Goal: Task Accomplishment & Management: Complete application form

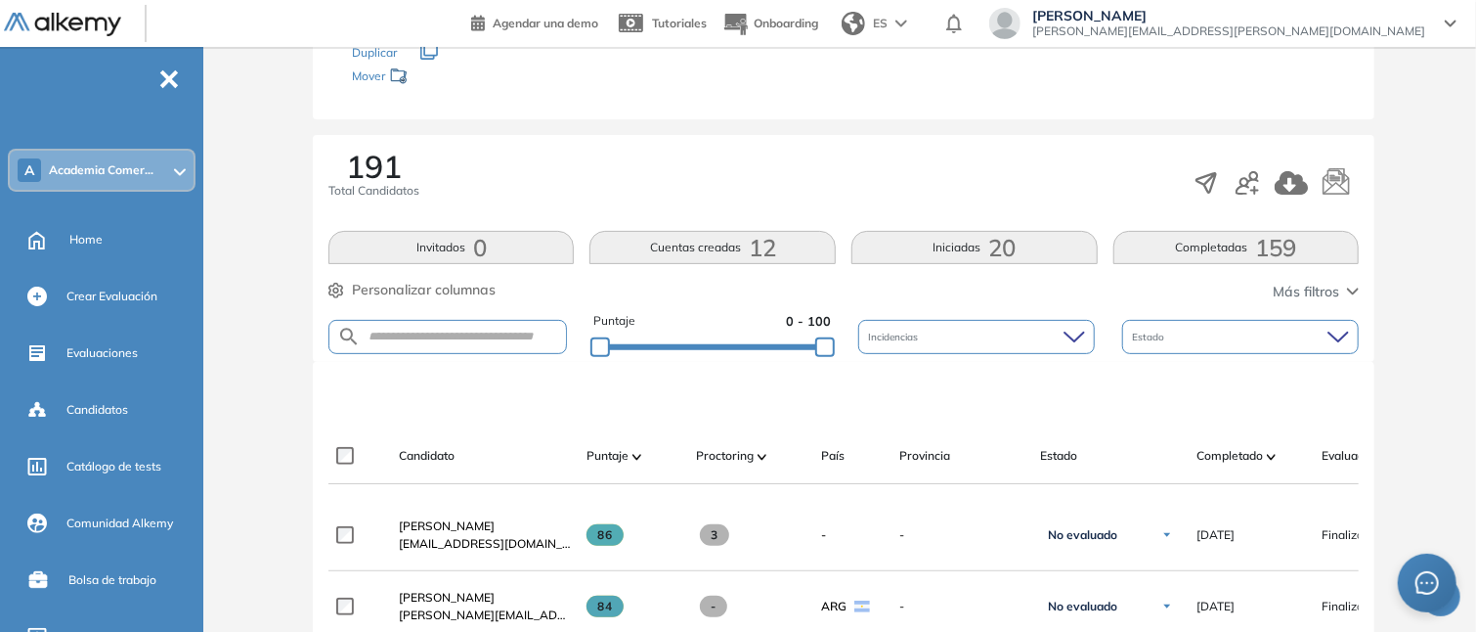
click at [71, 187] on div "A Academia Comer..." at bounding box center [102, 170] width 184 height 39
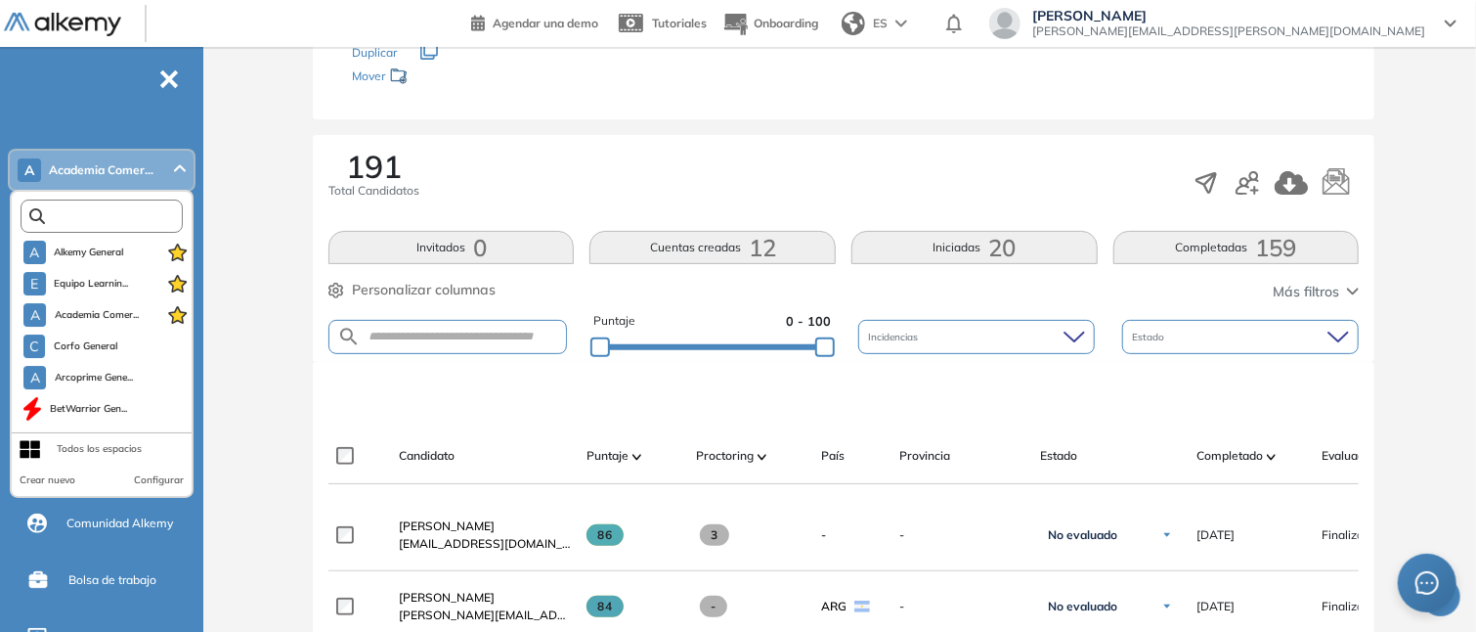
click at [99, 220] on input "text" at bounding box center [106, 216] width 122 height 15
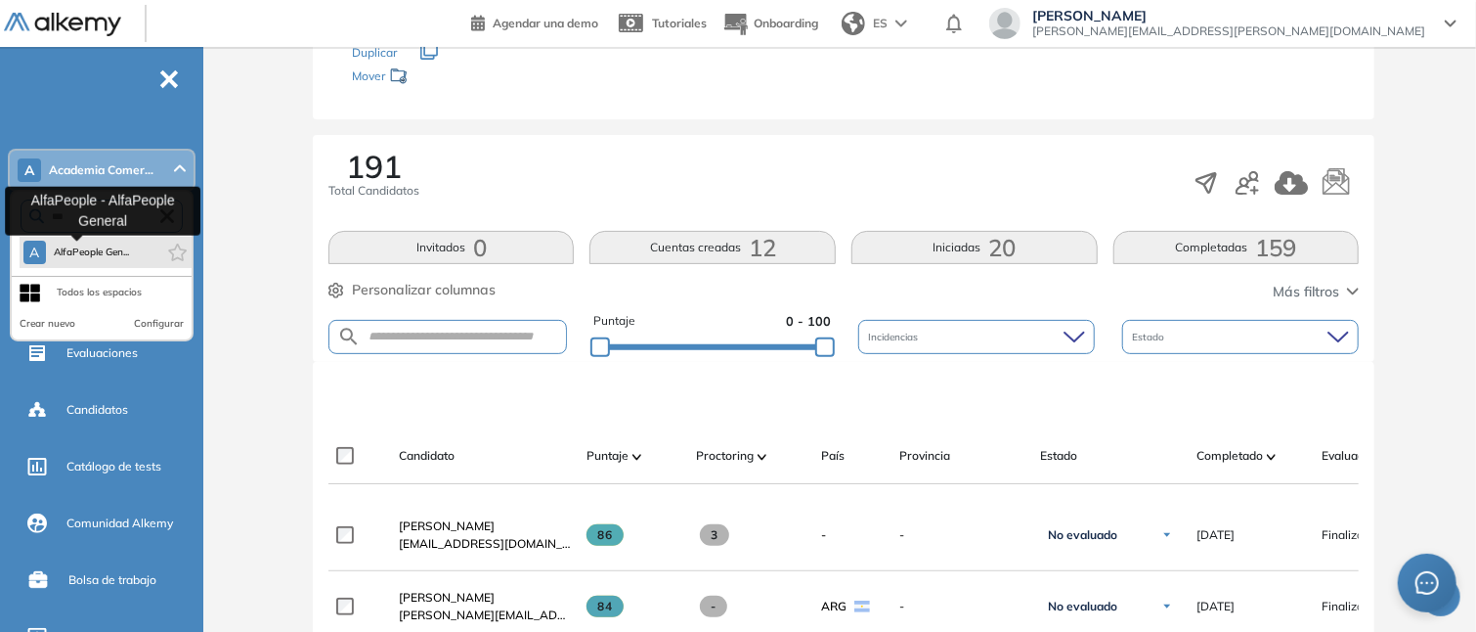
type input "***"
click at [105, 247] on span "AlfaPeople Gen..." at bounding box center [92, 252] width 76 height 16
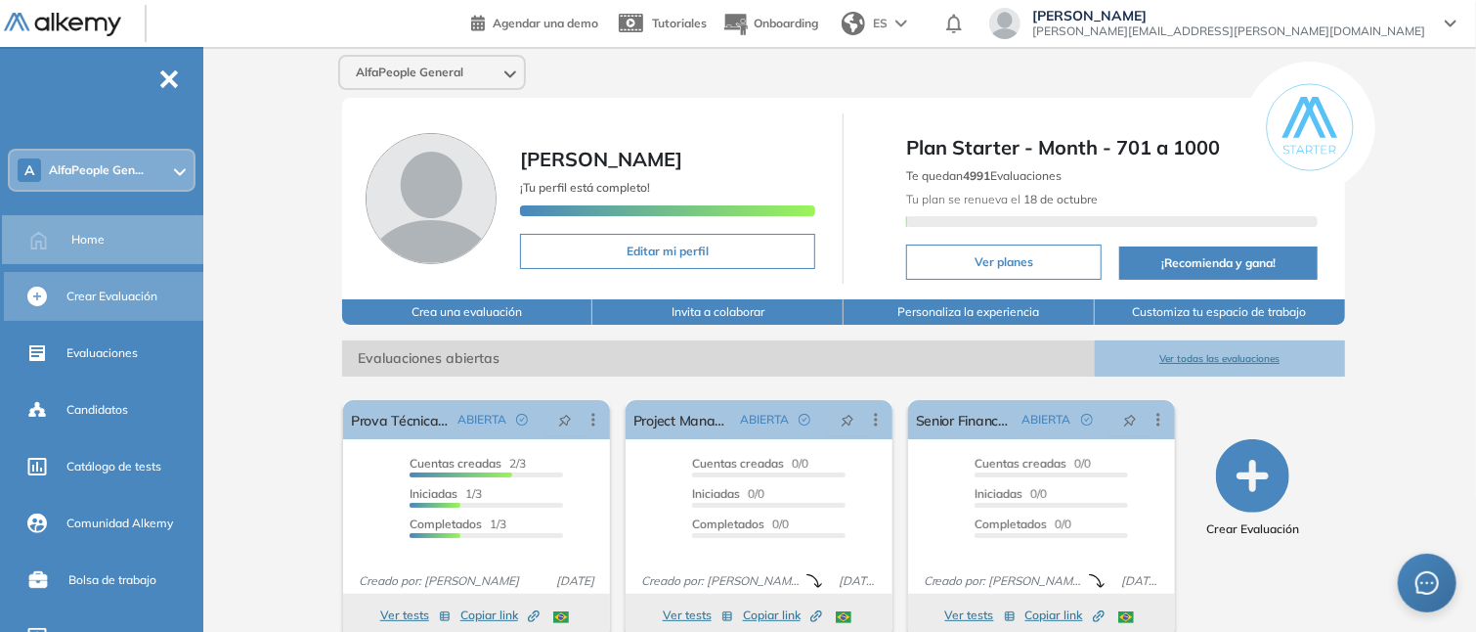
click at [81, 297] on span "Crear Evaluación" at bounding box center [111, 296] width 91 height 18
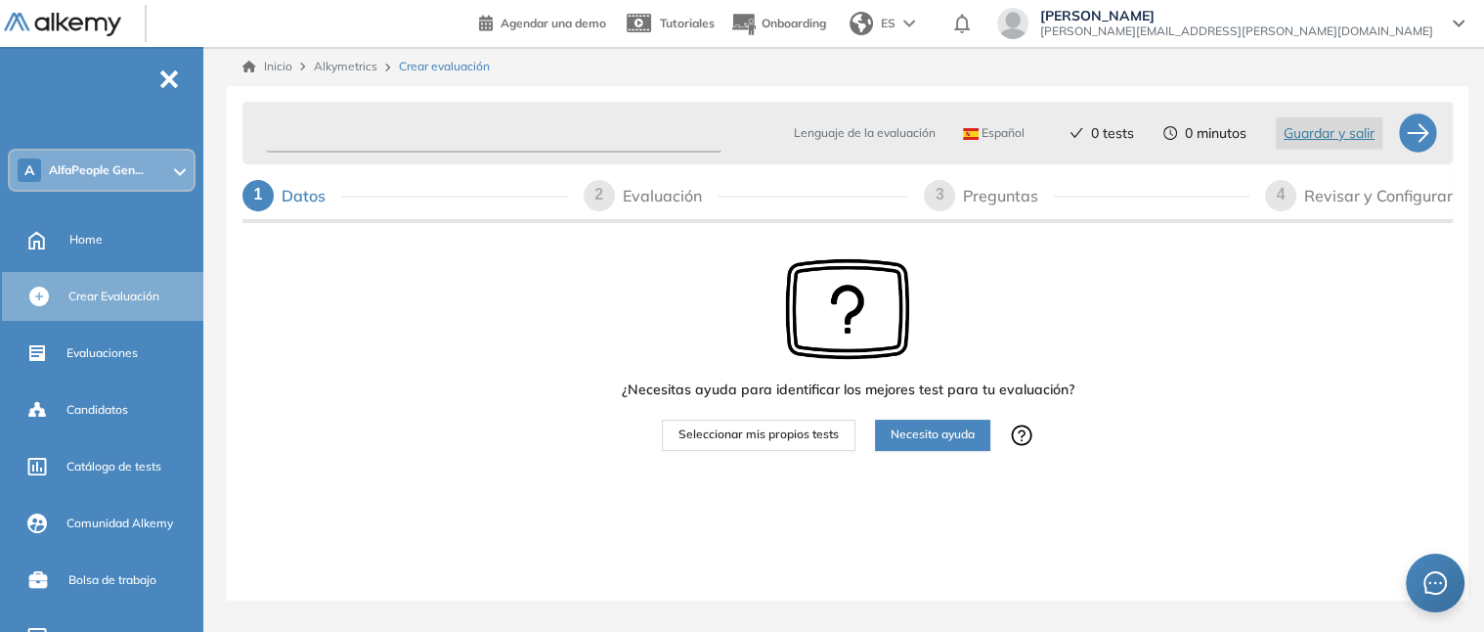
click at [289, 129] on input "text" at bounding box center [494, 133] width 456 height 38
type input "**********"
click at [829, 434] on span "Seleccionar mis propios tests" at bounding box center [758, 434] width 160 height 19
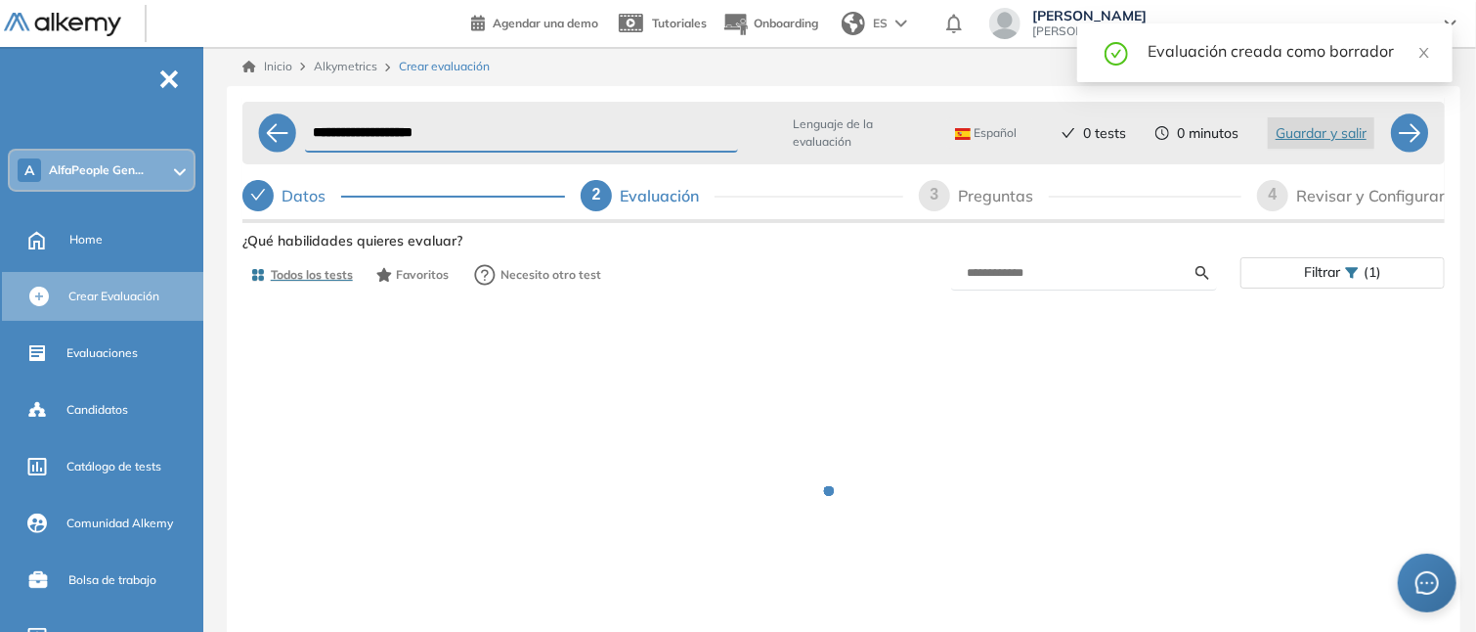
click at [255, 188] on icon "check" at bounding box center [258, 195] width 16 height 16
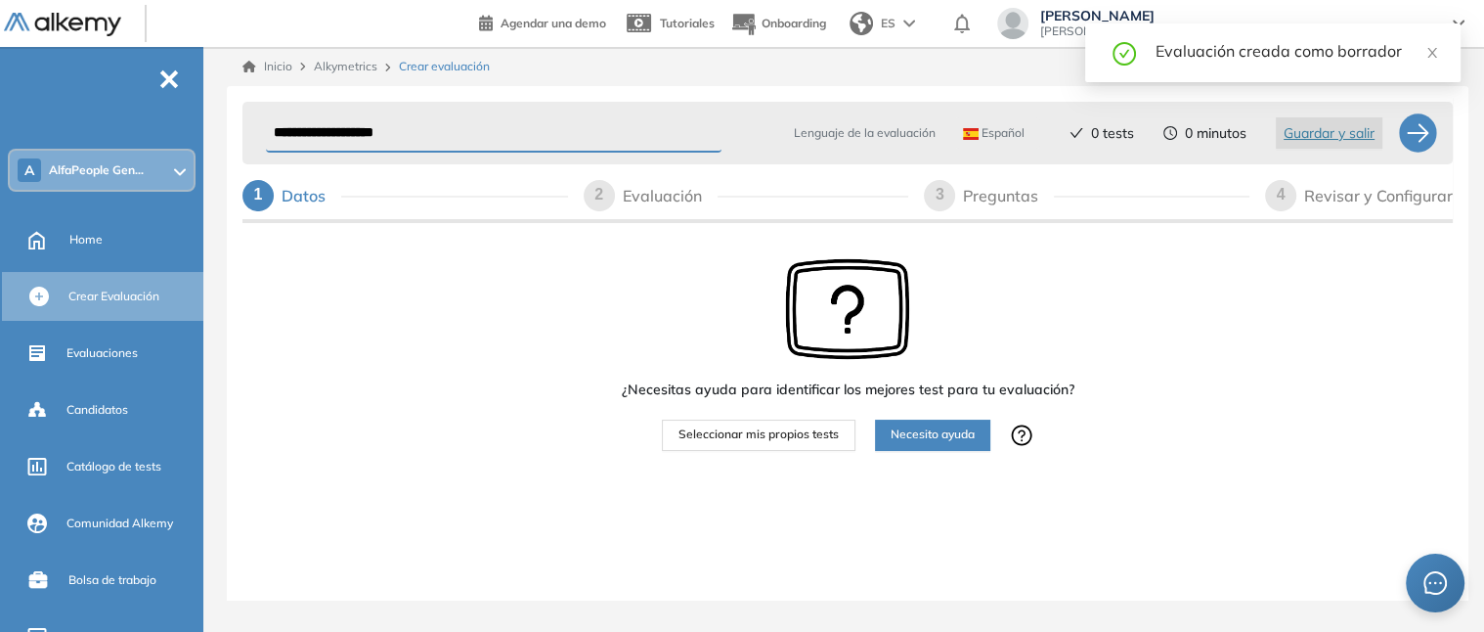
click at [992, 128] on span "Español" at bounding box center [994, 133] width 62 height 16
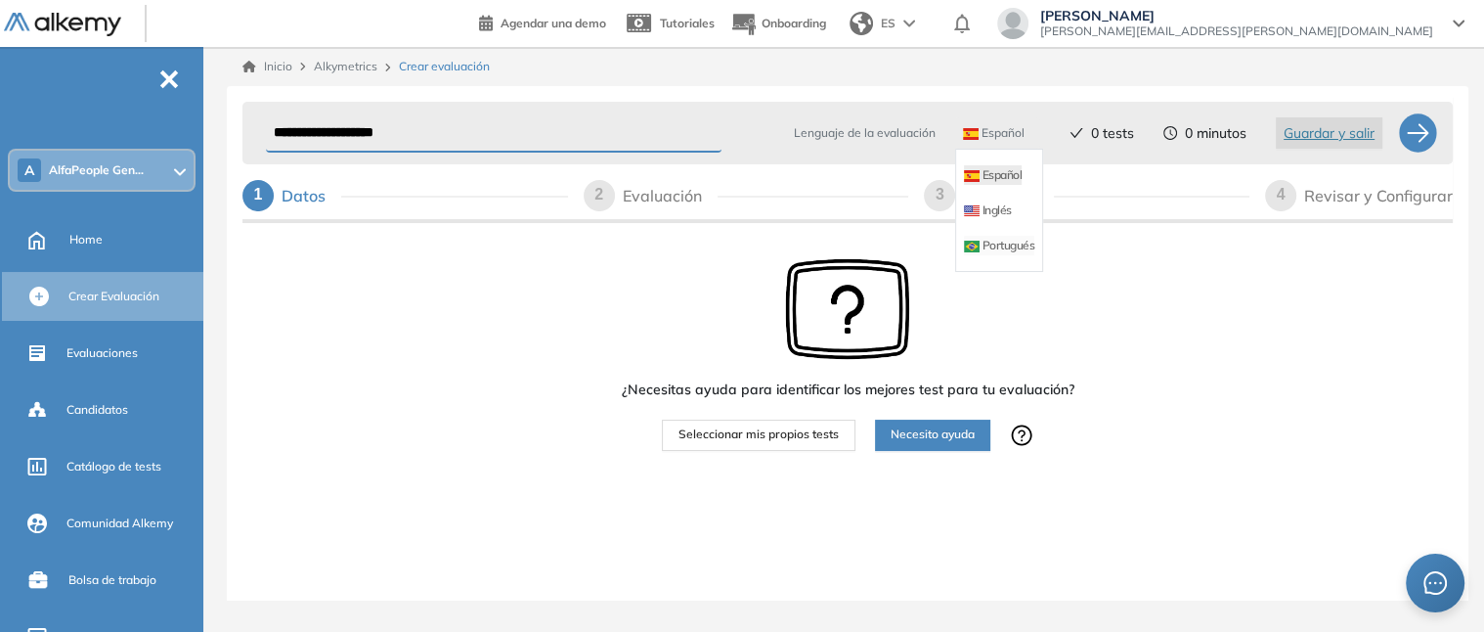
click at [1009, 237] on li "Portugués" at bounding box center [999, 246] width 70 height 20
click at [758, 438] on span "Seleccionar mis propios tests" at bounding box center [758, 434] width 160 height 19
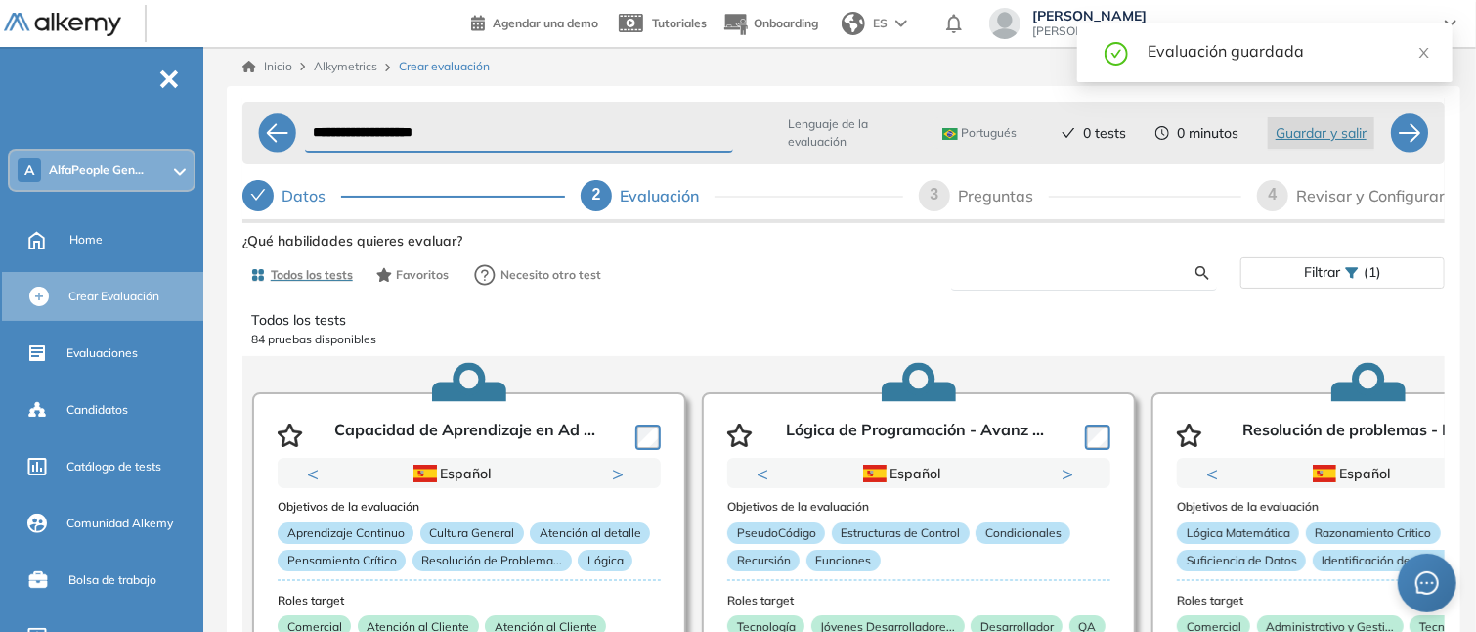
click at [993, 272] on input "text" at bounding box center [1081, 273] width 229 height 18
type input "*****"
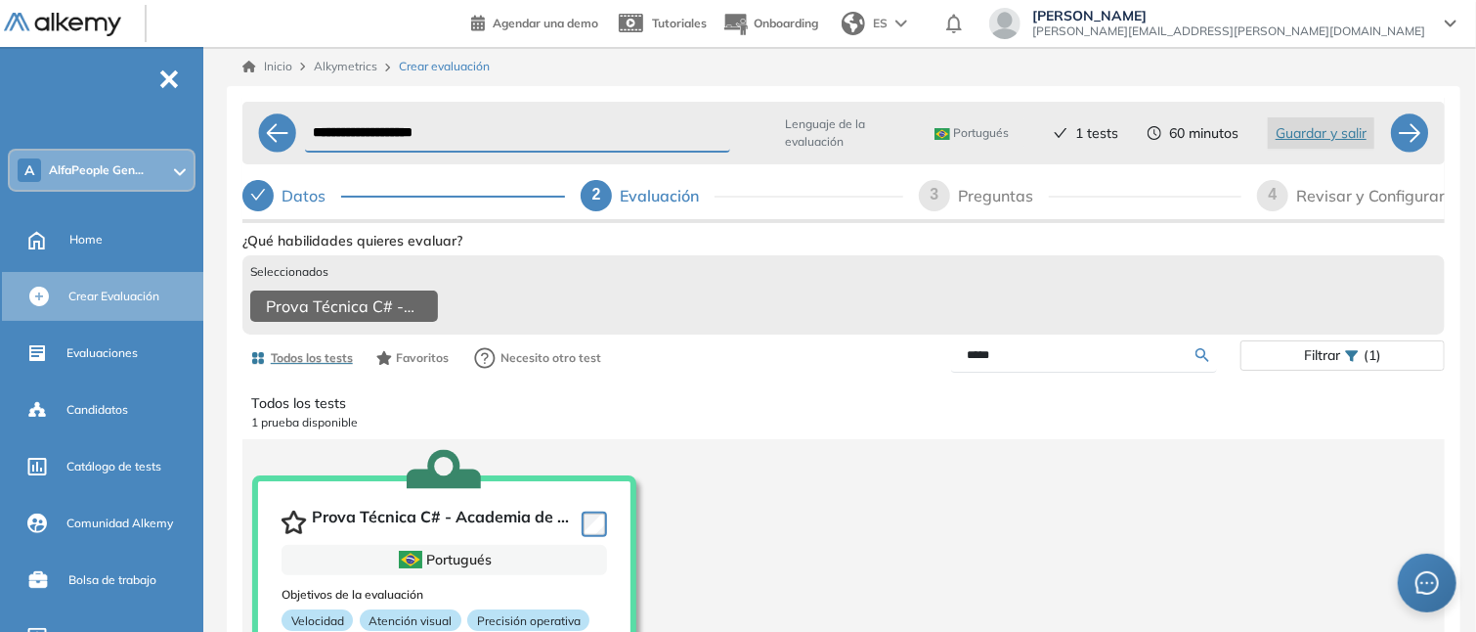
click at [937, 194] on span "3" at bounding box center [935, 194] width 9 height 17
select select "*****"
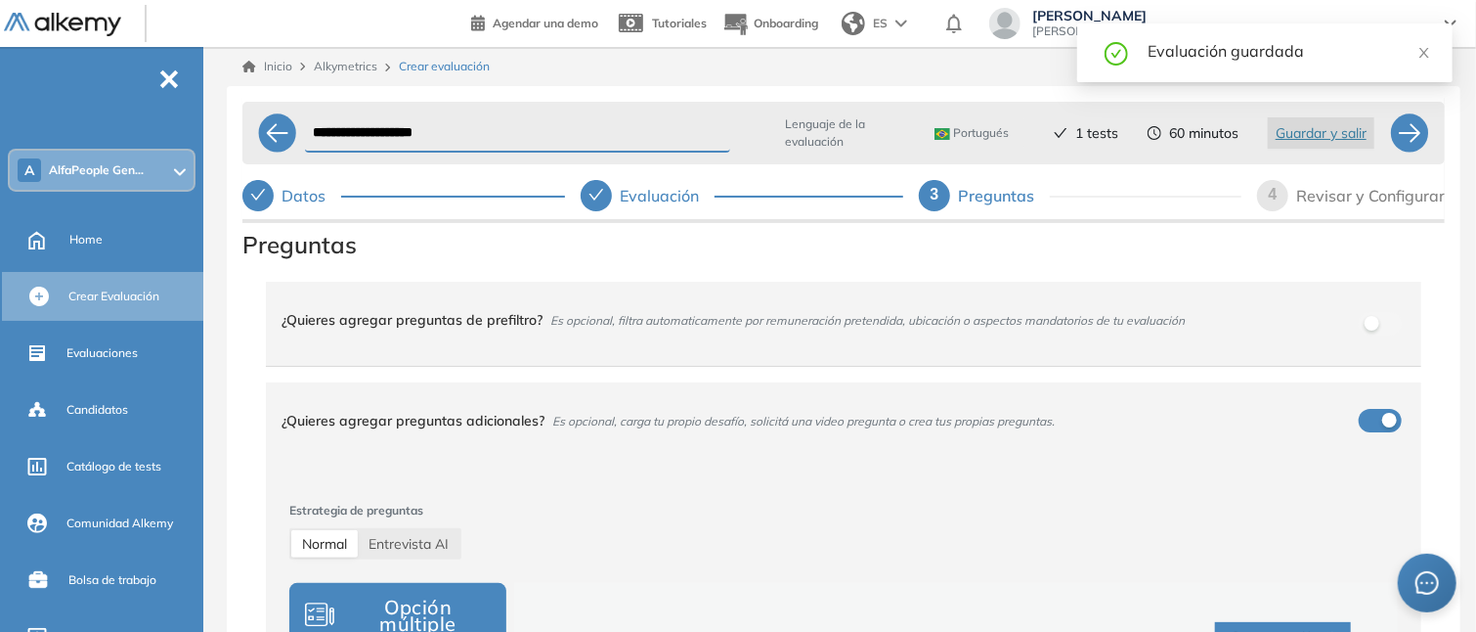
click at [1271, 193] on span "4" at bounding box center [1273, 194] width 9 height 17
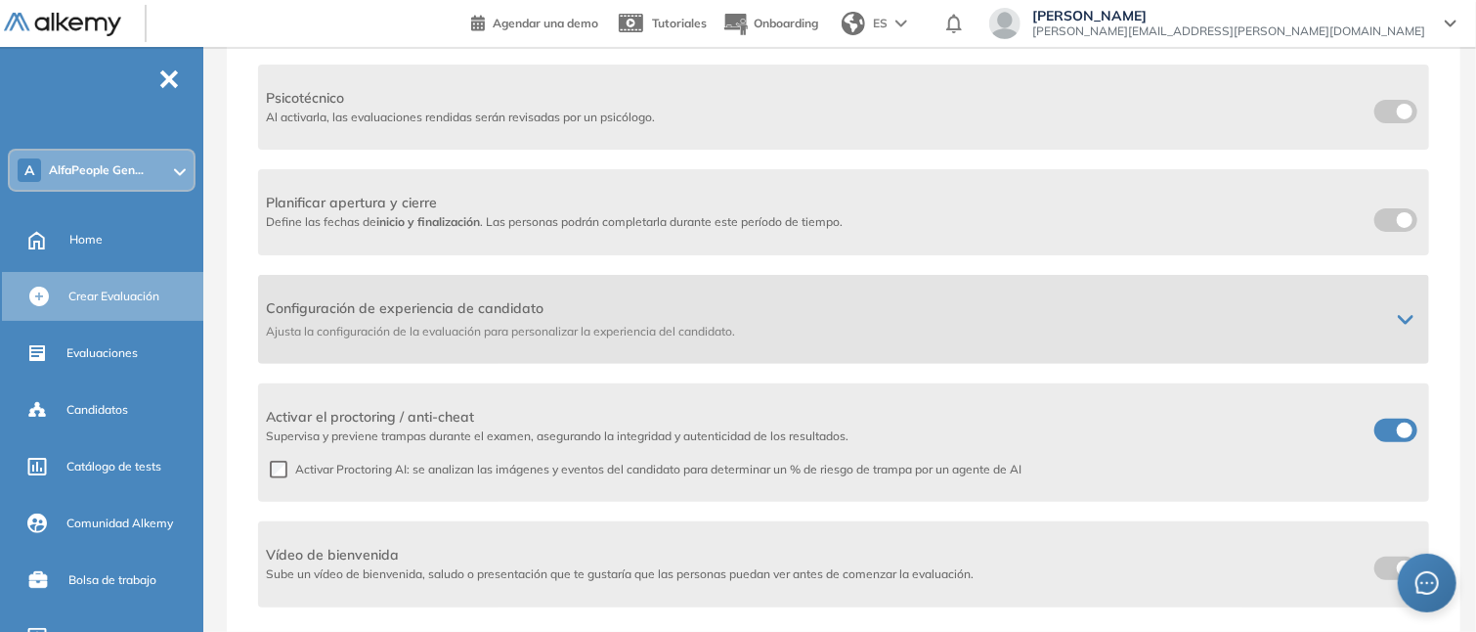
scroll to position [239, 0]
click at [965, 305] on span "Configuración de experiencia de candidato" at bounding box center [820, 309] width 1109 height 21
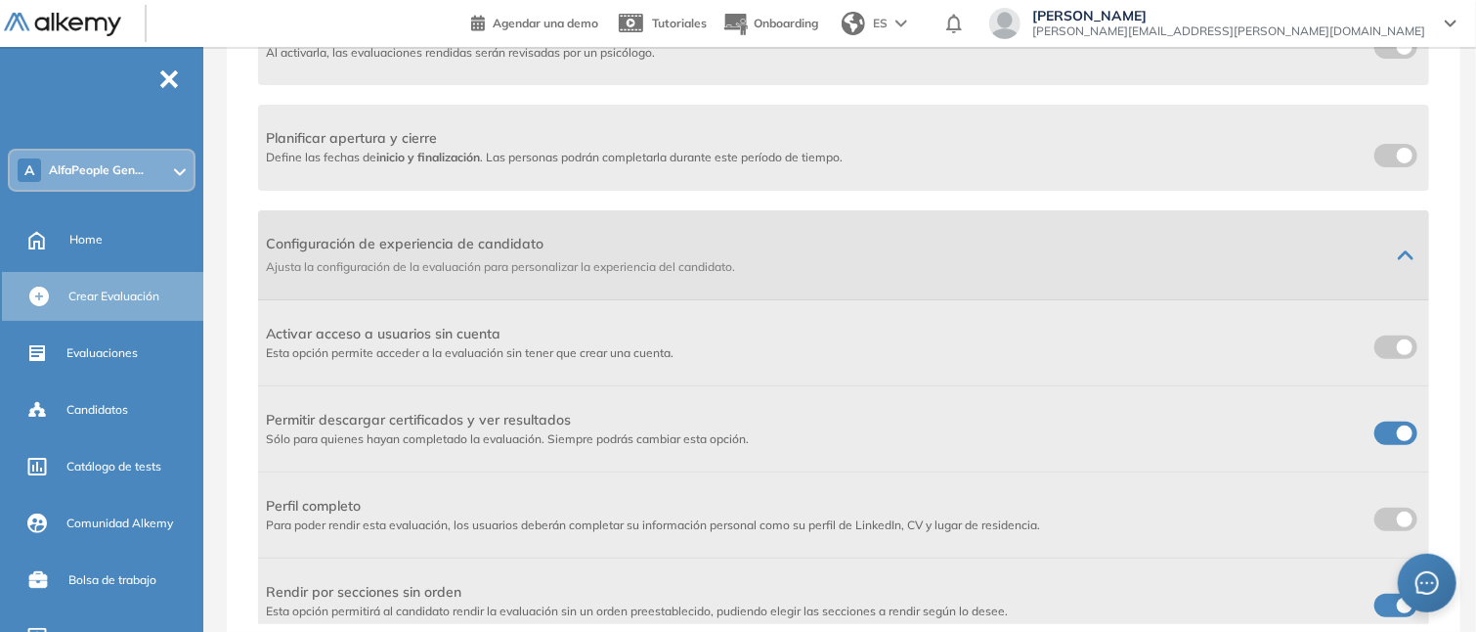
scroll to position [304, 0]
click at [888, 27] on span "ES" at bounding box center [880, 24] width 15 height 18
click at [931, 125] on li "Portugués" at bounding box center [882, 128] width 97 height 31
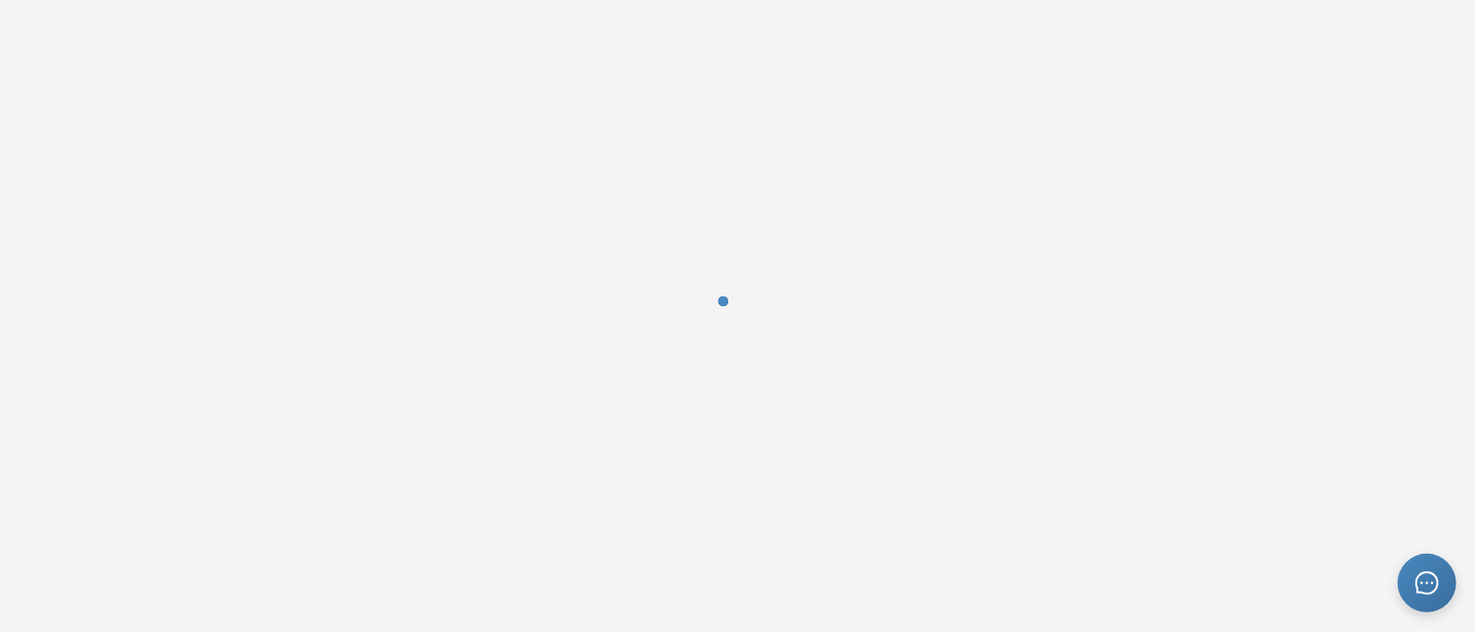
scroll to position [0, 0]
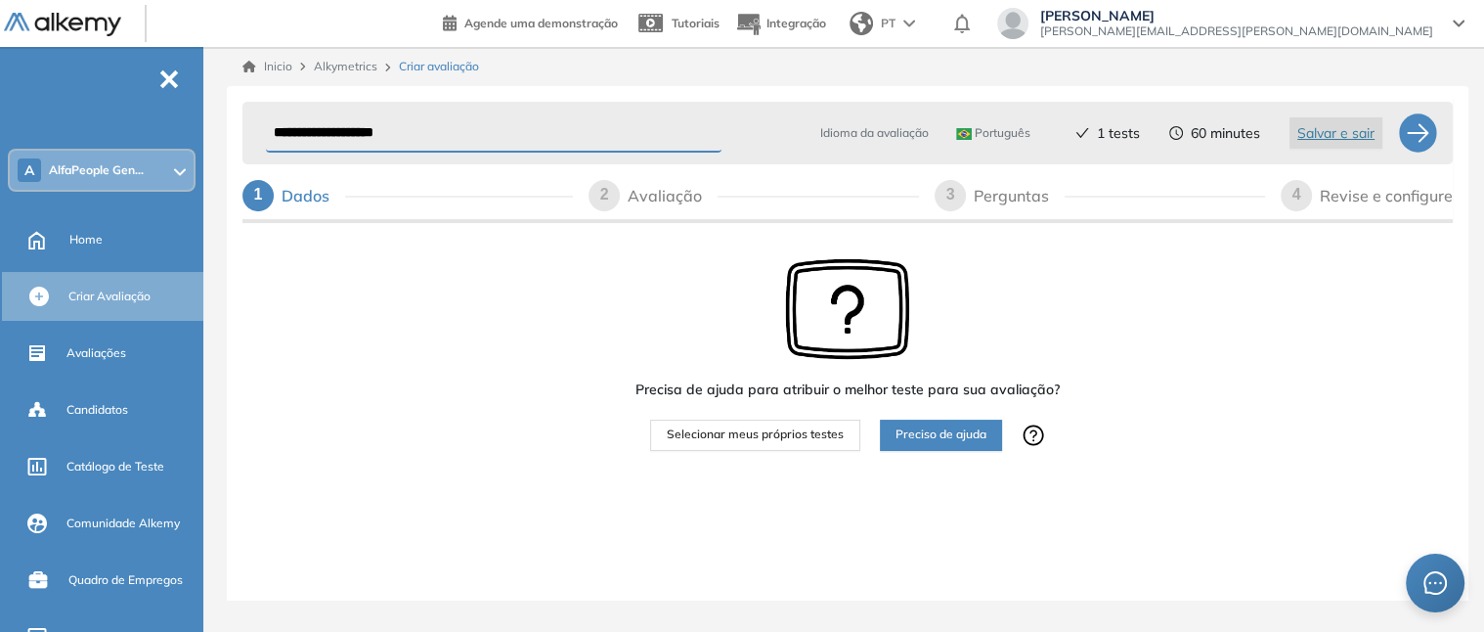
click at [613, 194] on div "2" at bounding box center [604, 195] width 31 height 31
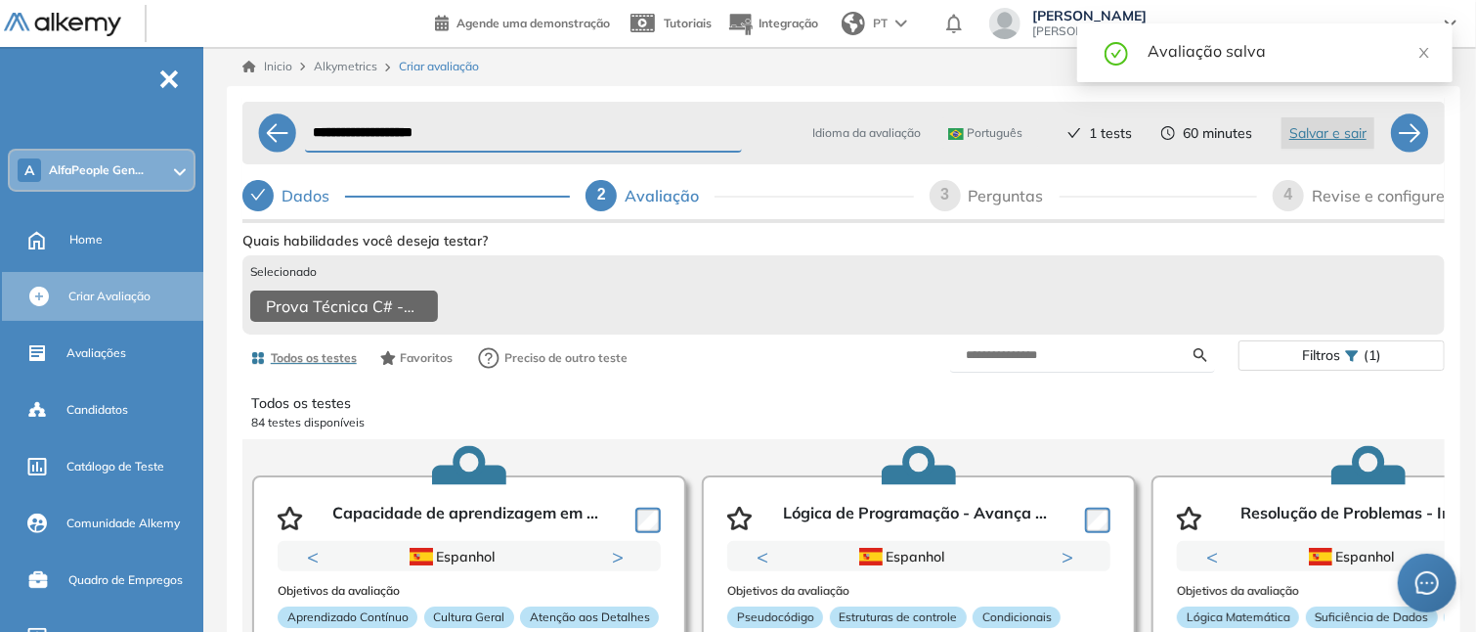
click at [939, 200] on div "3" at bounding box center [945, 195] width 31 height 31
select select "*****"
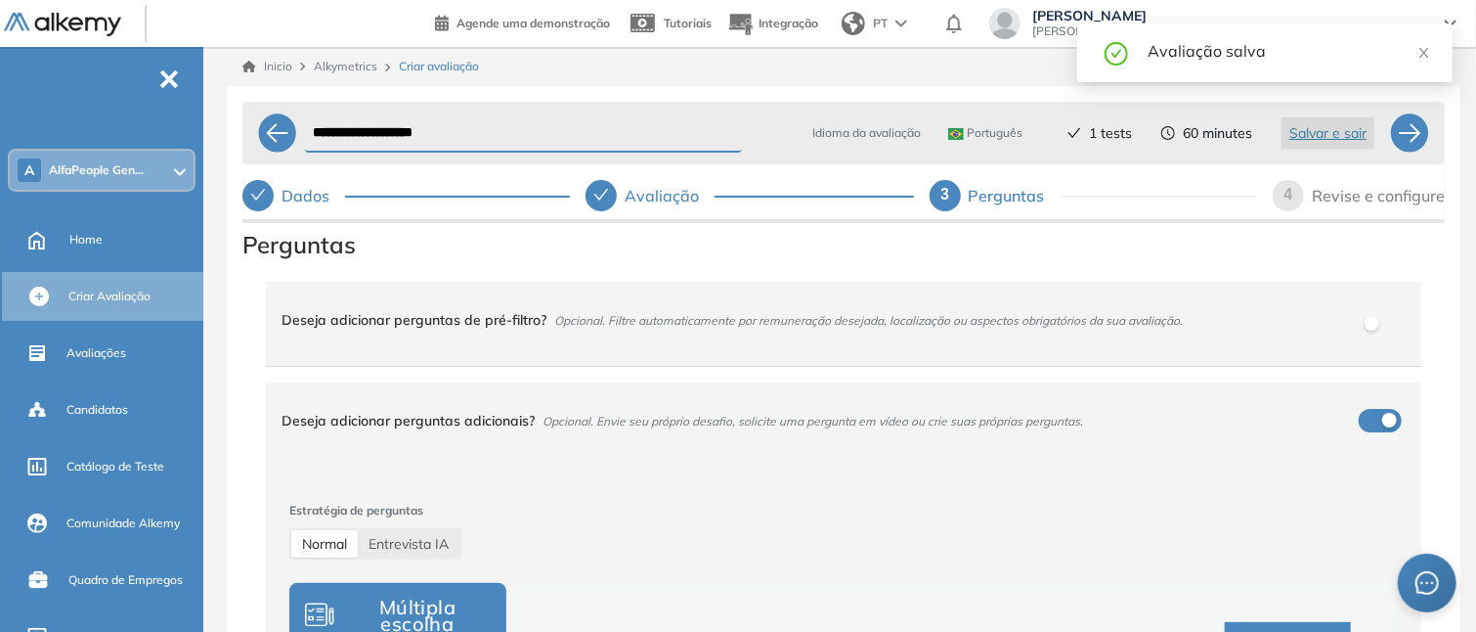
click at [1283, 198] on div "4" at bounding box center [1288, 195] width 31 height 31
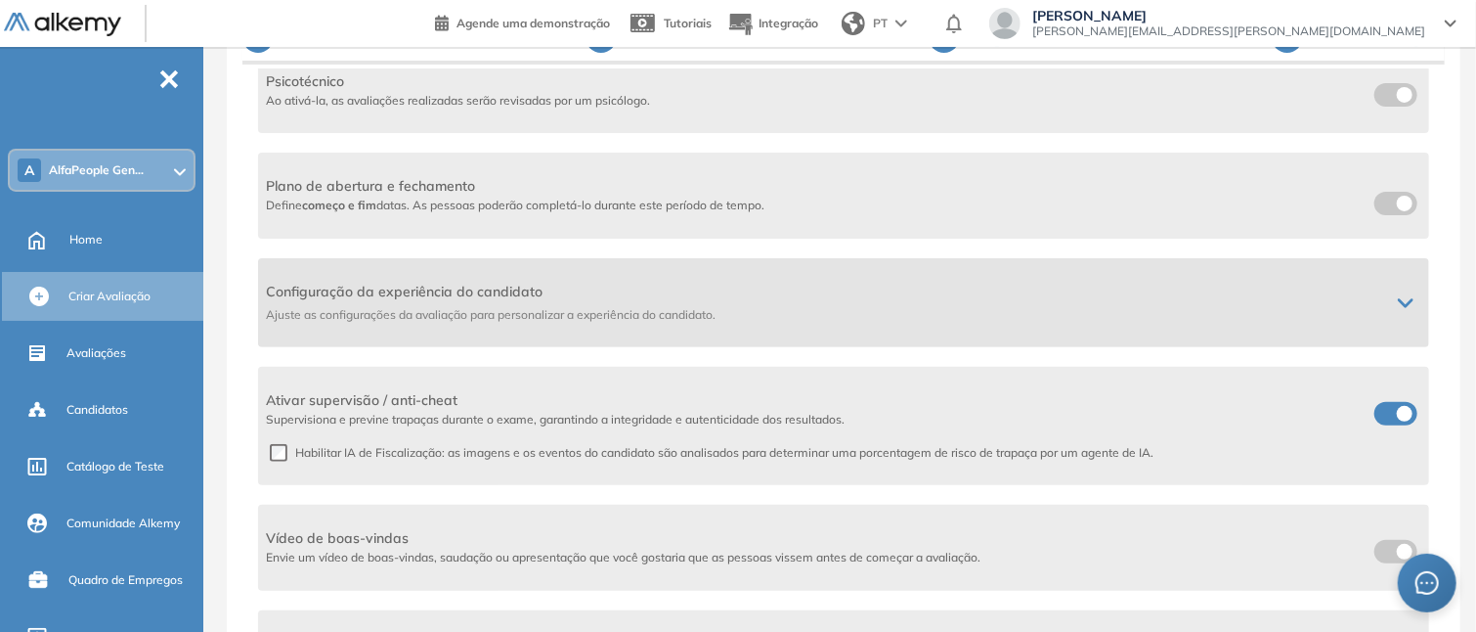
scroll to position [164, 0]
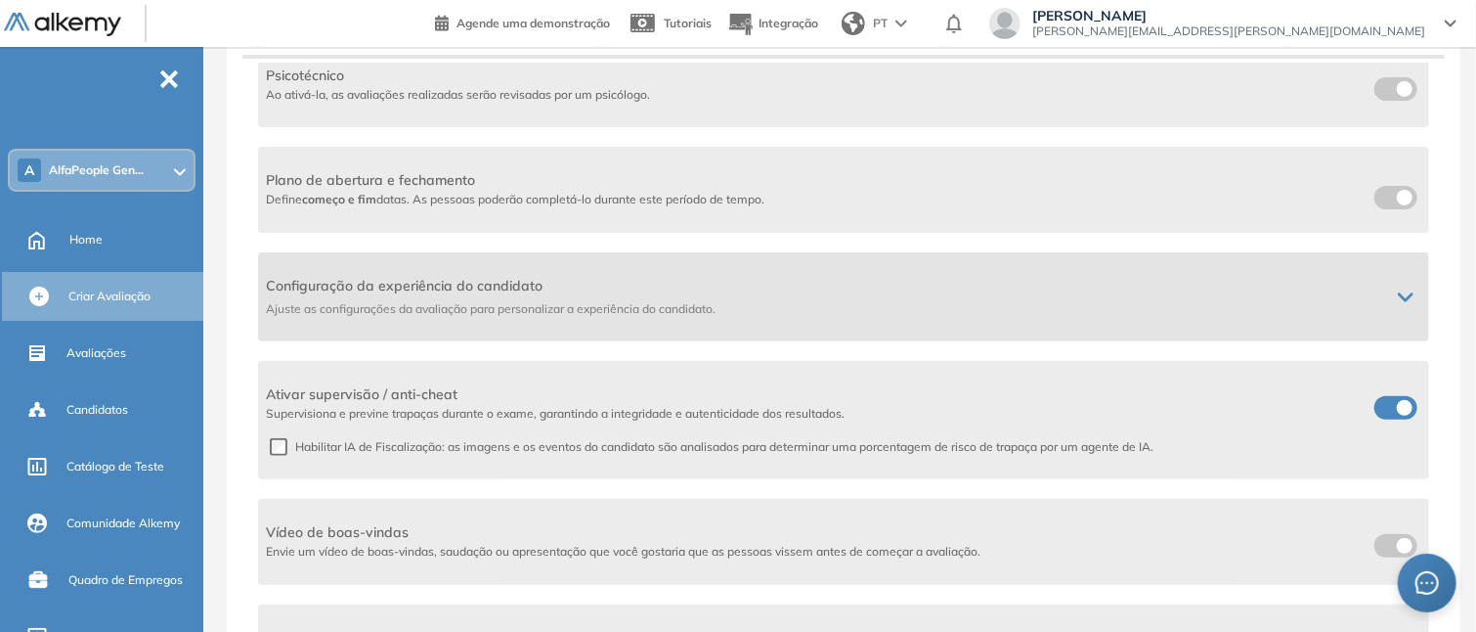
click at [1380, 284] on div "Configuração da experiência do candidato [PERSON_NAME] as configurações da aval…" at bounding box center [828, 297] width 1124 height 42
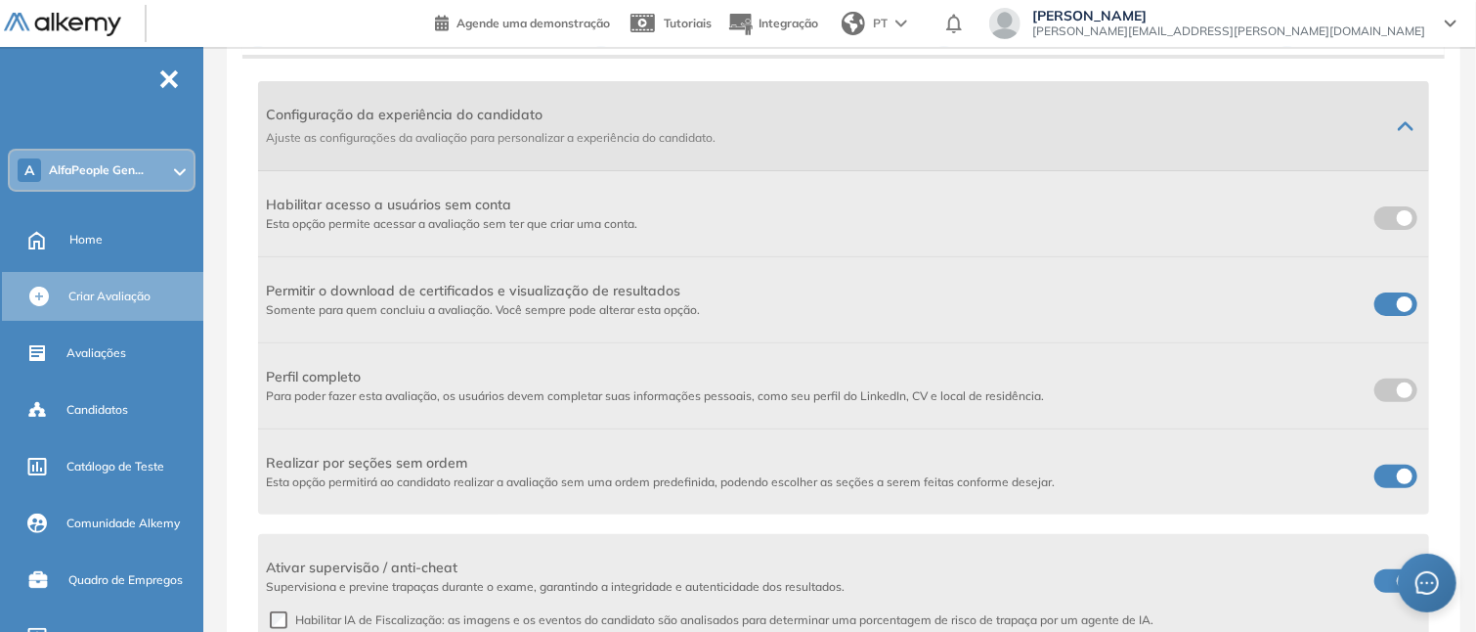
scroll to position [500, 0]
click at [1385, 215] on span at bounding box center [1383, 212] width 16 height 16
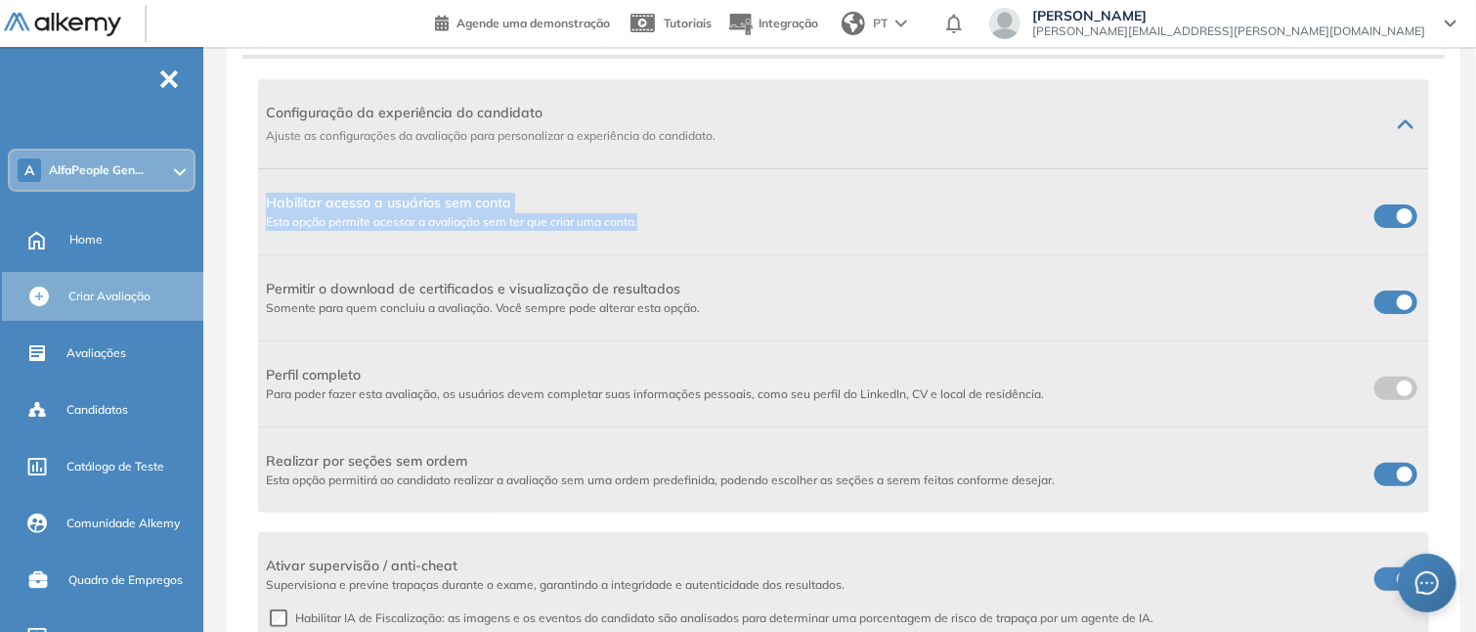
drag, startPoint x: 267, startPoint y: 202, endPoint x: 642, endPoint y: 223, distance: 376.0
click at [642, 223] on div "Habilitar acesso a usuários sem conta Esta opção permite acessar a avaliação se…" at bounding box center [844, 212] width 1156 height 38
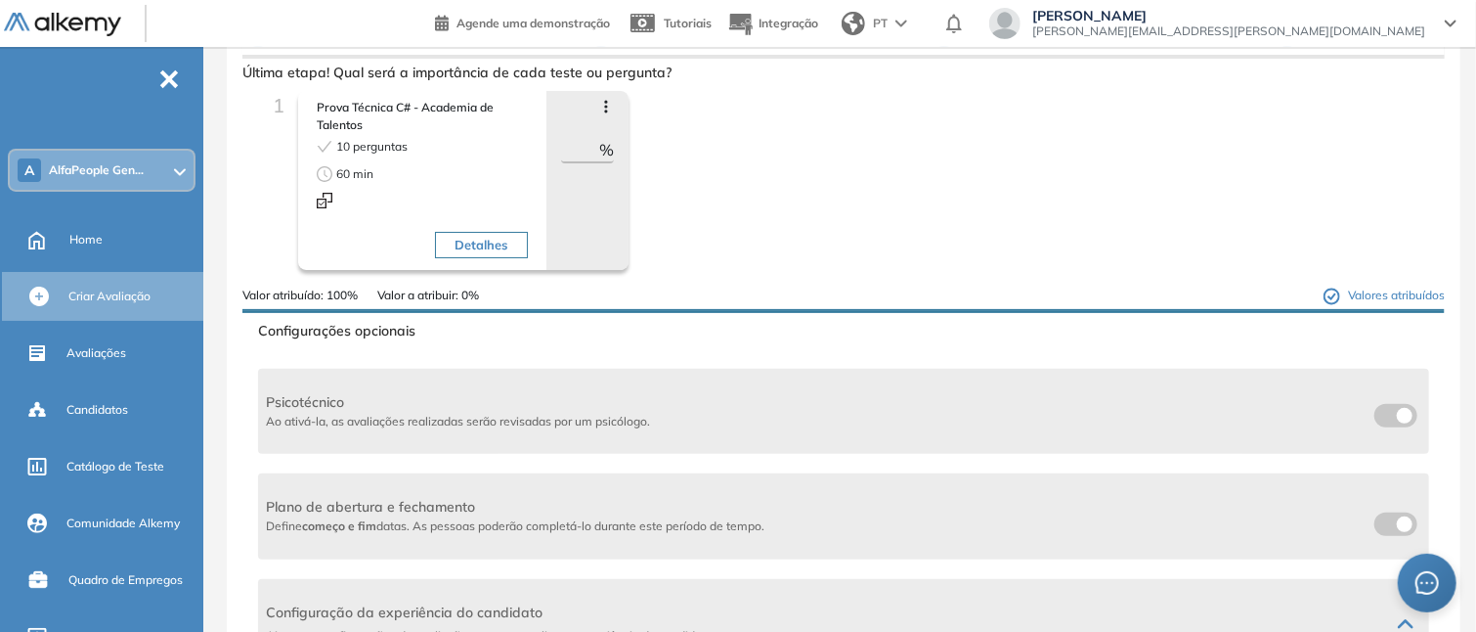
scroll to position [0, 0]
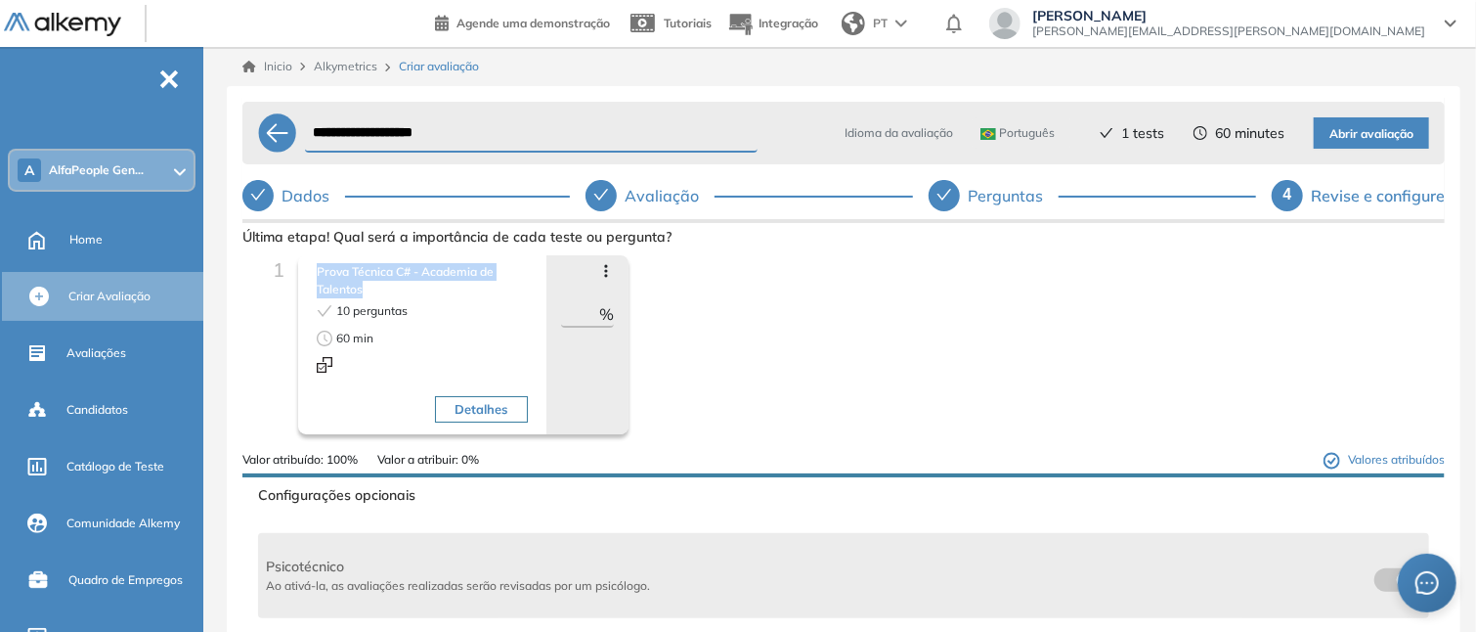
drag, startPoint x: 316, startPoint y: 270, endPoint x: 387, endPoint y: 291, distance: 74.5
click at [387, 291] on span "Prova Técnica C# - Academia de Talentos" at bounding box center [422, 280] width 211 height 35
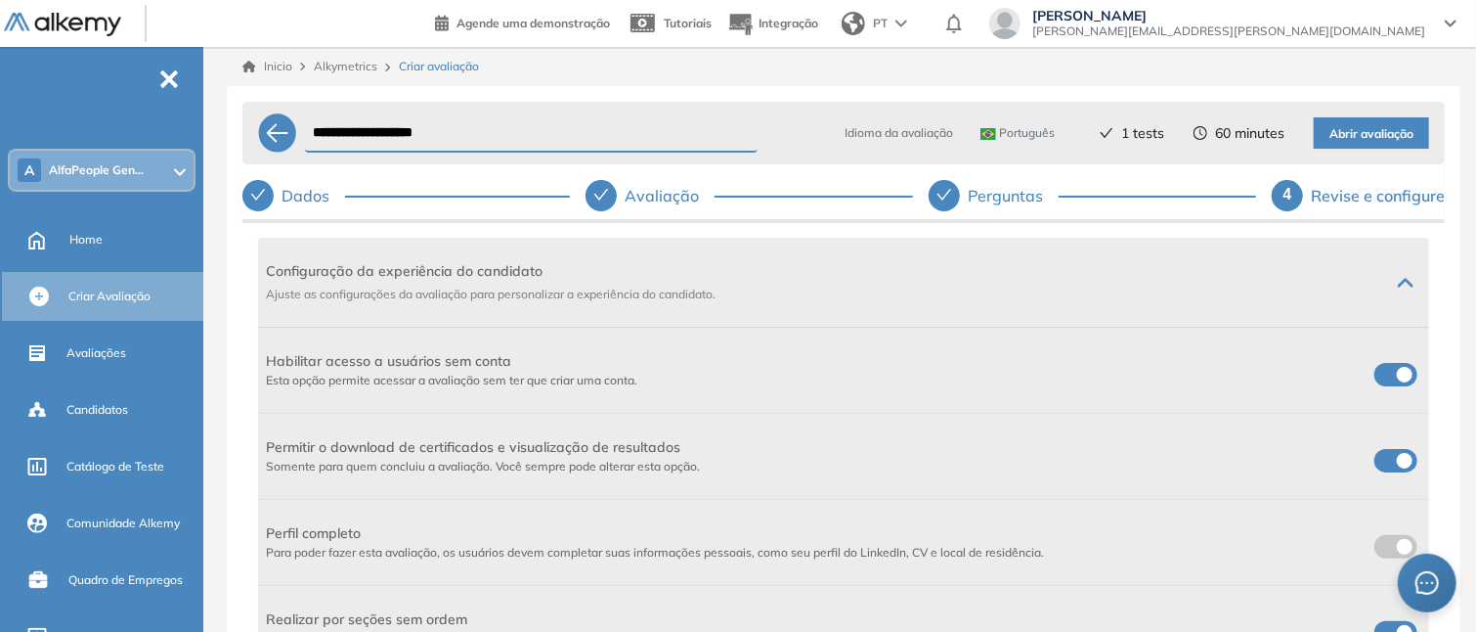
scroll to position [499, 0]
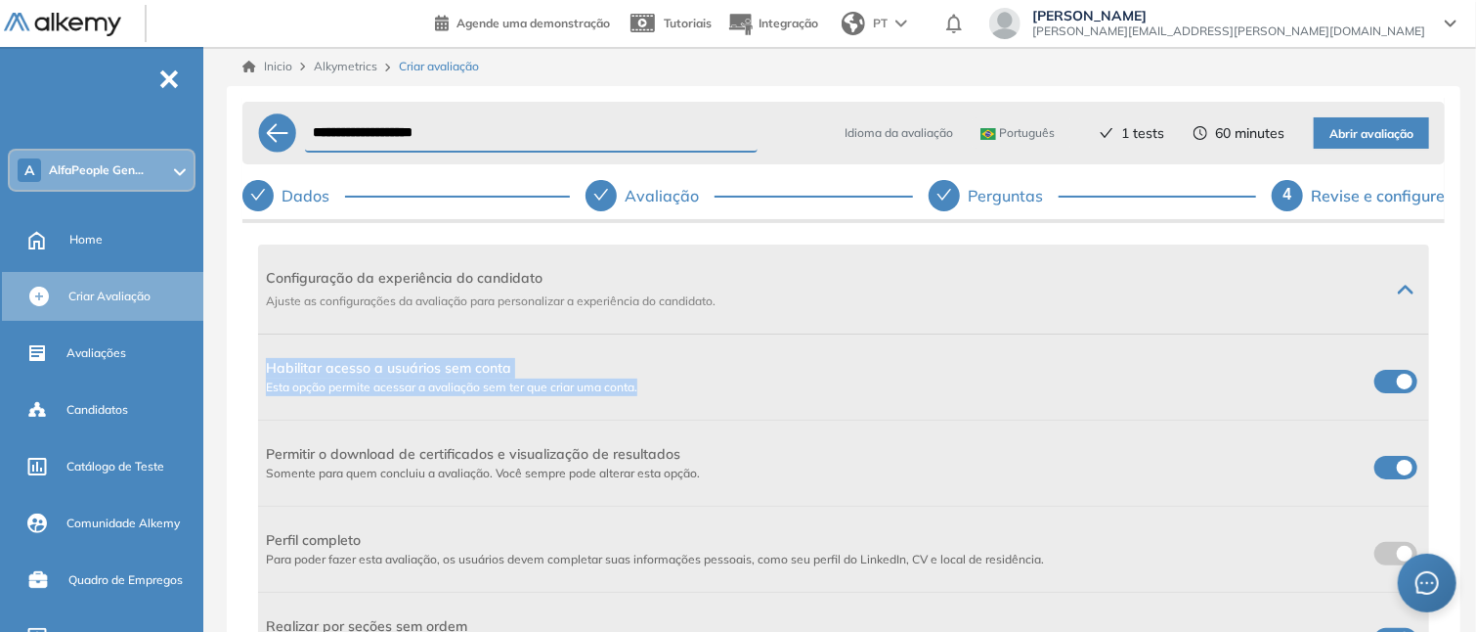
drag, startPoint x: 265, startPoint y: 367, endPoint x: 656, endPoint y: 388, distance: 391.6
click at [656, 388] on div "Habilitar acesso a usuários sem conta Esta opção permite acessar a avaliação se…" at bounding box center [843, 377] width 1171 height 86
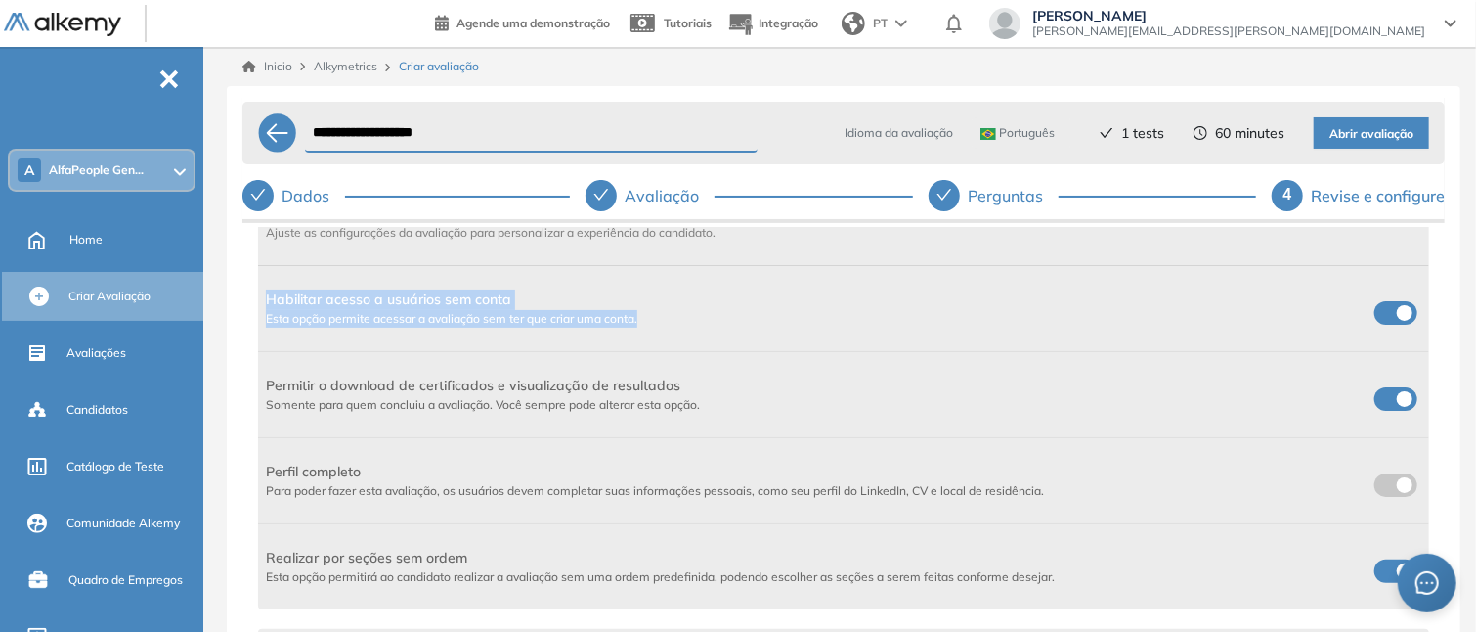
scroll to position [568, 0]
click at [1384, 394] on label at bounding box center [1396, 397] width 43 height 23
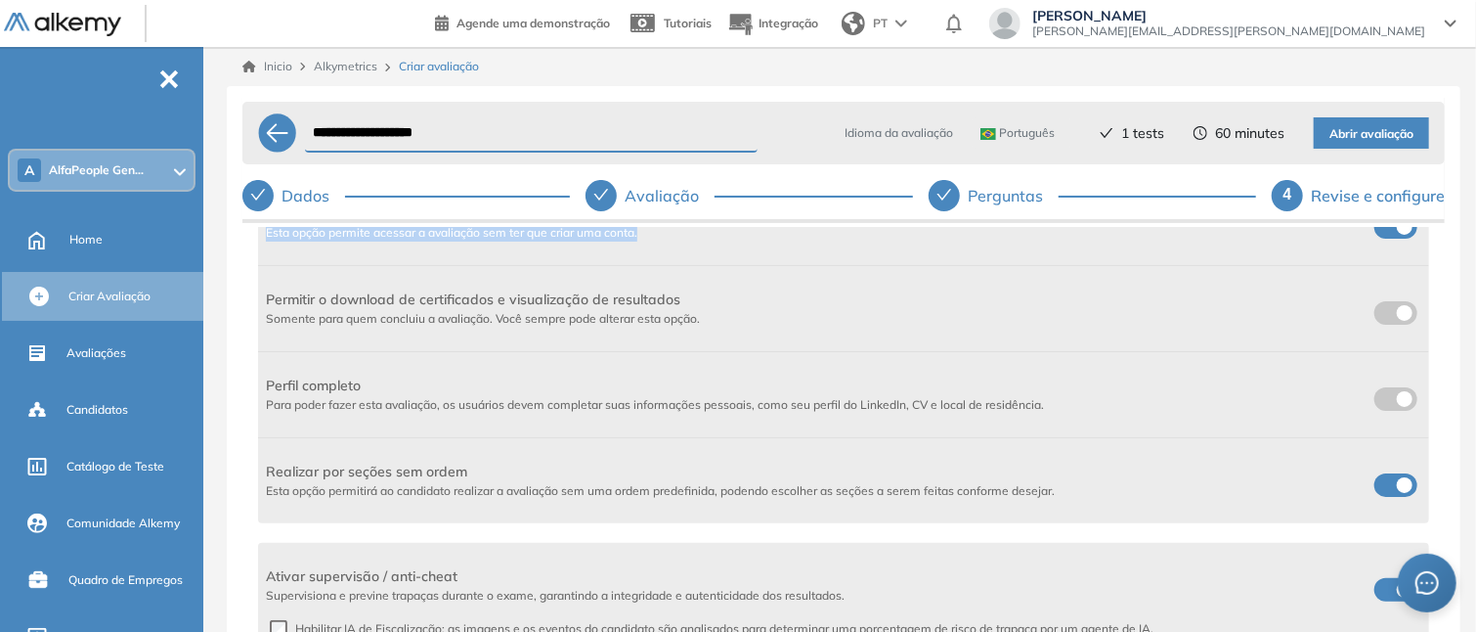
scroll to position [670, 0]
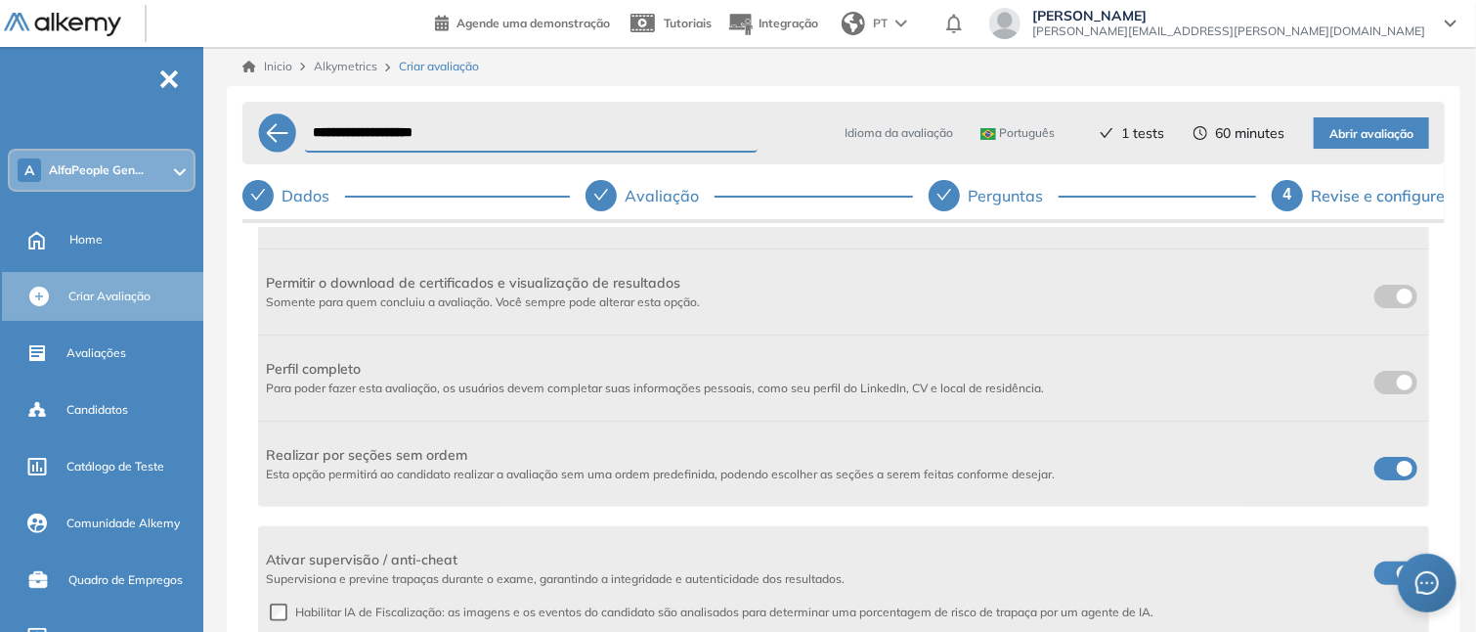
click at [1375, 574] on label at bounding box center [1396, 572] width 43 height 23
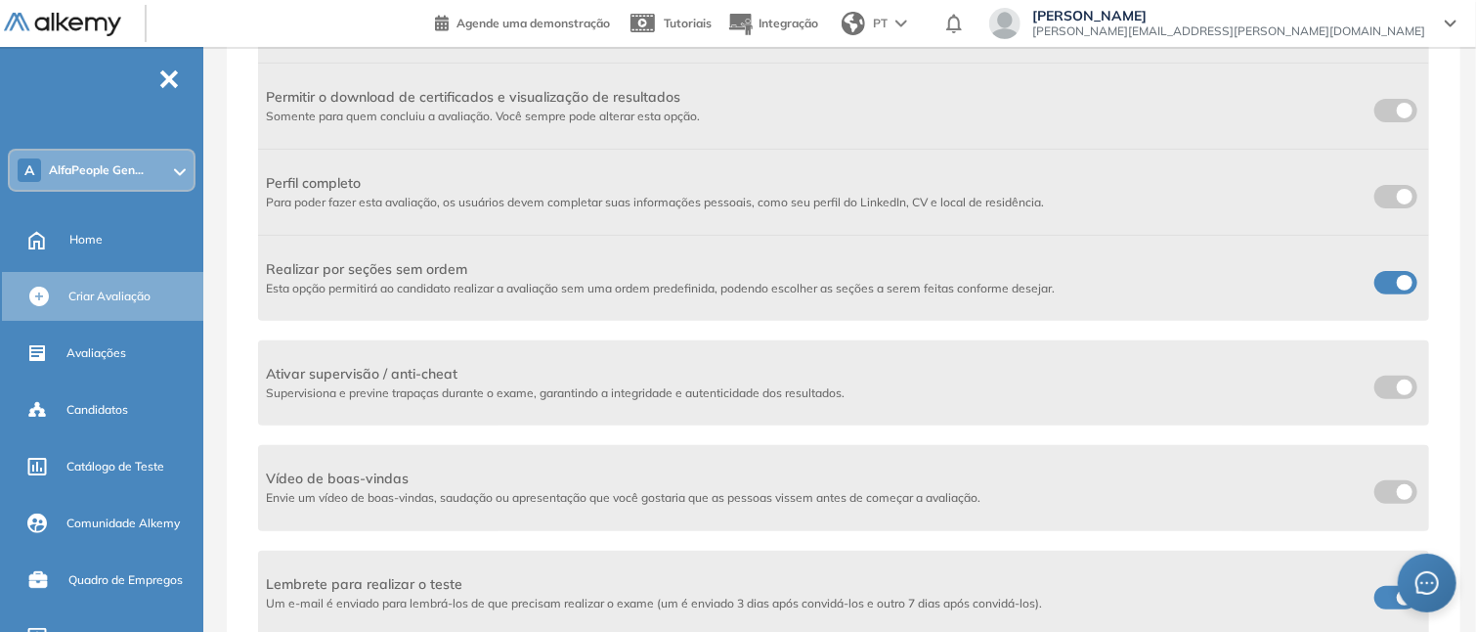
scroll to position [229, 0]
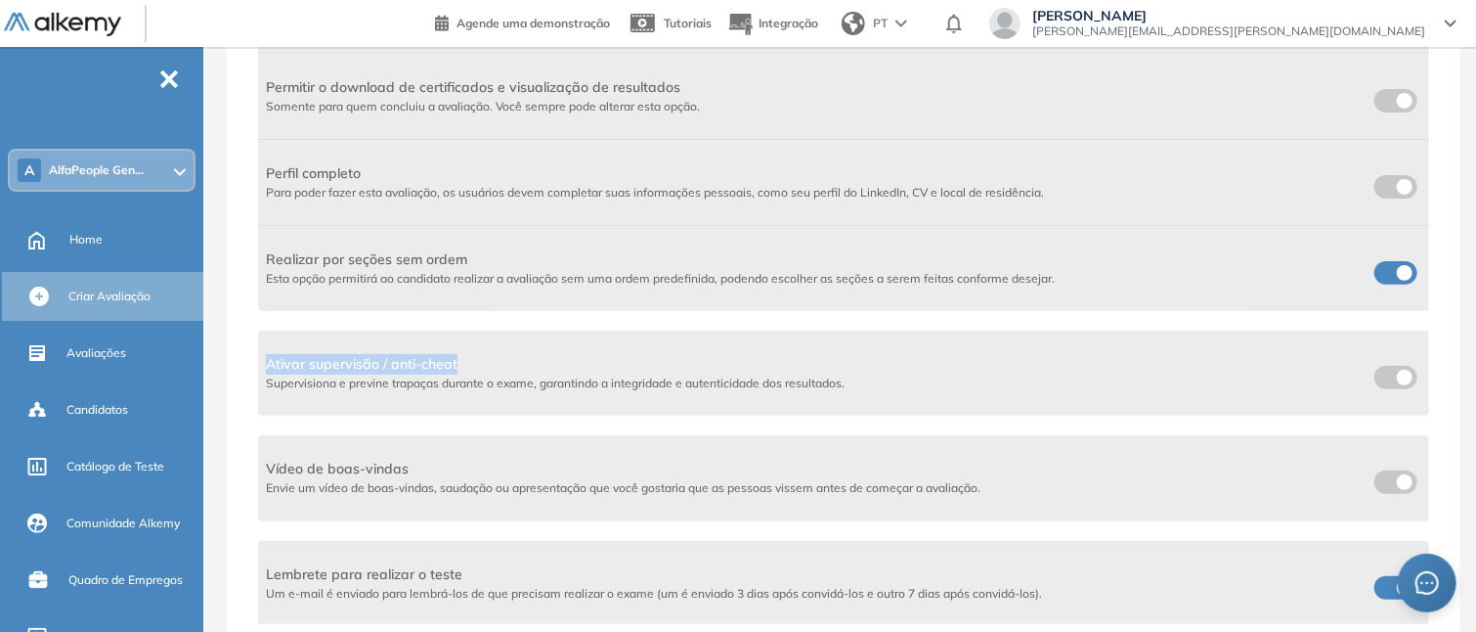
drag, startPoint x: 268, startPoint y: 359, endPoint x: 481, endPoint y: 362, distance: 213.1
click at [481, 362] on span "Ativar supervisão / anti-cheat" at bounding box center [555, 364] width 579 height 21
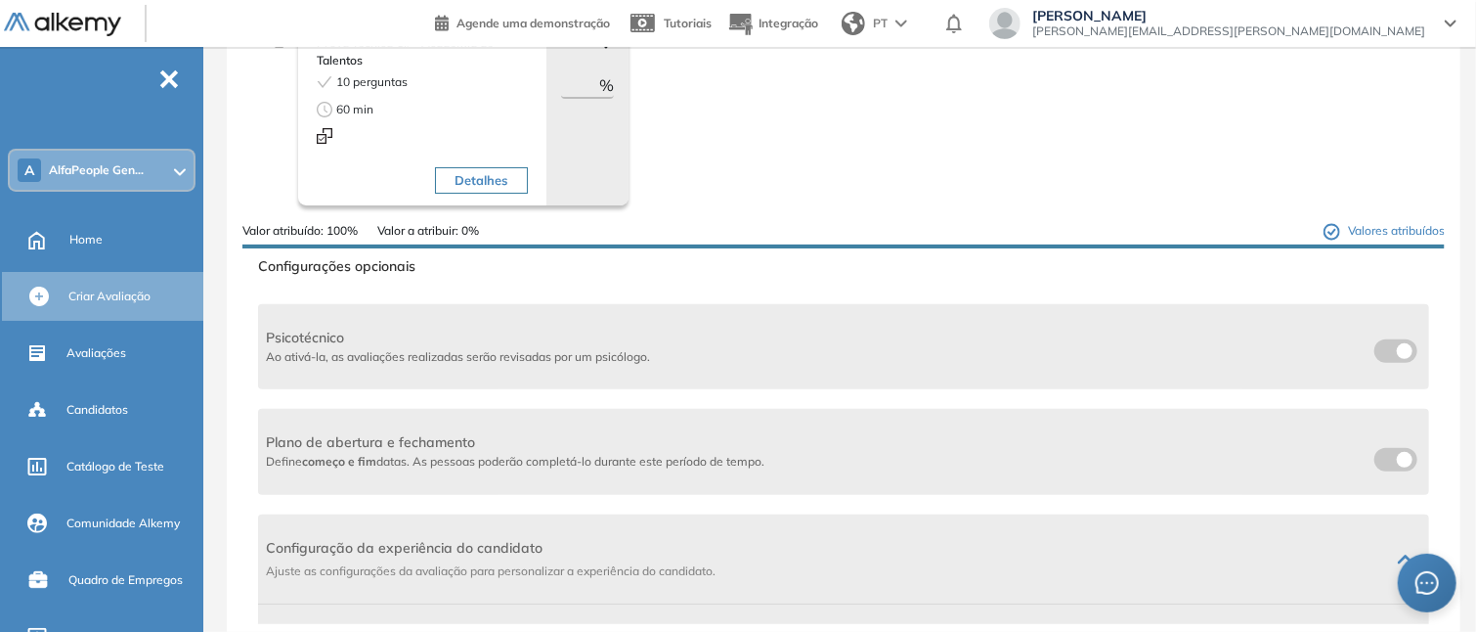
click at [1388, 455] on label at bounding box center [1396, 459] width 43 height 23
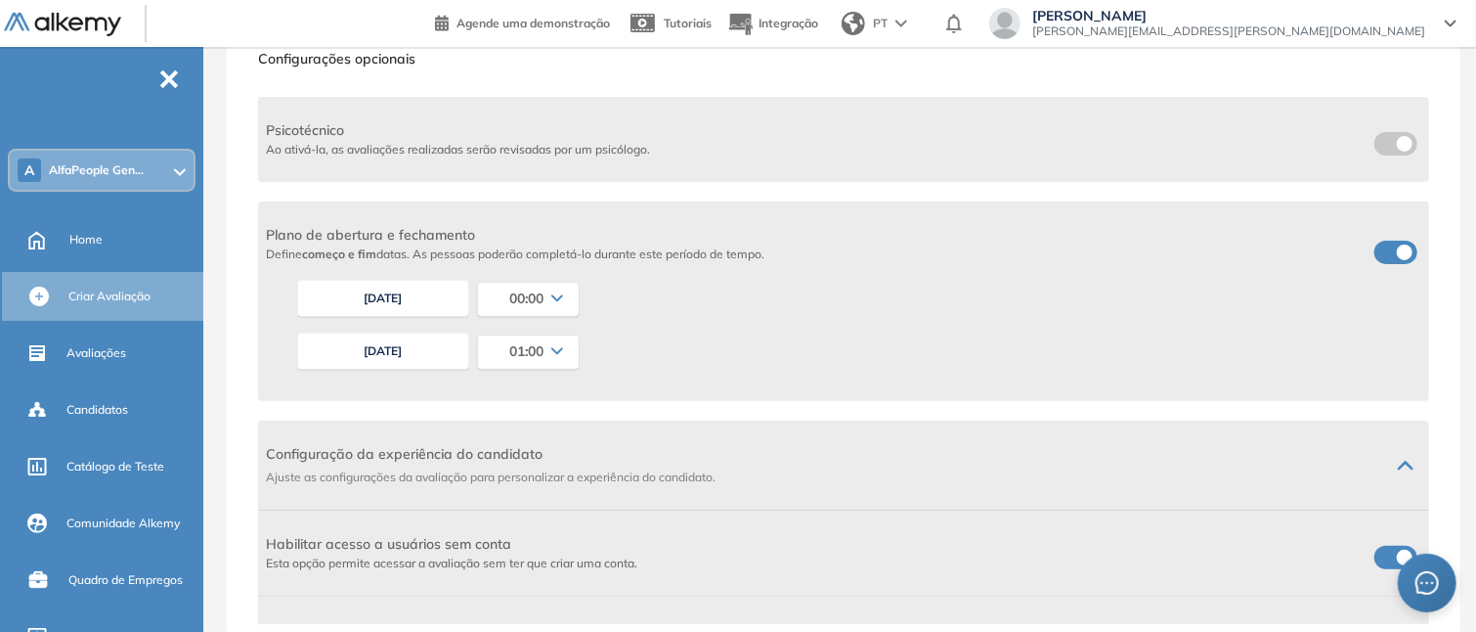
scroll to position [240, 0]
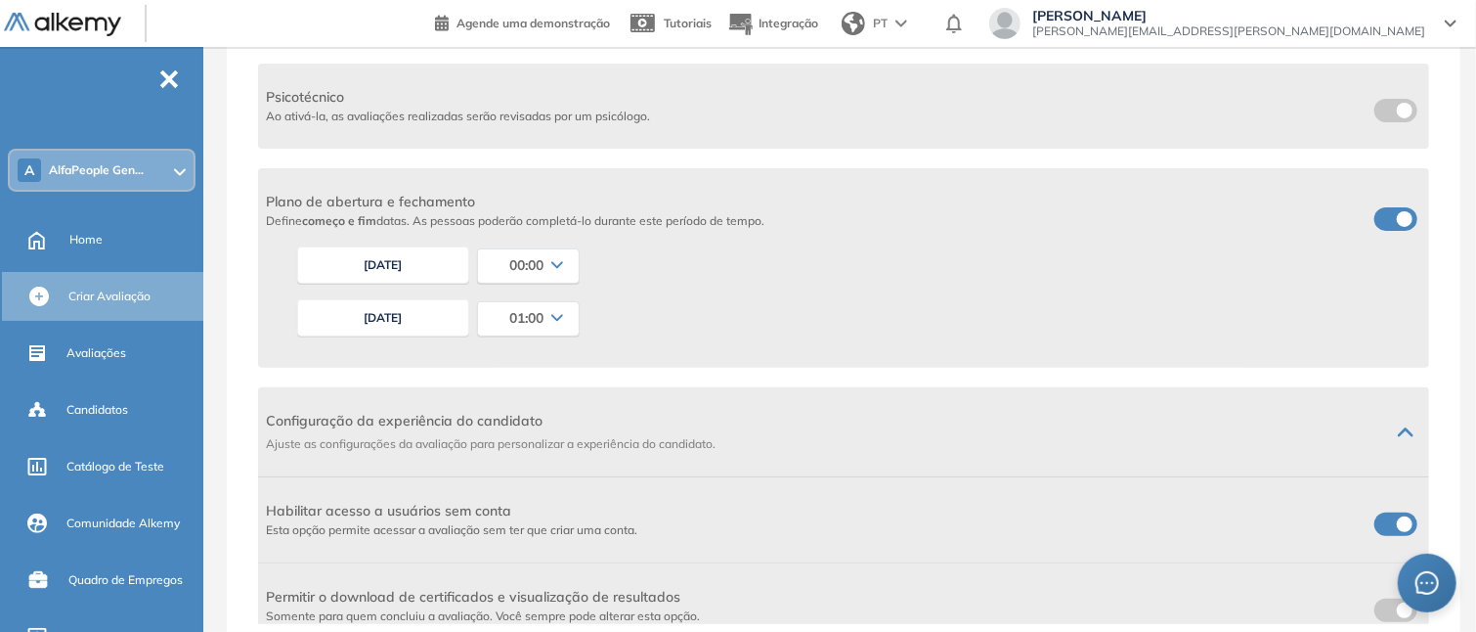
click at [440, 306] on button "[DATE]" at bounding box center [383, 317] width 172 height 37
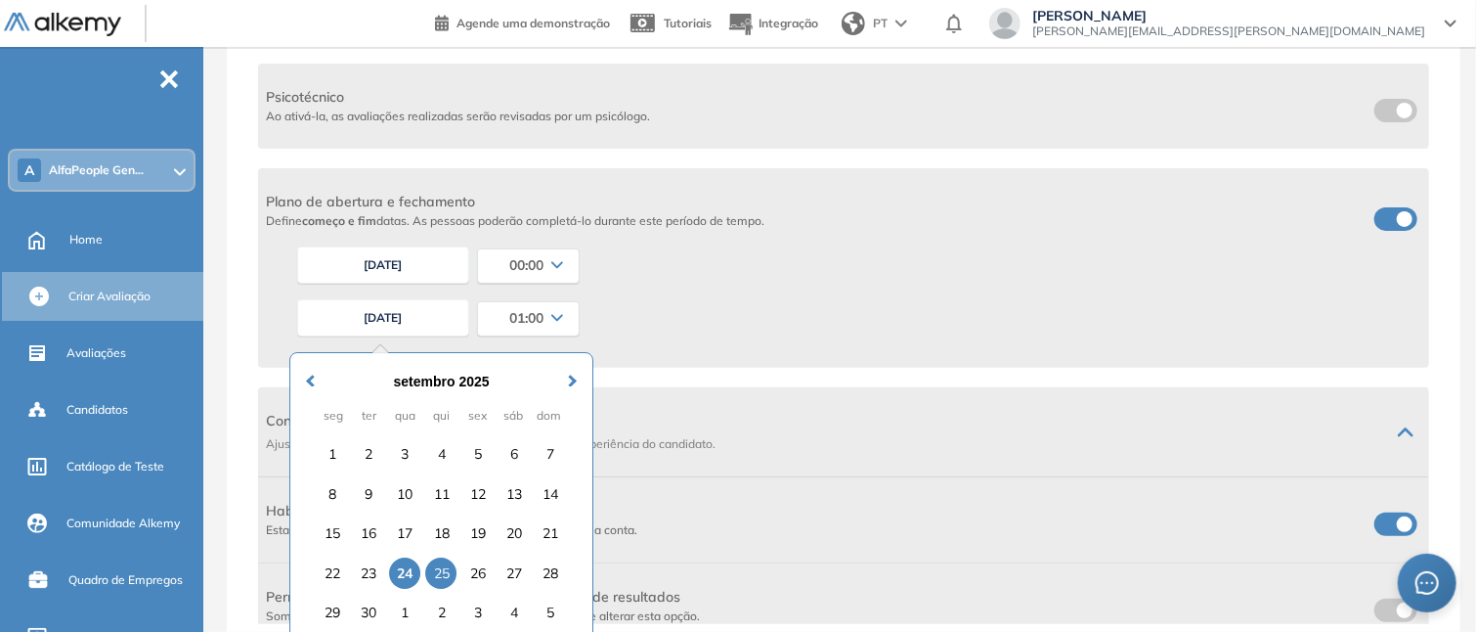
click at [440, 564] on div "25" at bounding box center [441, 572] width 31 height 31
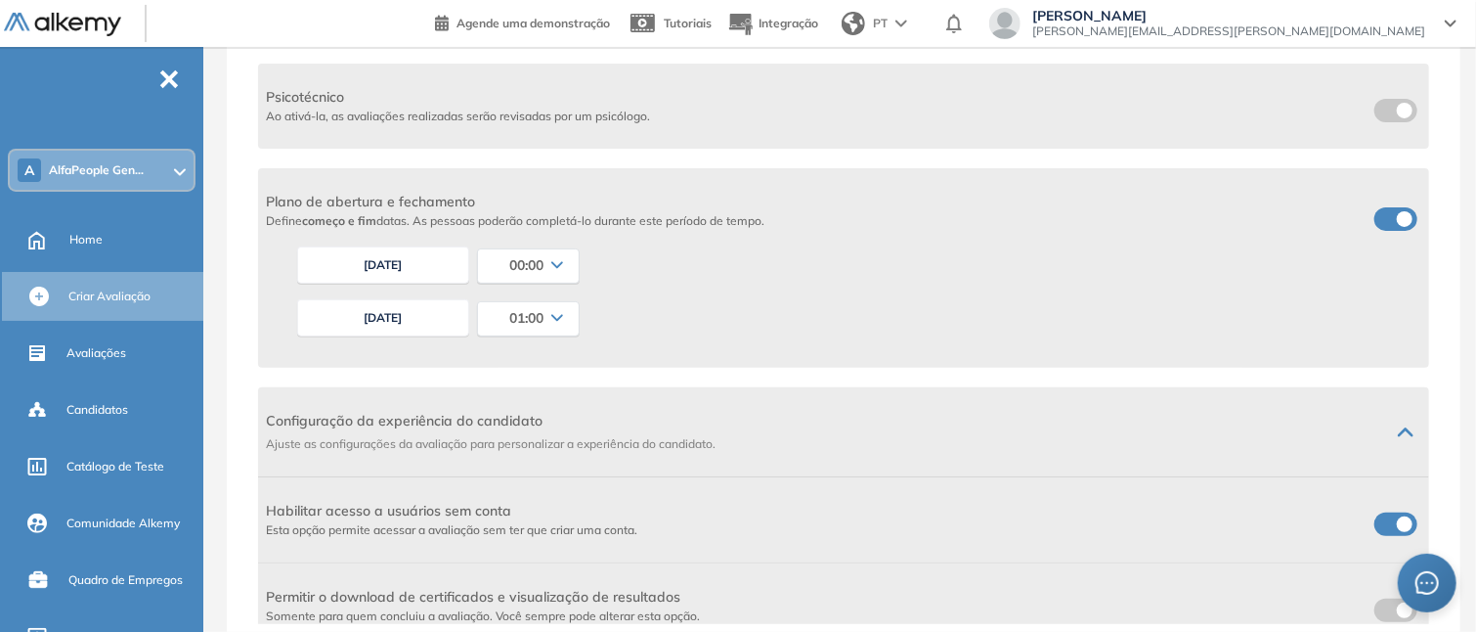
click at [557, 324] on div "01:00" at bounding box center [528, 317] width 101 height 31
click at [506, 437] on li "23:45" at bounding box center [501, 441] width 28 height 20
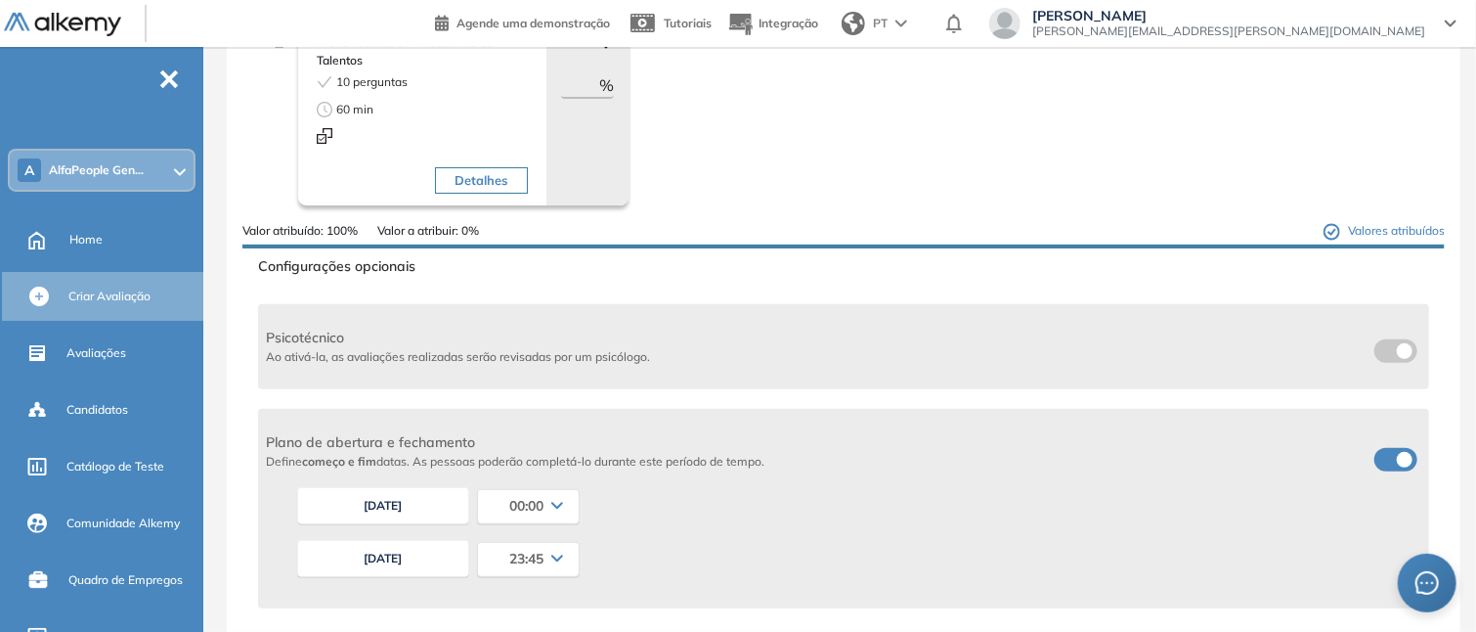
scroll to position [0, 0]
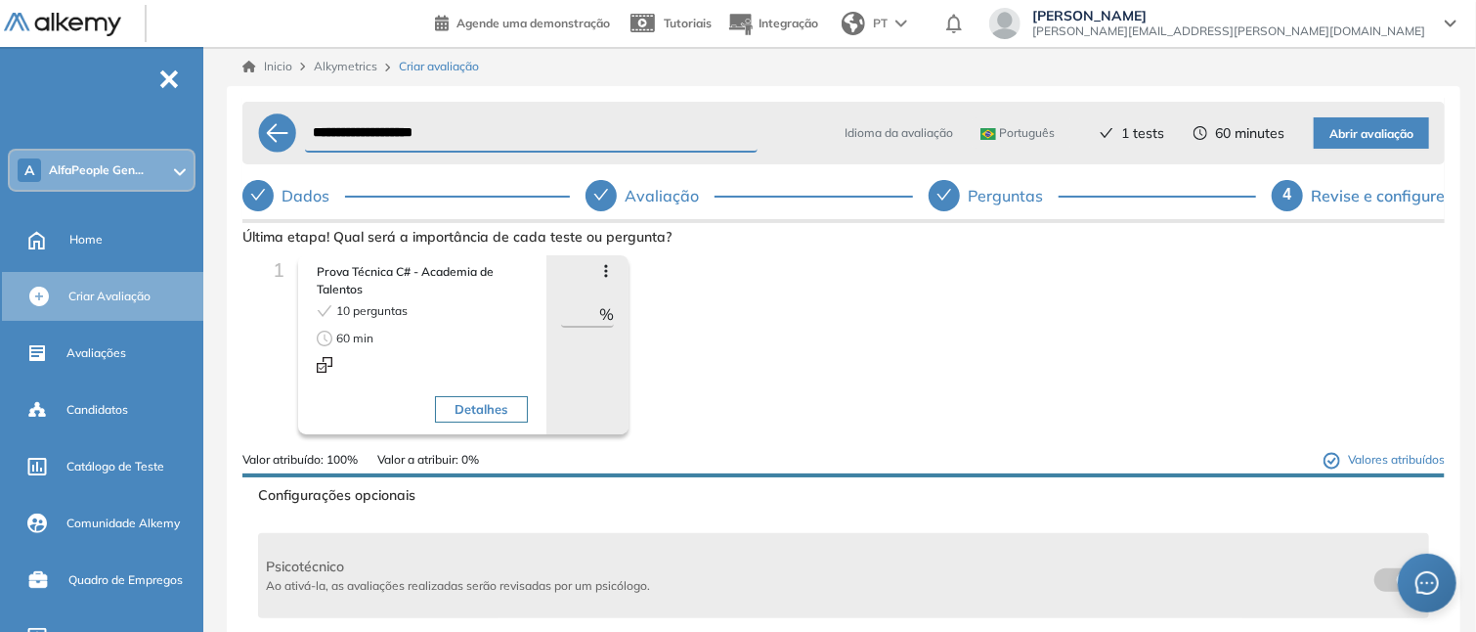
click at [1366, 132] on span "Abrir avaliação" at bounding box center [1372, 134] width 84 height 19
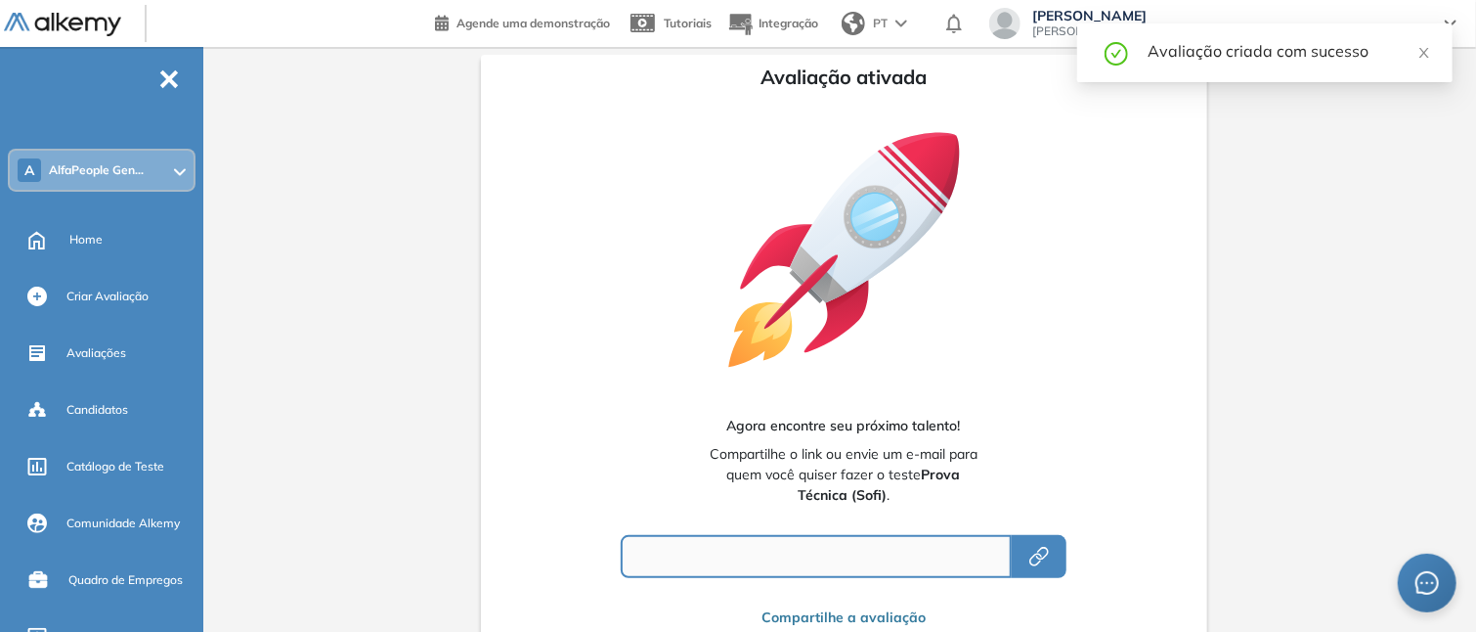
type input "**********"
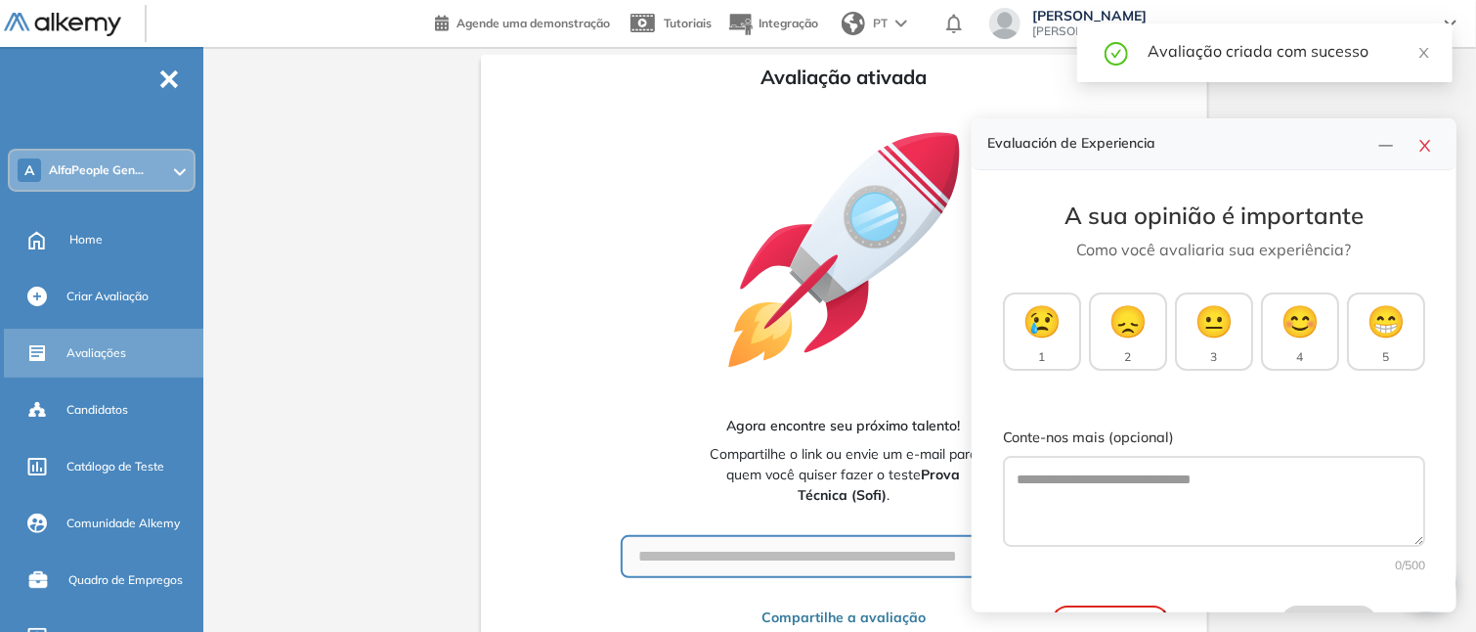
click at [84, 349] on span "Avaliações" at bounding box center [96, 353] width 60 height 18
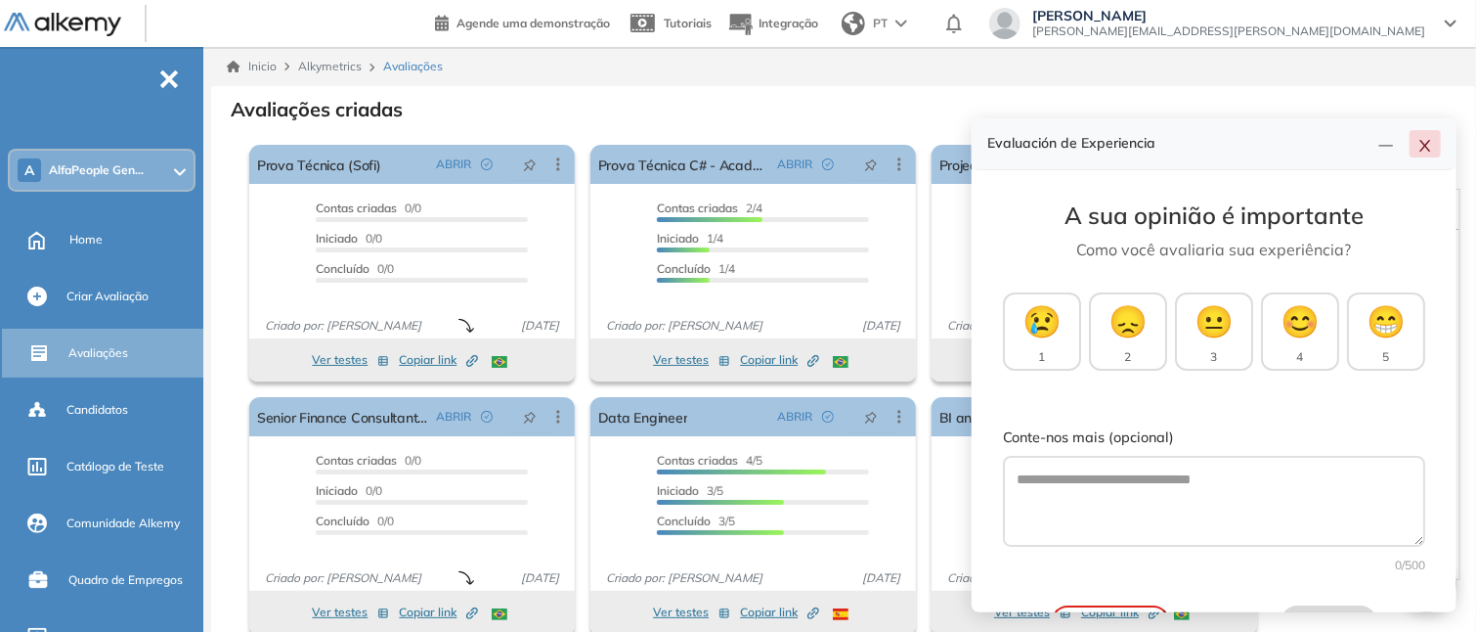
click at [1421, 147] on icon "close" at bounding box center [1426, 146] width 16 height 16
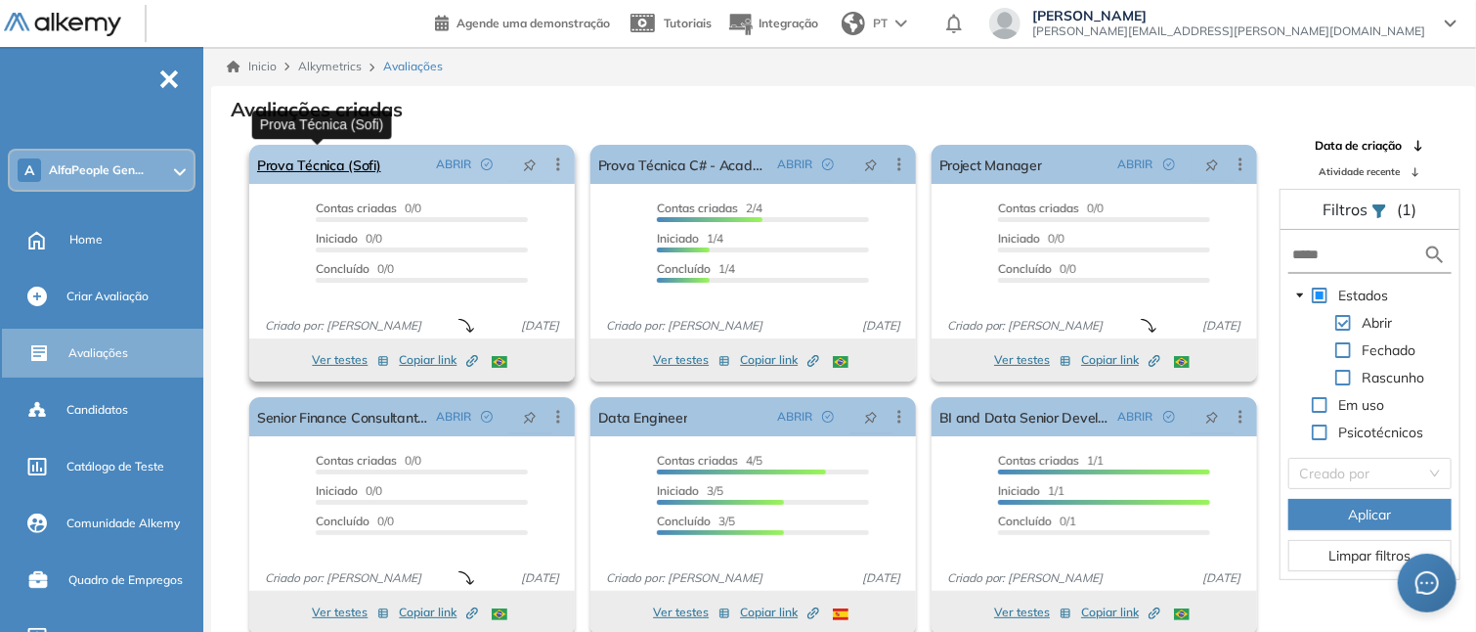
click at [336, 174] on link "Prova Técnica (Sofi)" at bounding box center [319, 164] width 124 height 39
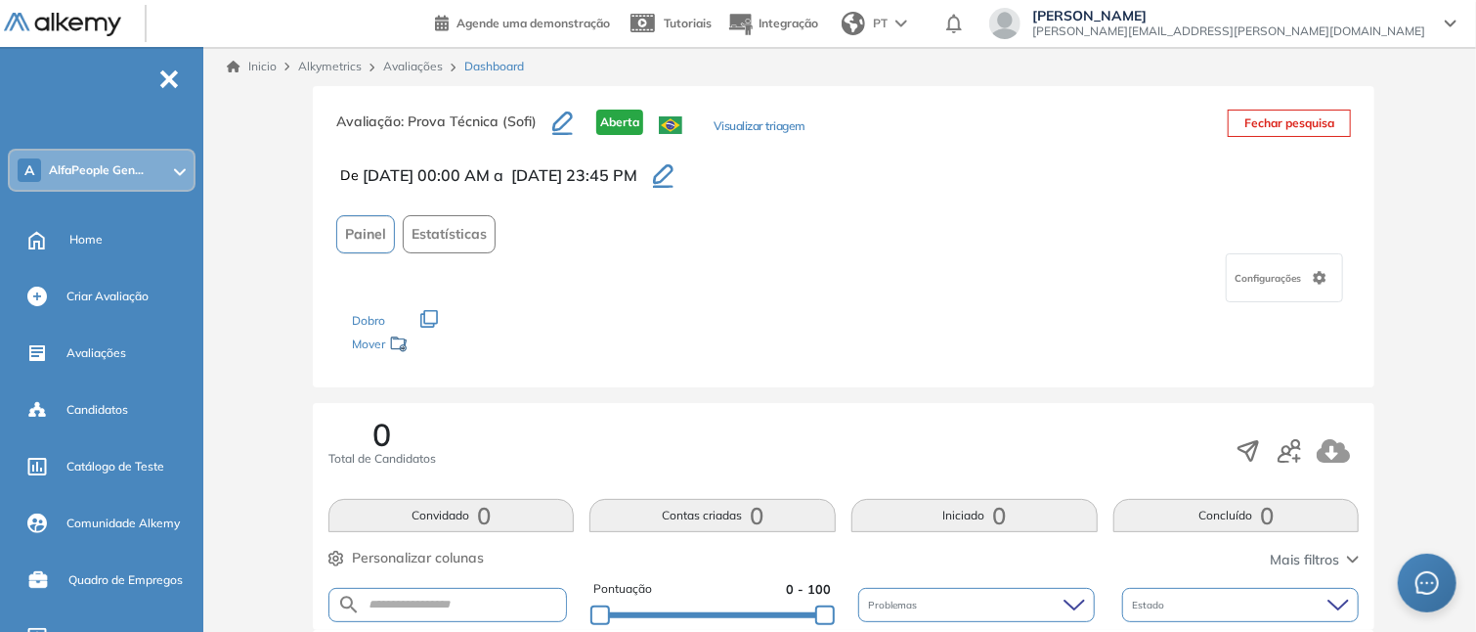
click at [674, 166] on icon "button" at bounding box center [663, 175] width 21 height 23
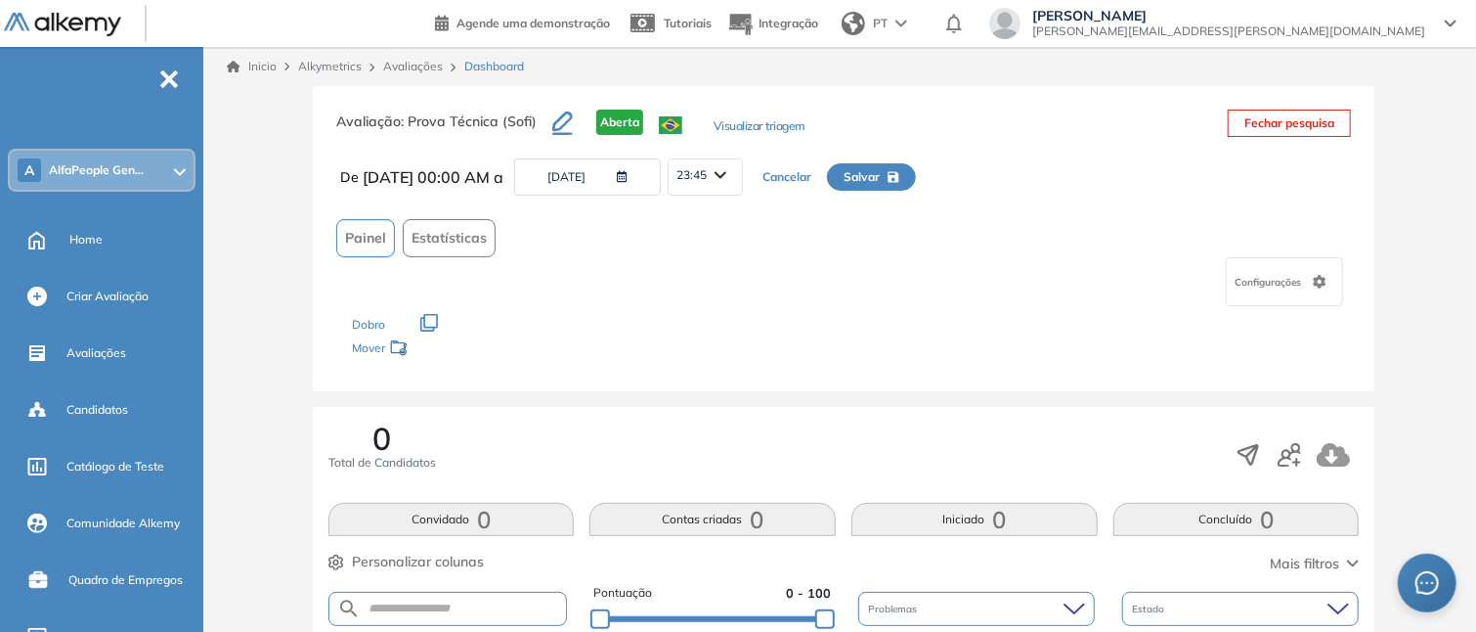
click at [880, 183] on span "Salvar" at bounding box center [862, 177] width 36 height 18
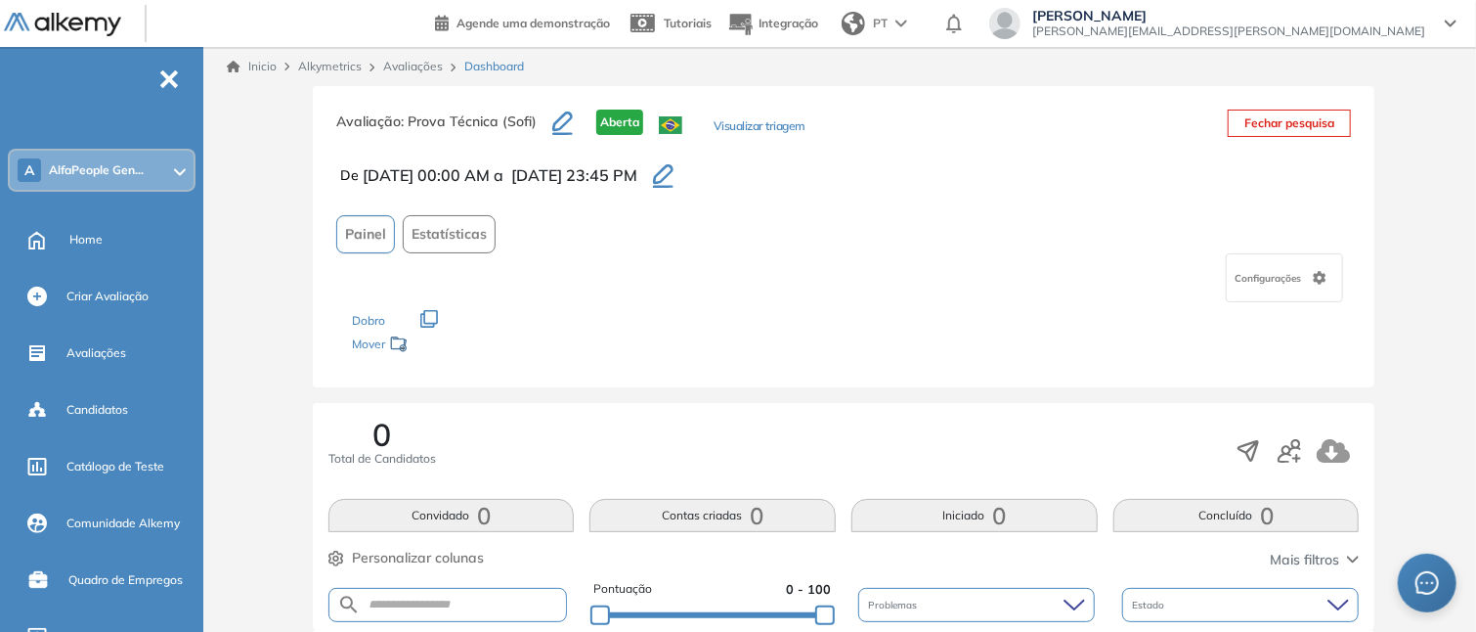
click at [674, 180] on icon "button" at bounding box center [663, 175] width 21 height 23
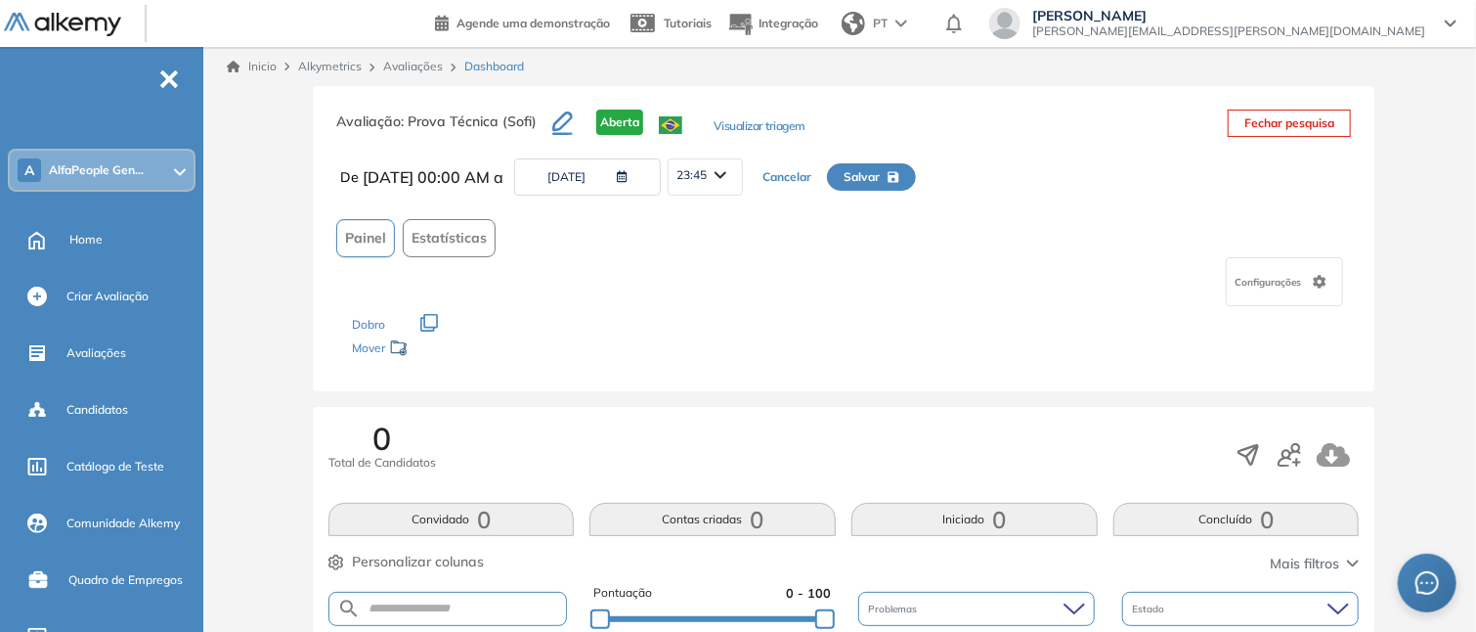
click at [620, 170] on button "[DATE]" at bounding box center [587, 176] width 147 height 37
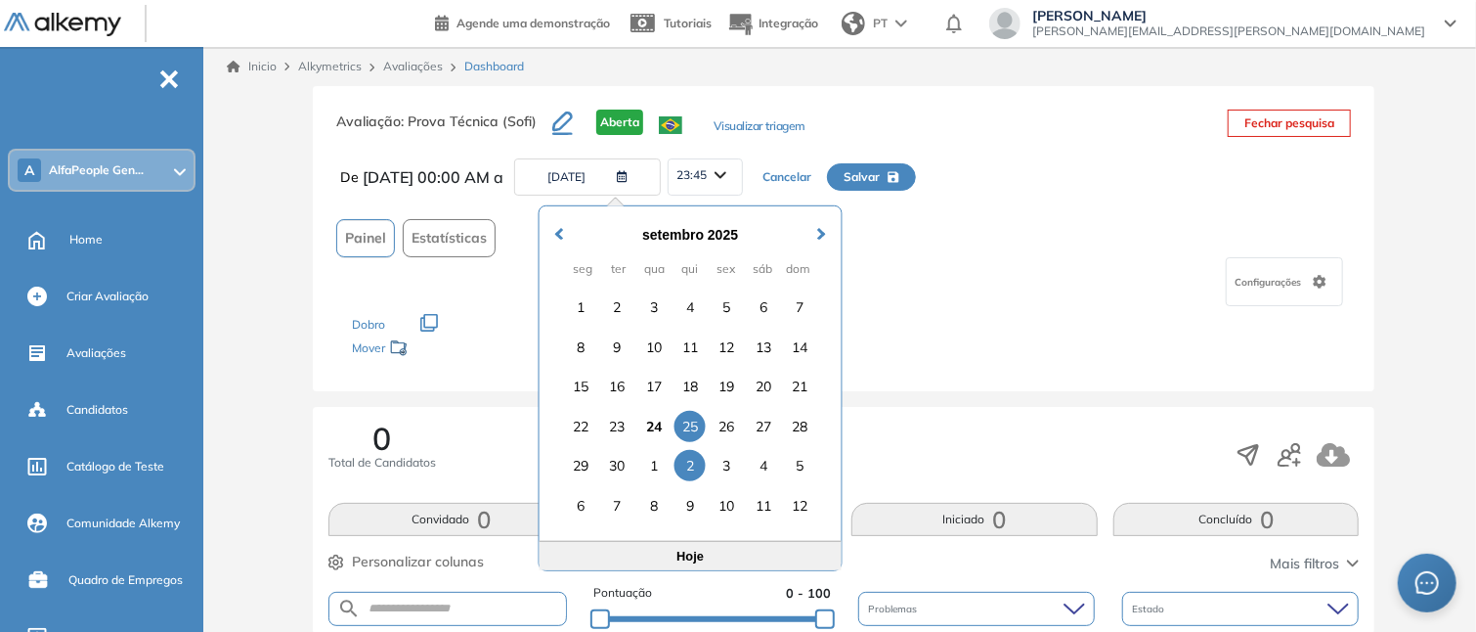
click at [694, 458] on div "2" at bounding box center [690, 465] width 31 height 31
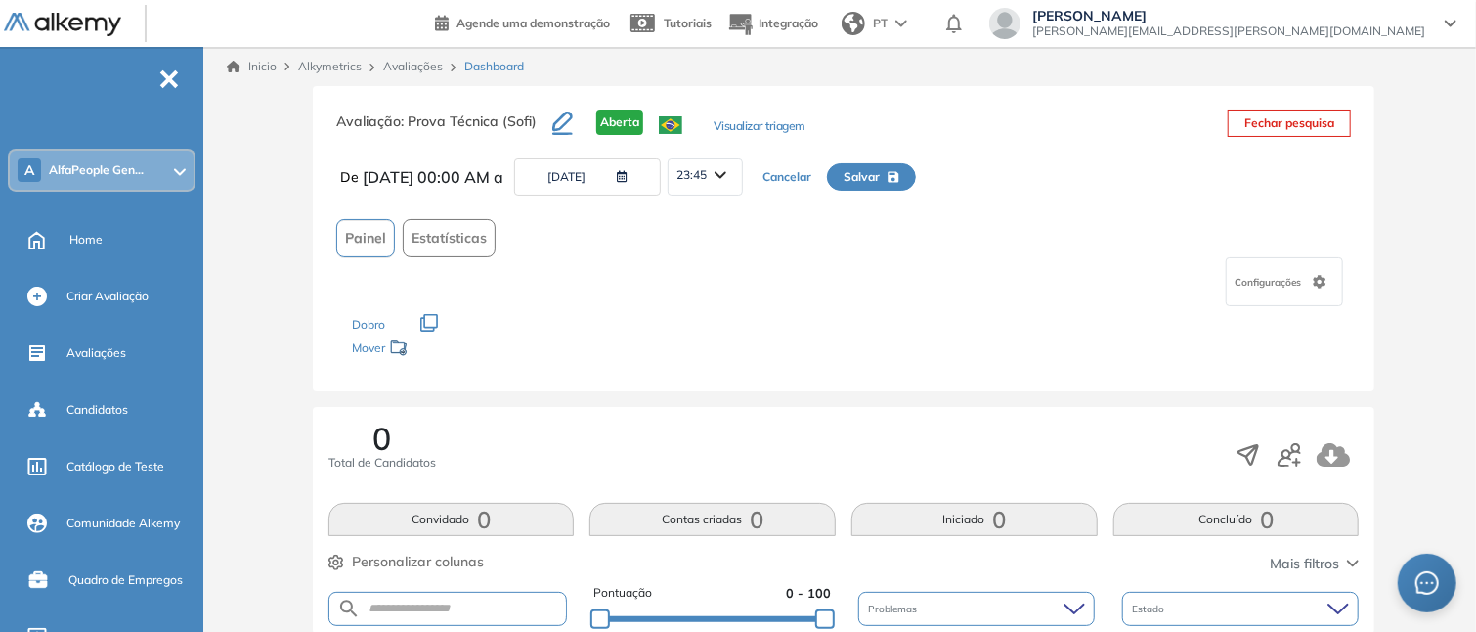
click at [707, 171] on span "23:45" at bounding box center [692, 175] width 30 height 16
click at [608, 180] on button "[DATE]" at bounding box center [587, 176] width 147 height 37
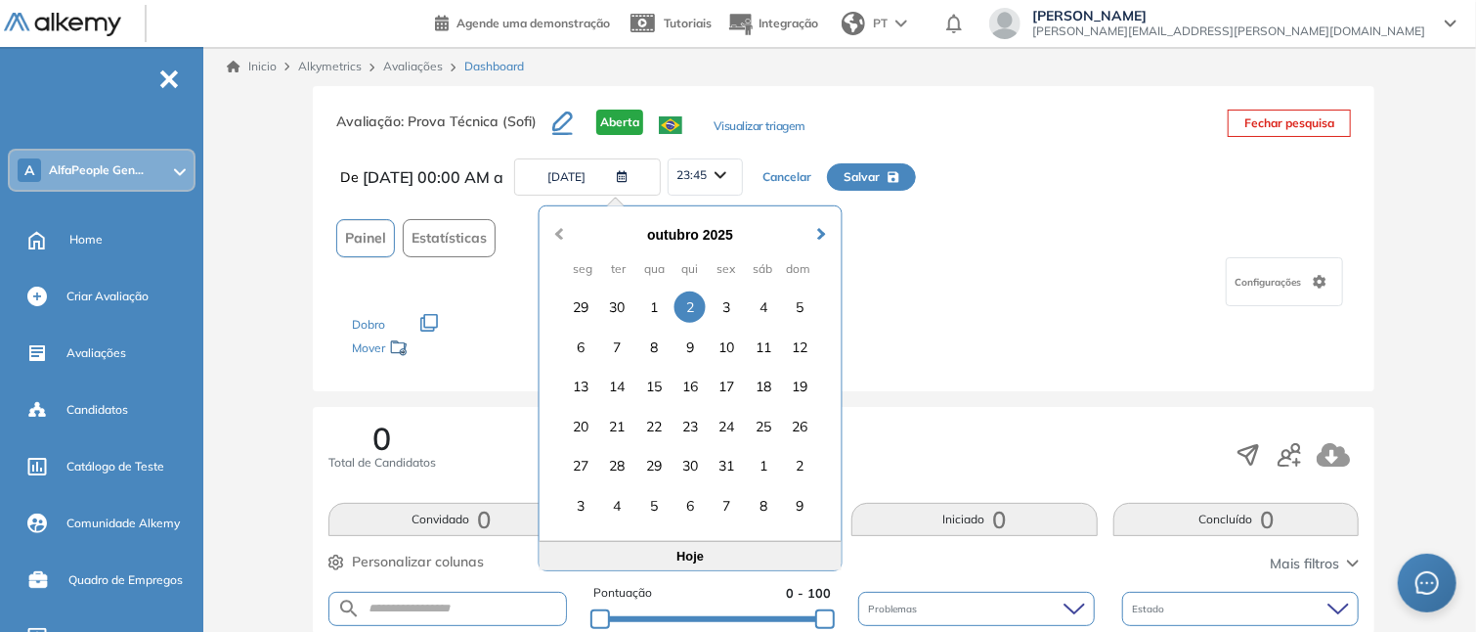
click at [553, 228] on button "Previous Month" at bounding box center [557, 223] width 31 height 31
click at [692, 427] on div "25" at bounding box center [690, 426] width 31 height 31
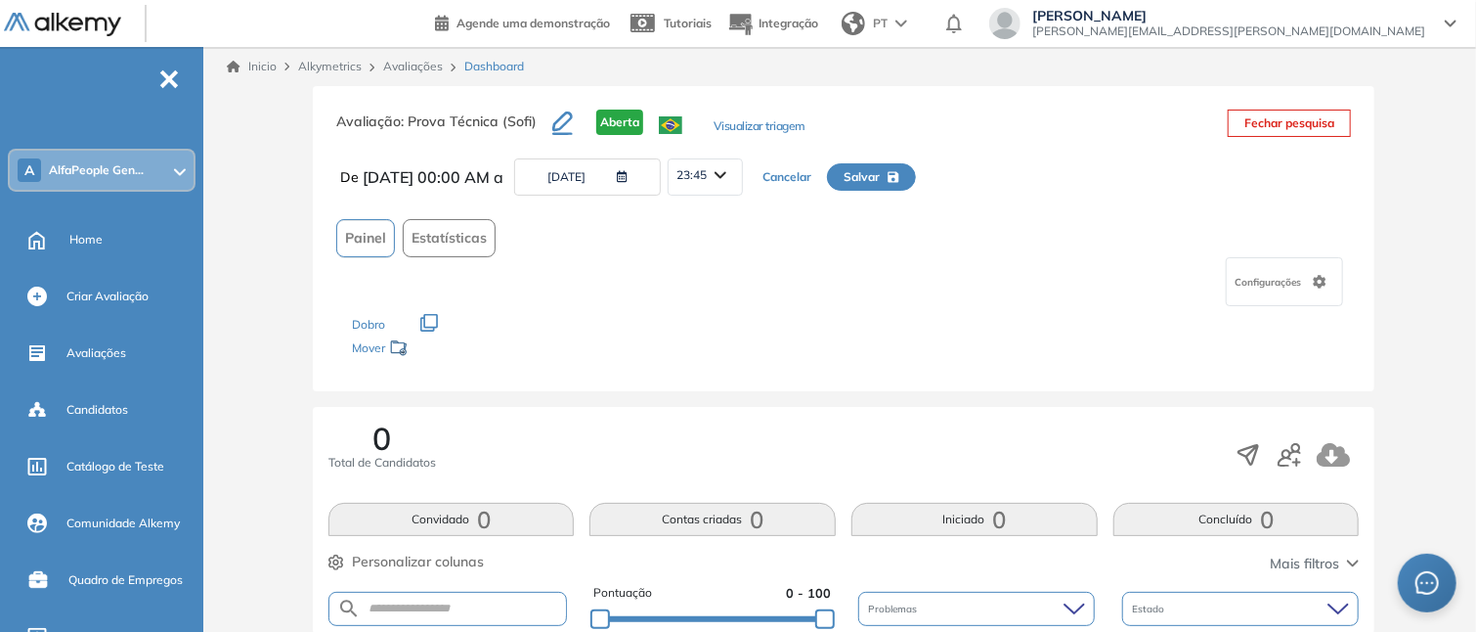
click at [899, 172] on icon "button" at bounding box center [894, 177] width 12 height 12
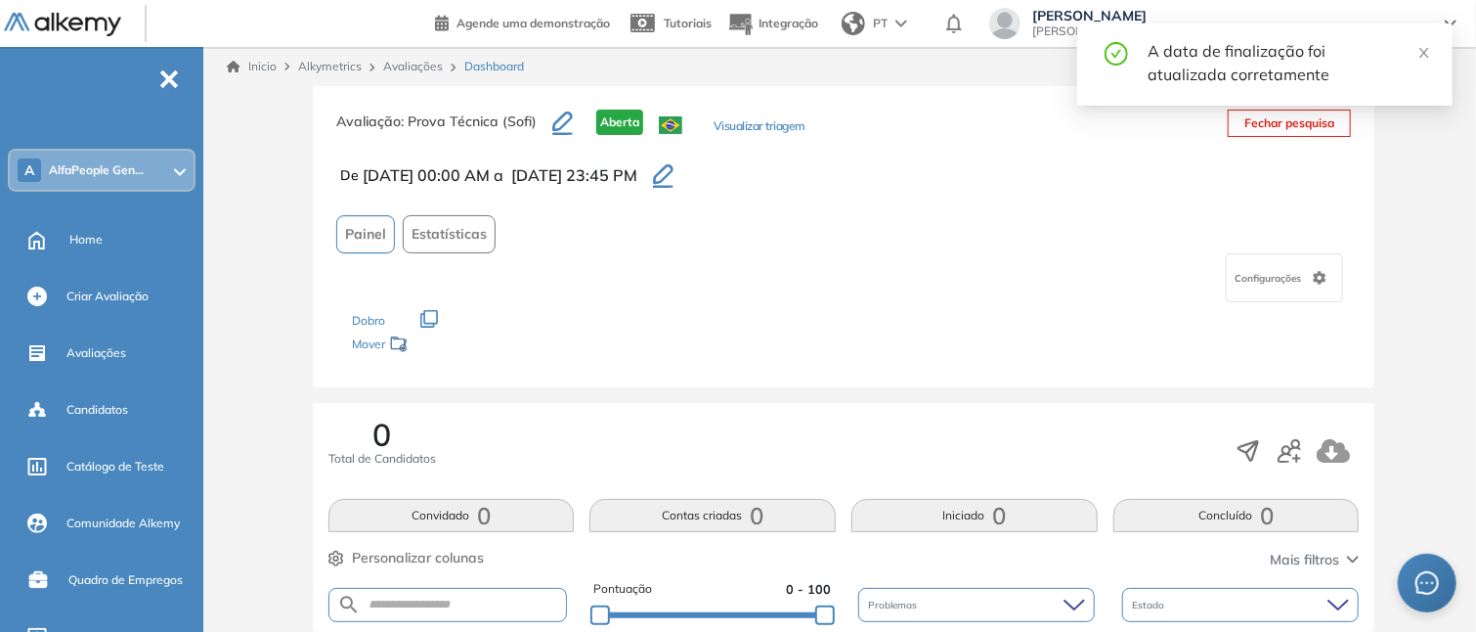
click at [555, 118] on icon "button" at bounding box center [562, 121] width 21 height 20
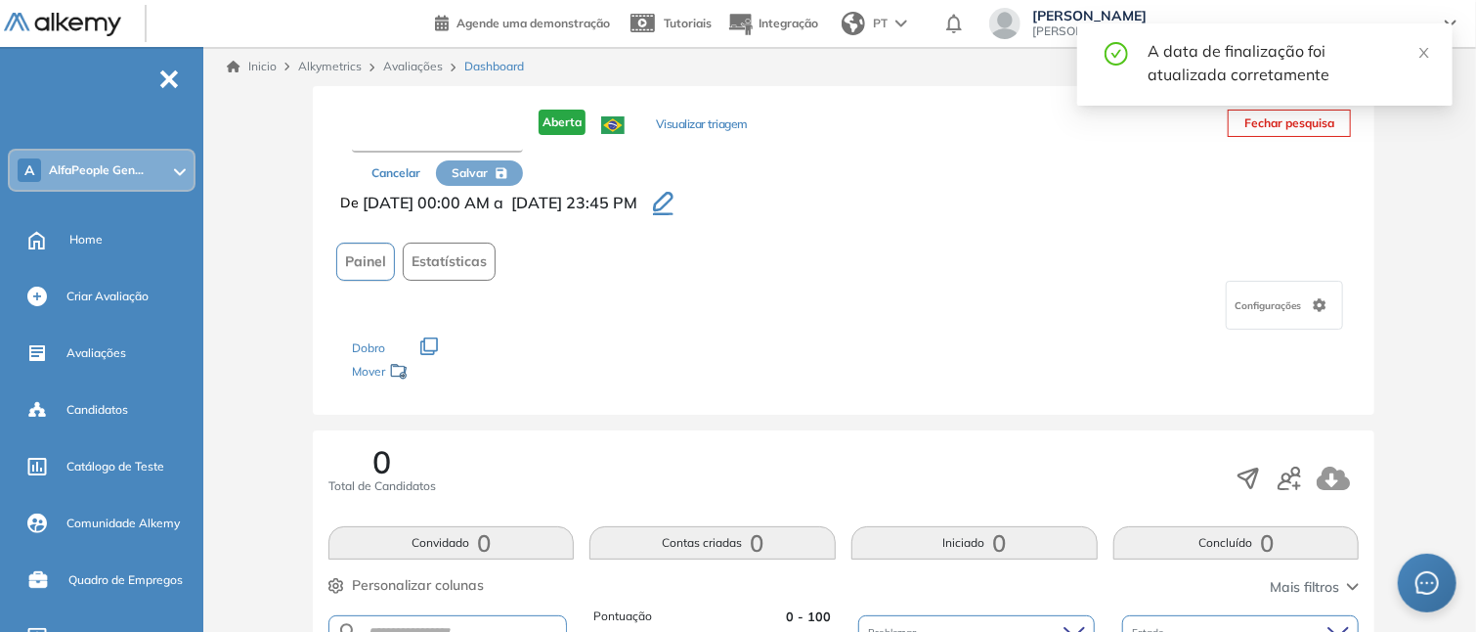
click at [491, 140] on input "text" at bounding box center [437, 134] width 171 height 35
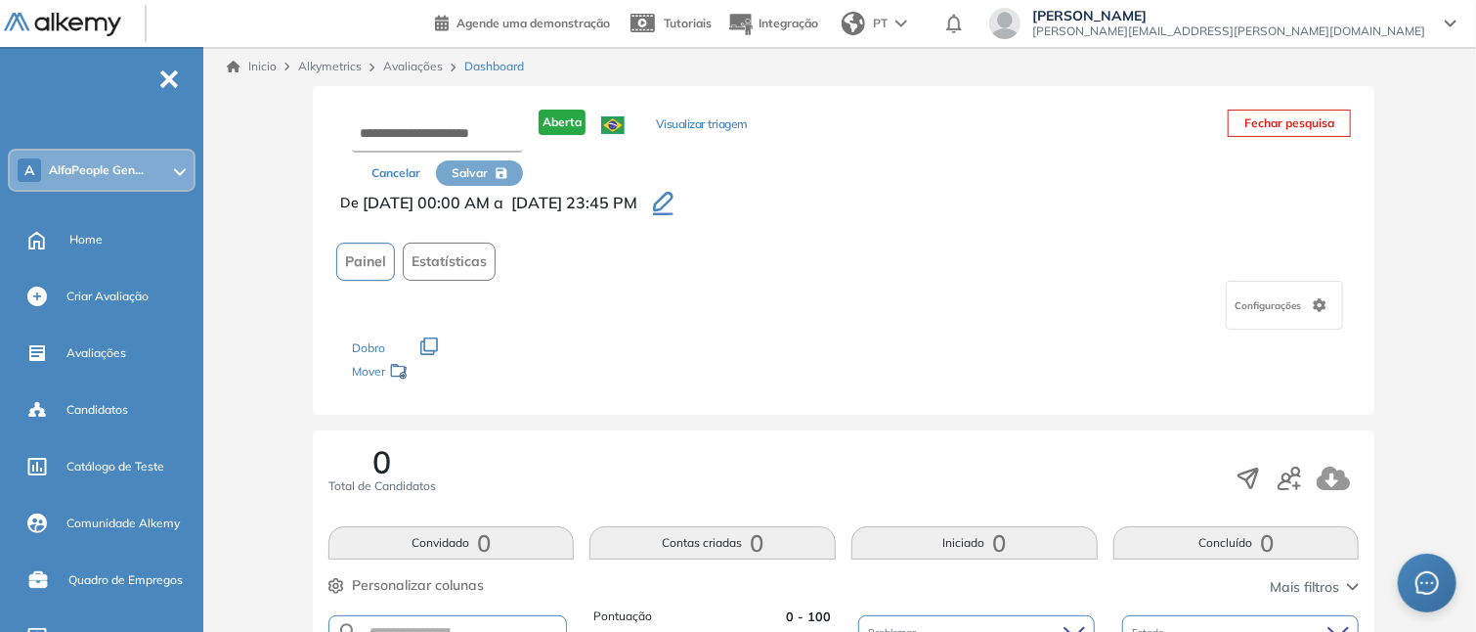
click at [431, 173] on button "Cancelar" at bounding box center [396, 172] width 80 height 25
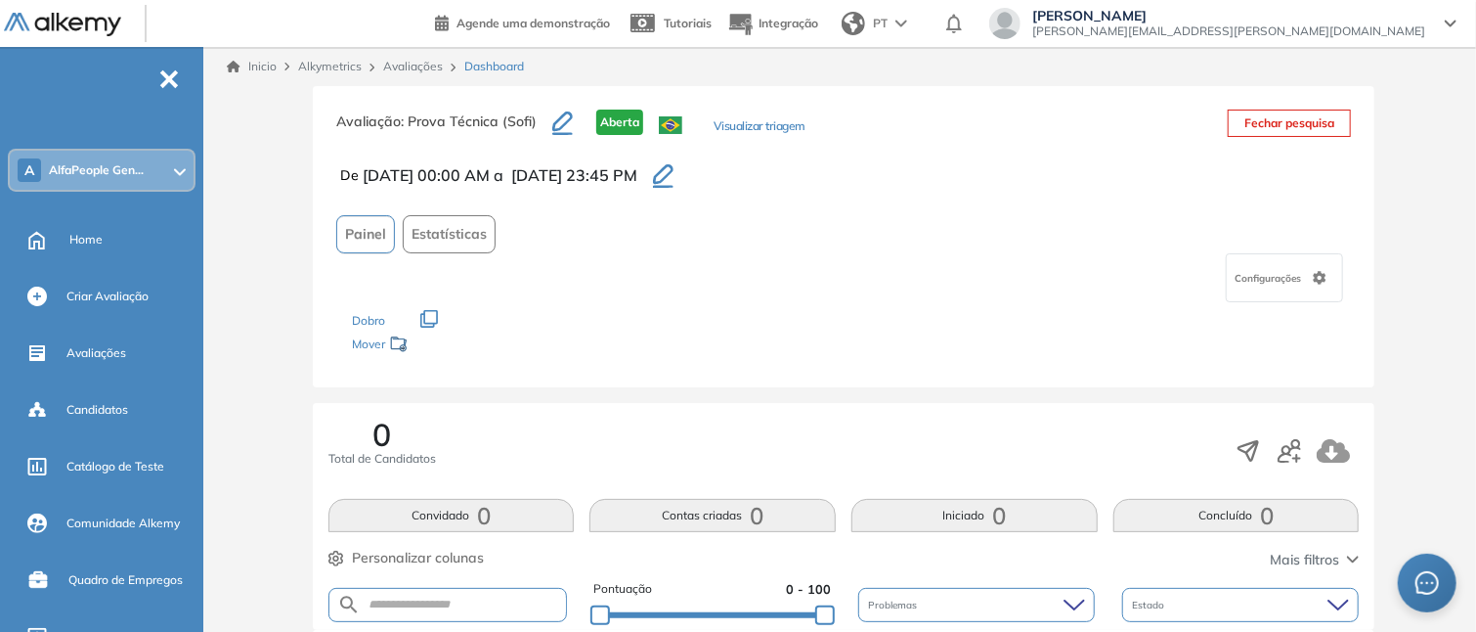
click at [674, 179] on icon "button" at bounding box center [663, 175] width 21 height 23
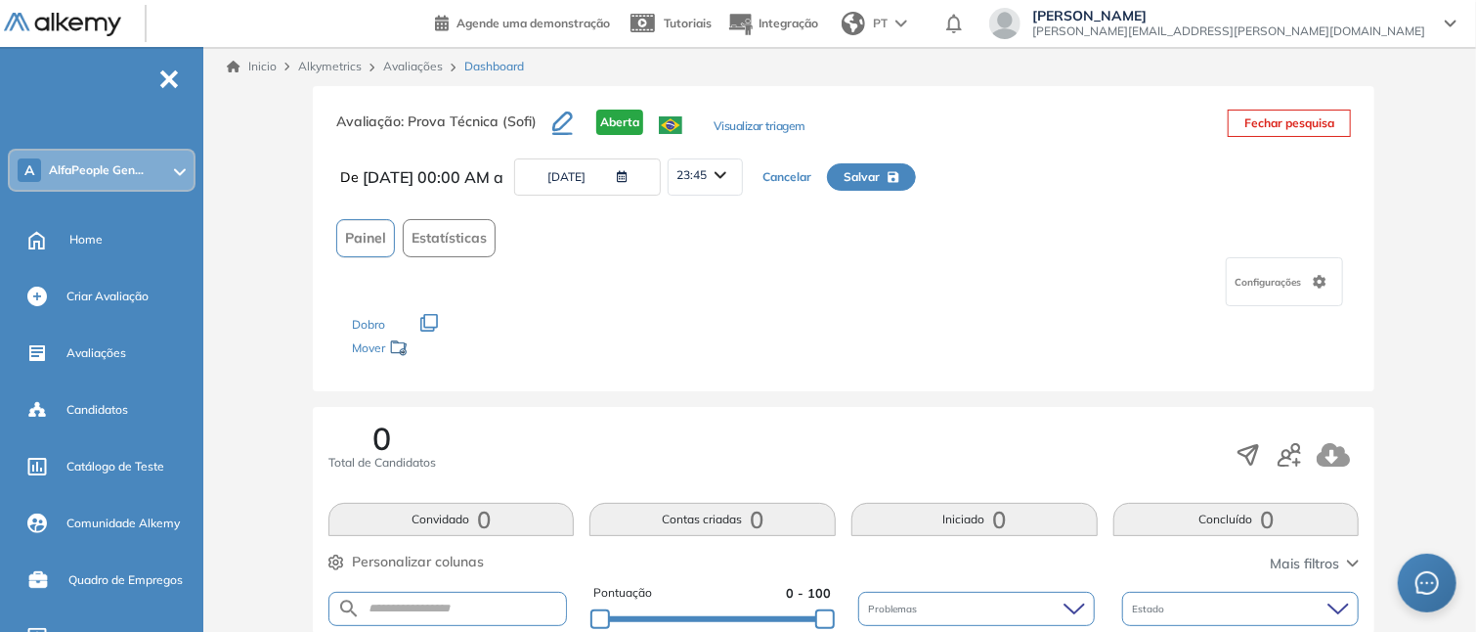
click at [707, 179] on span "23:45" at bounding box center [692, 175] width 30 height 16
click at [706, 336] on li "19:00" at bounding box center [691, 337] width 28 height 20
click at [880, 174] on span "Salvar" at bounding box center [862, 177] width 36 height 18
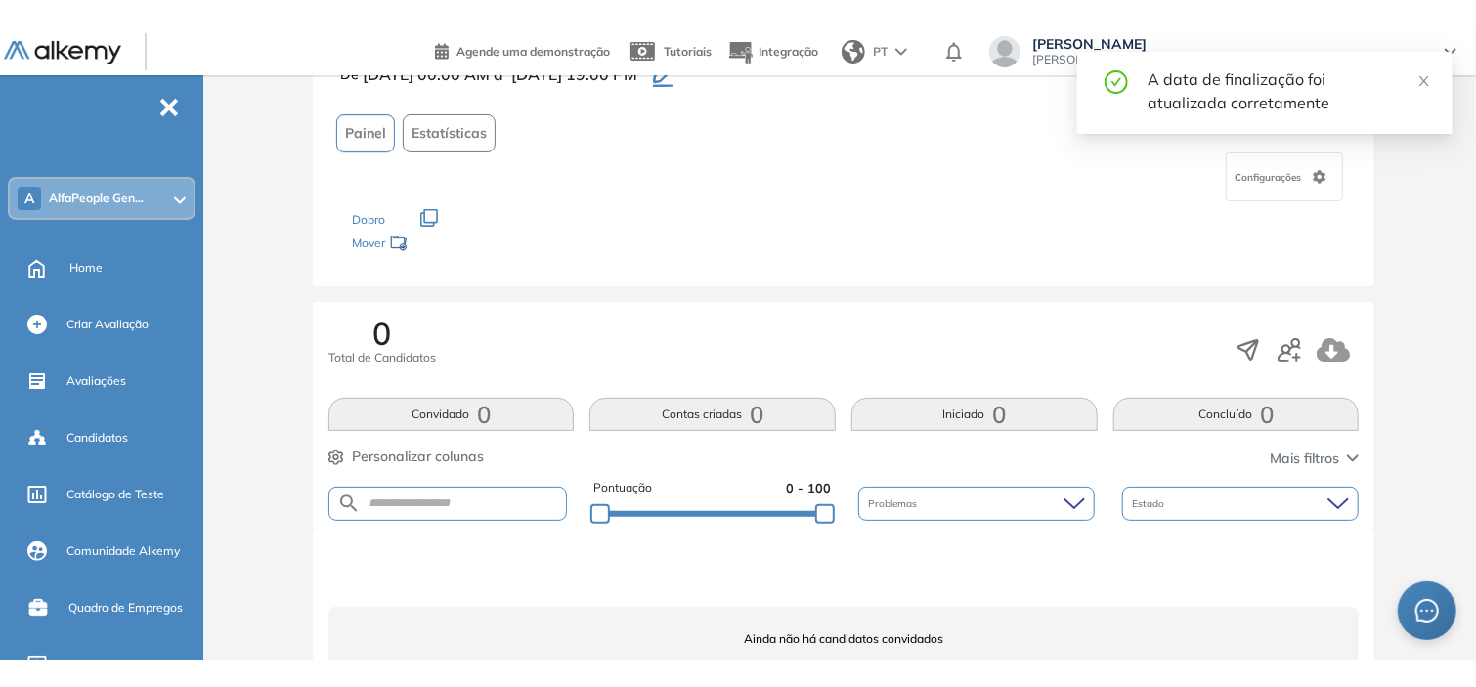
scroll to position [0, 0]
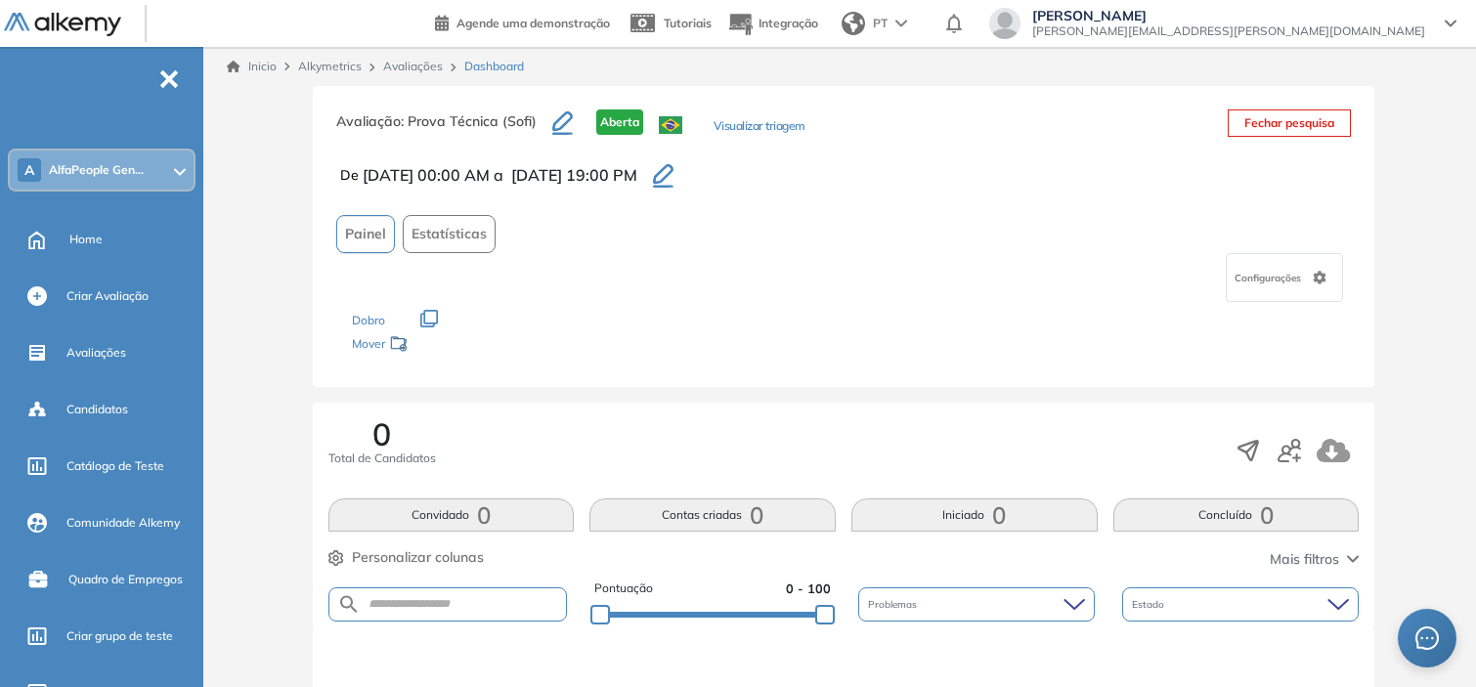
click at [129, 159] on div "A AlfaPeople Gen..." at bounding box center [102, 170] width 184 height 39
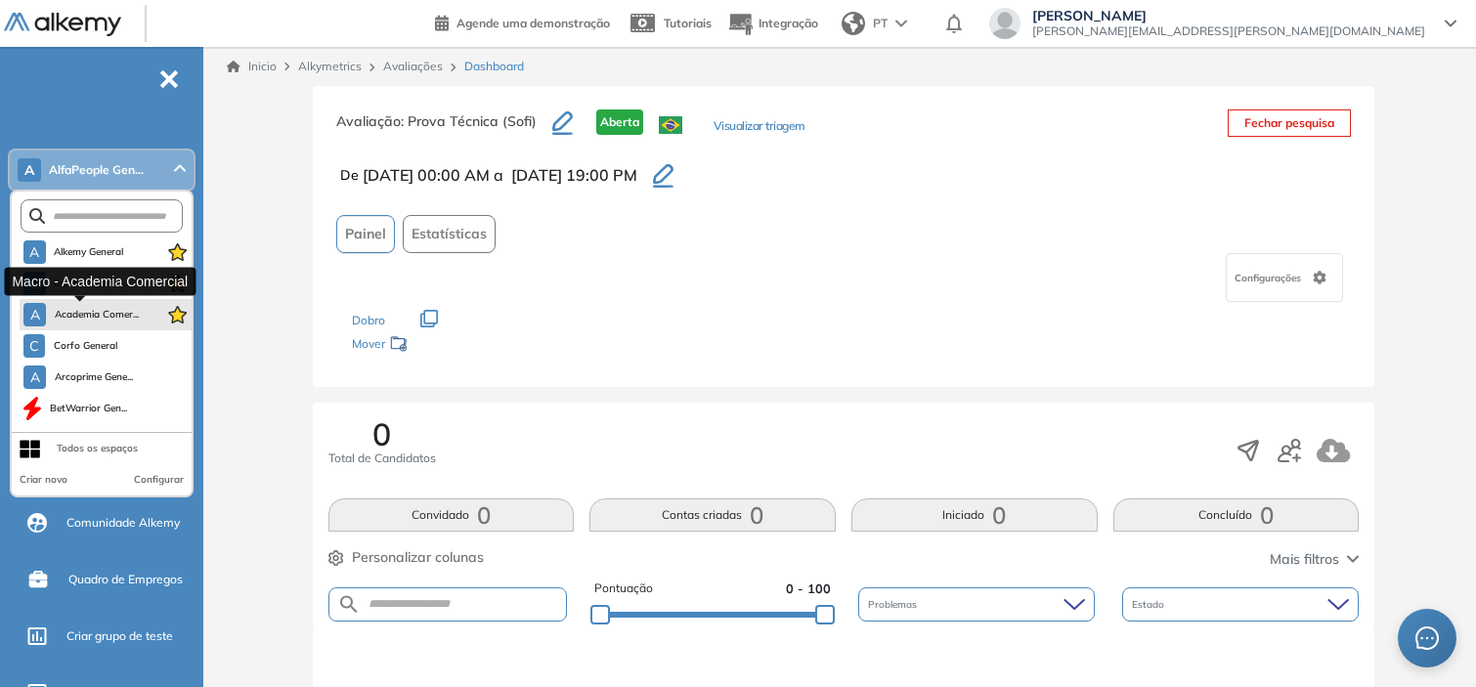
click at [90, 307] on span "Academia Comer..." at bounding box center [96, 315] width 85 height 16
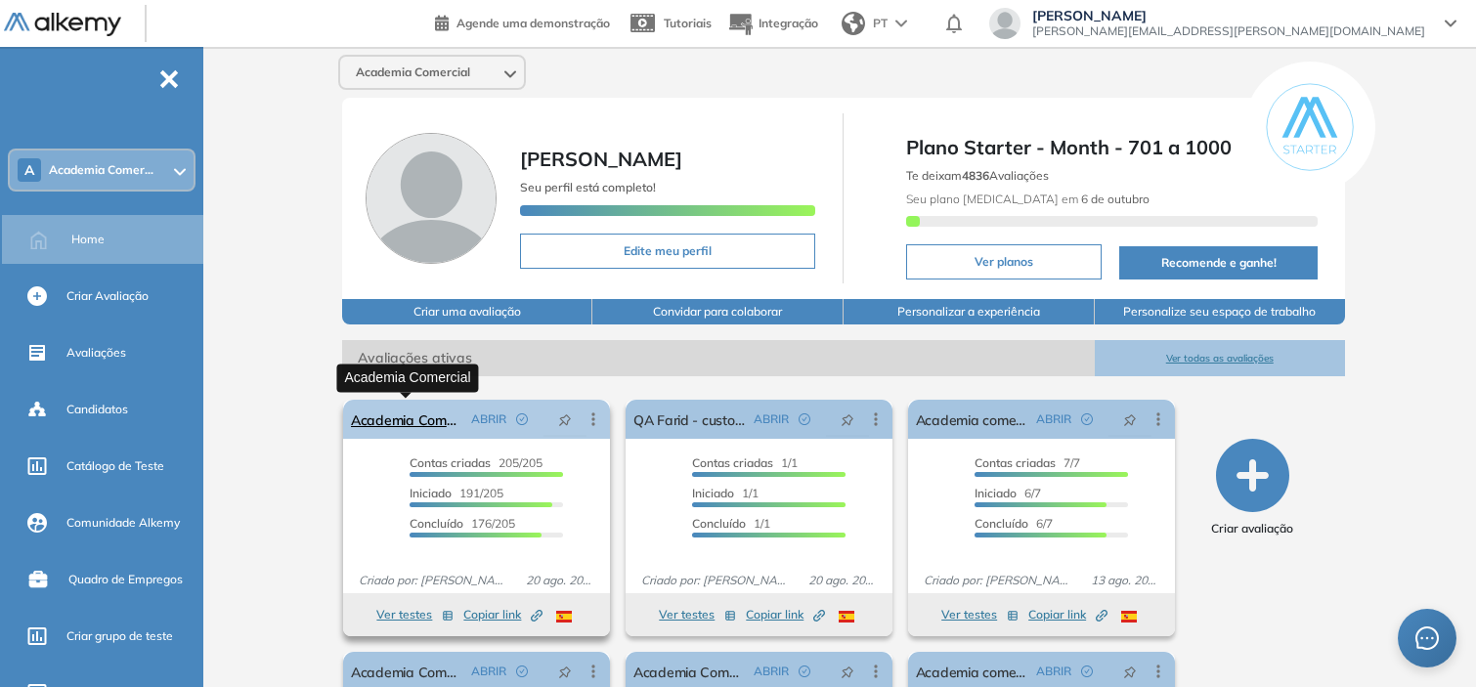
click at [396, 422] on link "Academia Comercial" at bounding box center [407, 419] width 112 height 39
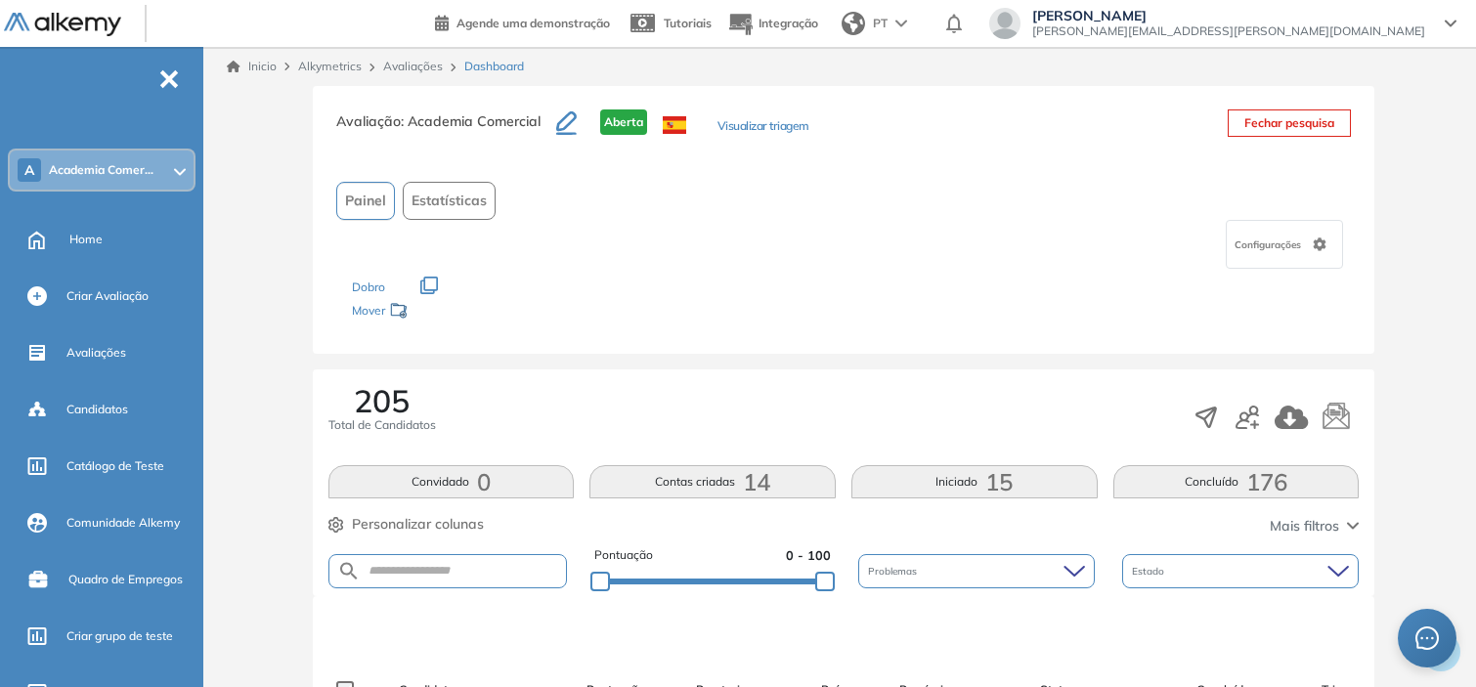
click at [919, 26] on div "PT" at bounding box center [876, 23] width 85 height 39
click at [931, 73] on li "Espanhol" at bounding box center [882, 66] width 97 height 31
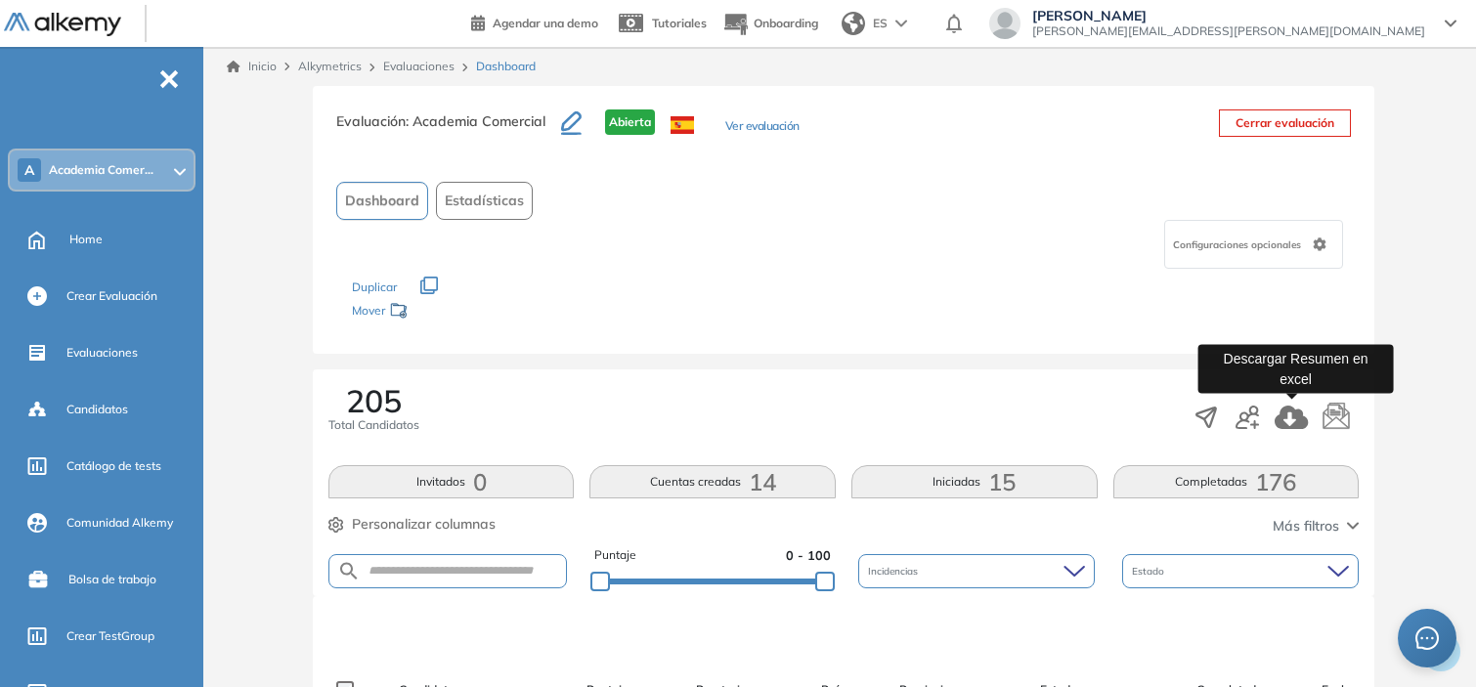
click at [1285, 424] on icon "button" at bounding box center [1291, 417] width 33 height 23
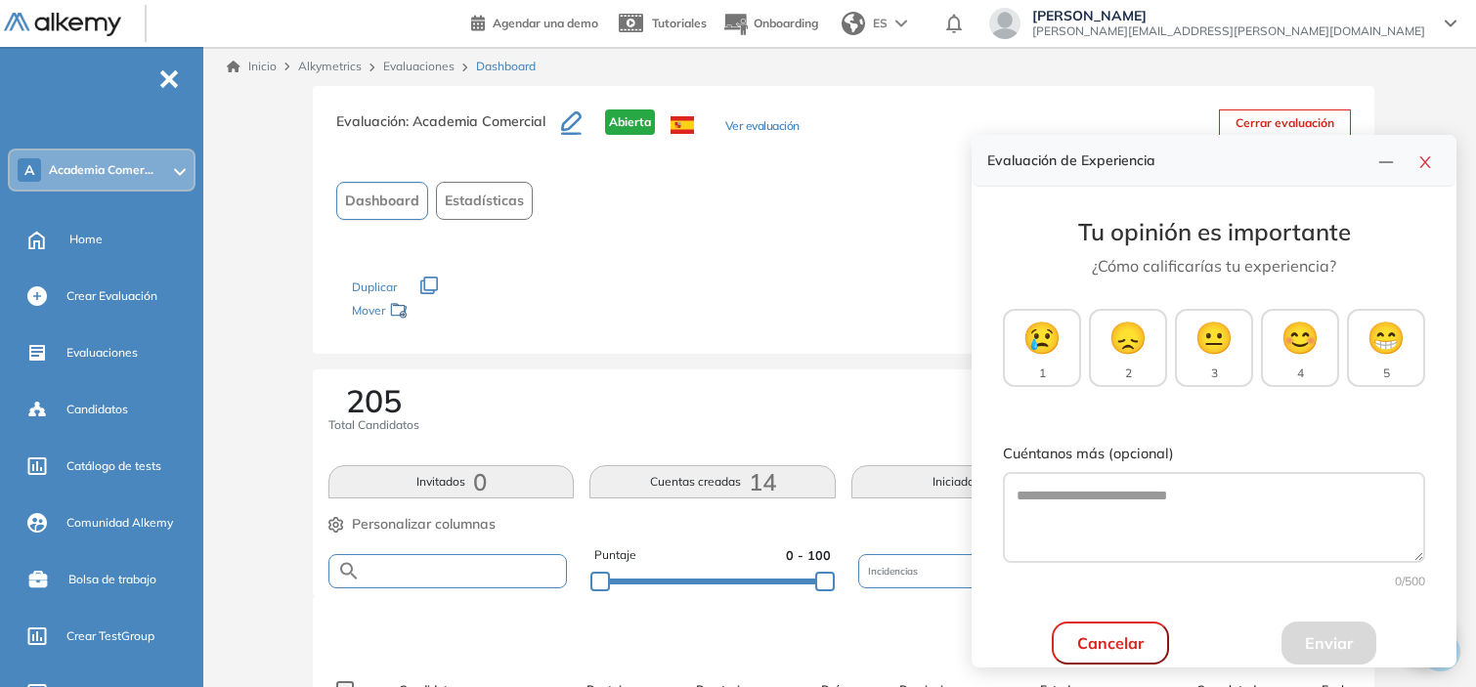
click at [435, 570] on input "text" at bounding box center [463, 571] width 205 height 15
paste input "**********"
type input "**********"
click at [1416, 158] on button "button" at bounding box center [1425, 160] width 31 height 27
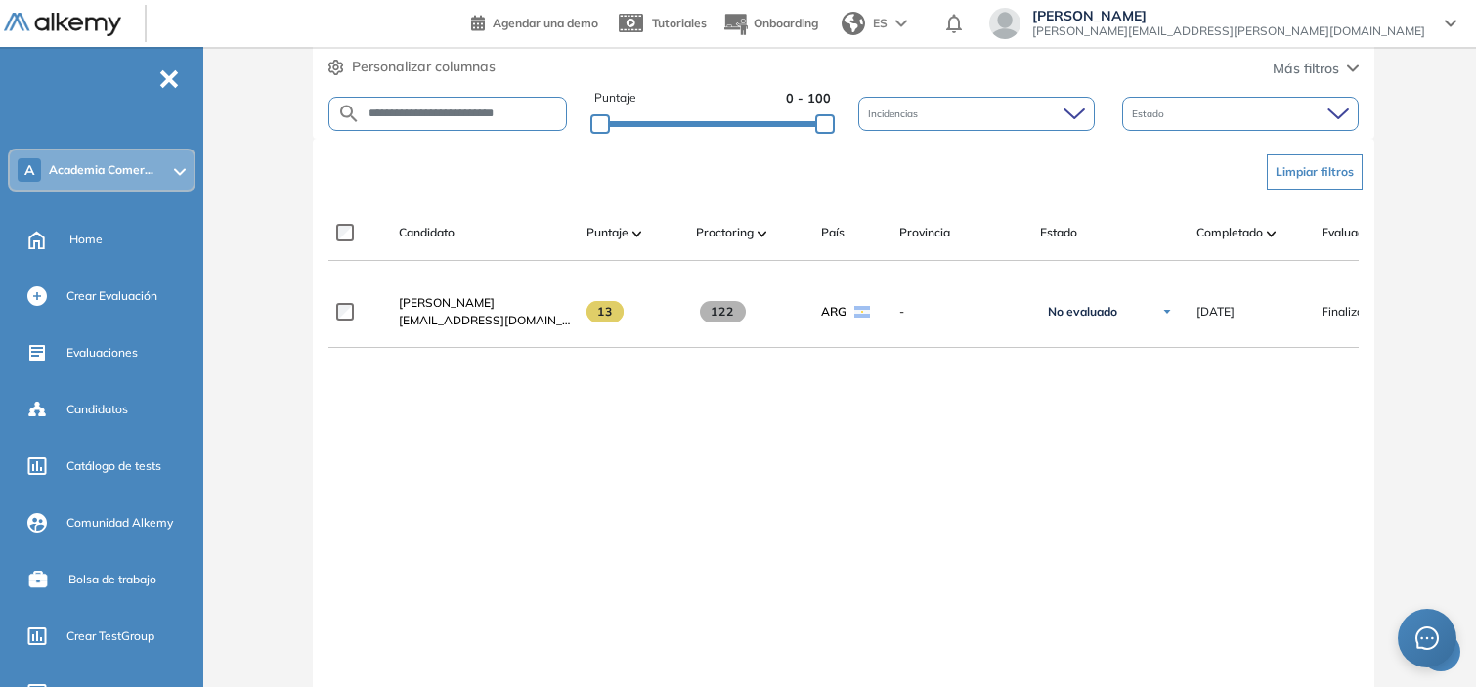
scroll to position [459, 0]
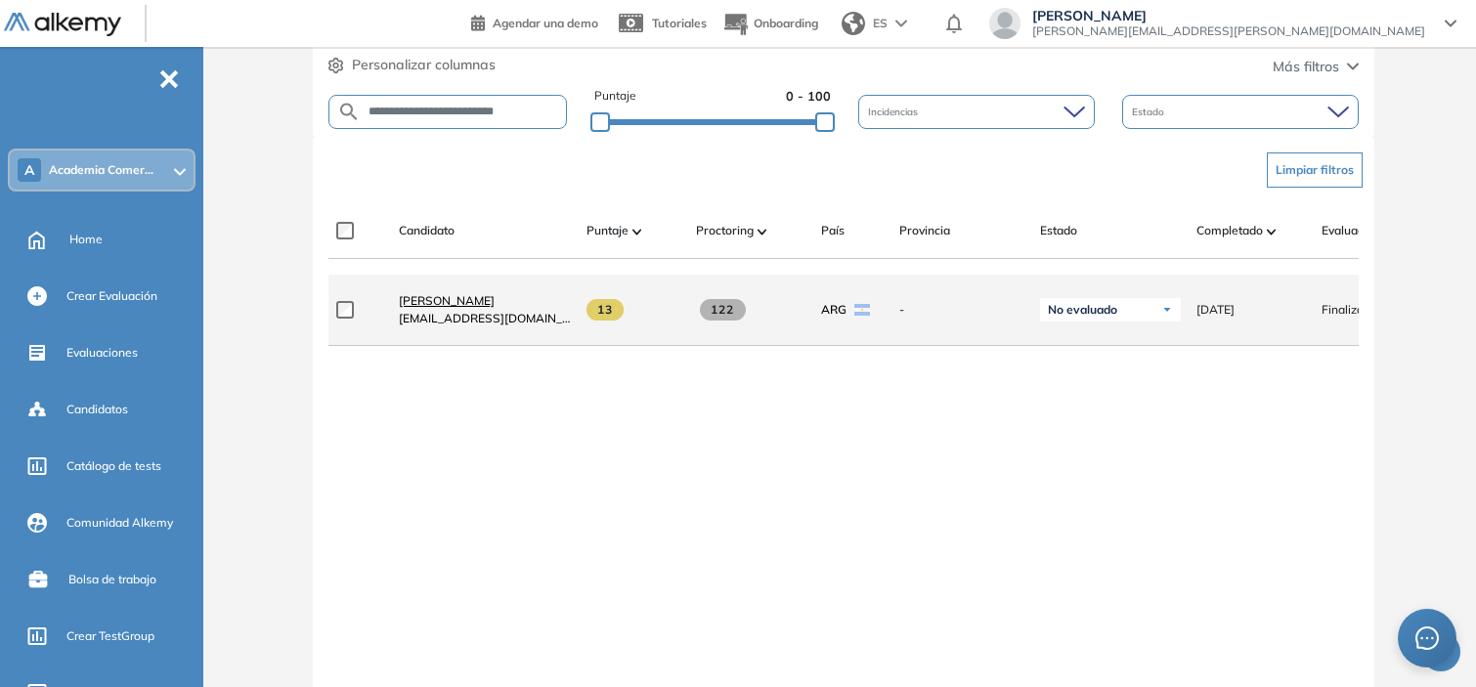
click at [495, 308] on span "[PERSON_NAME]" at bounding box center [447, 300] width 96 height 15
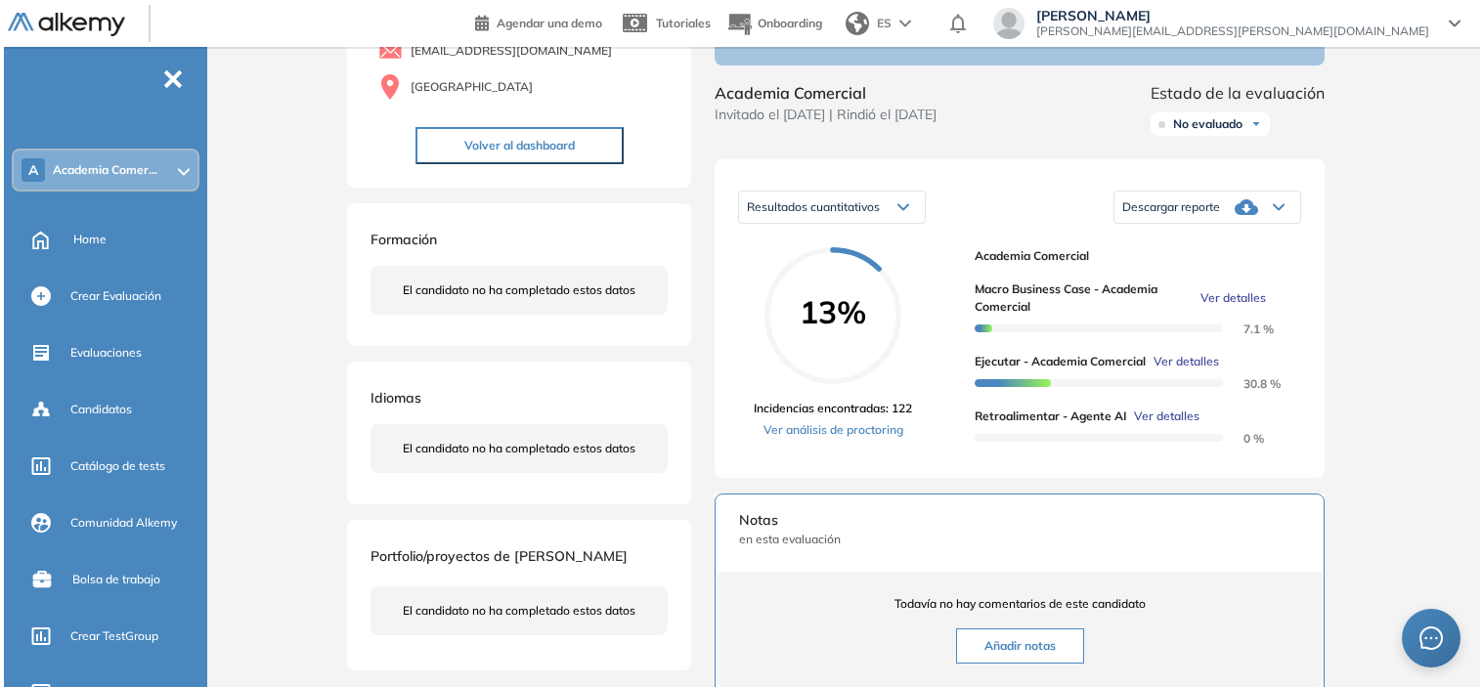
scroll to position [192, 0]
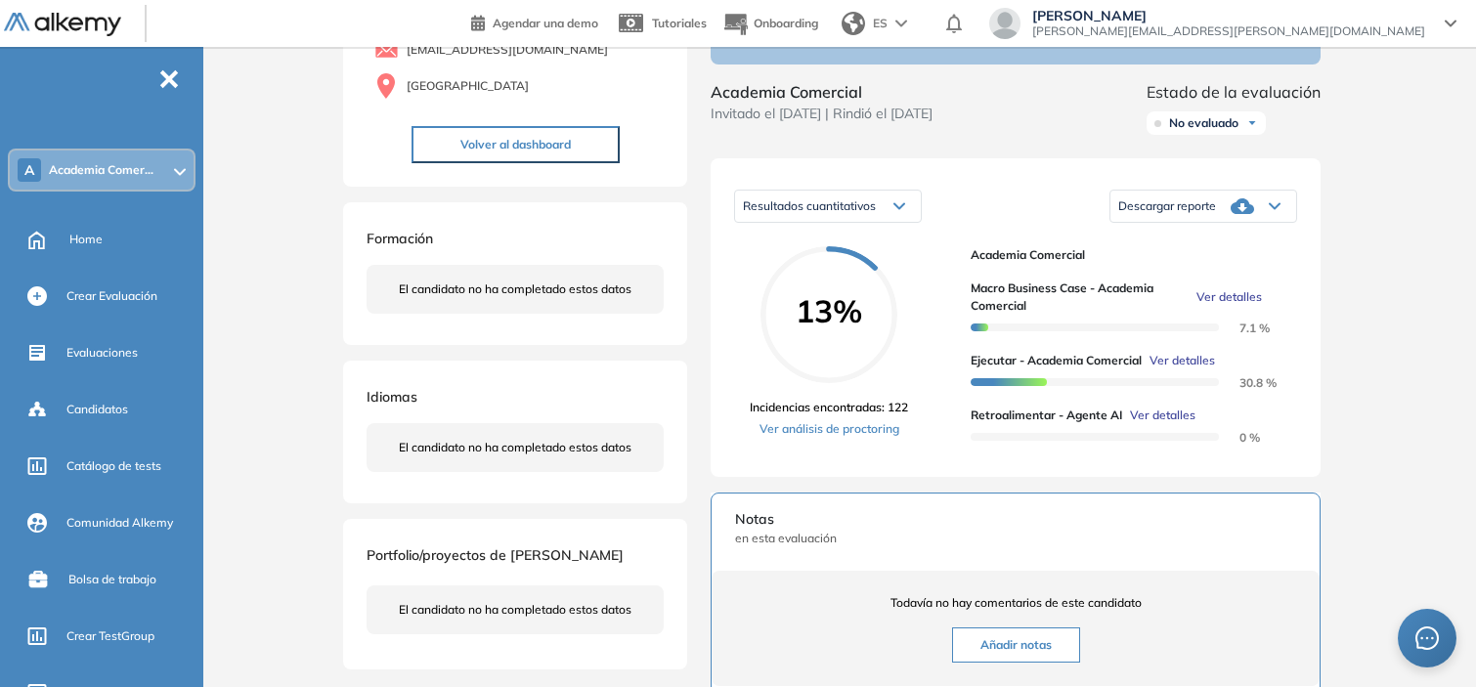
click at [1161, 424] on span "Ver detalles" at bounding box center [1162, 416] width 65 height 18
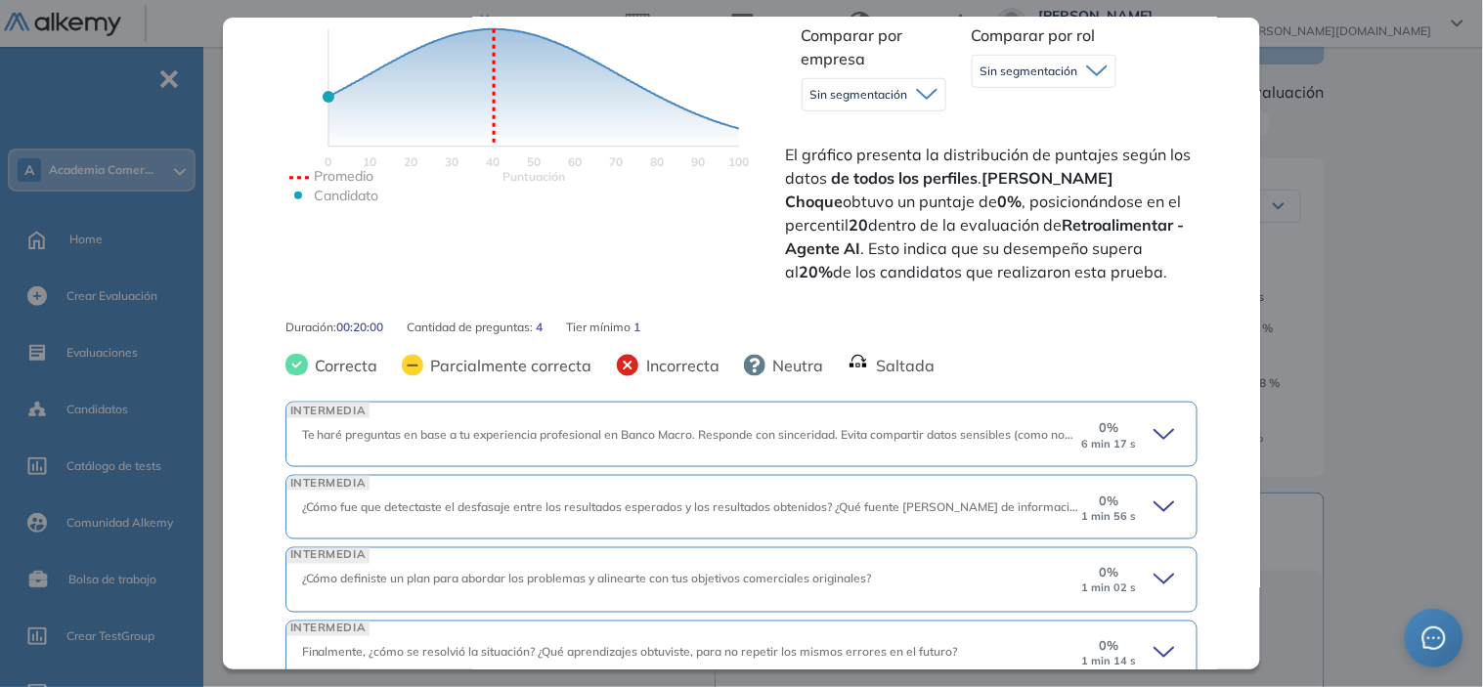
scroll to position [544, 0]
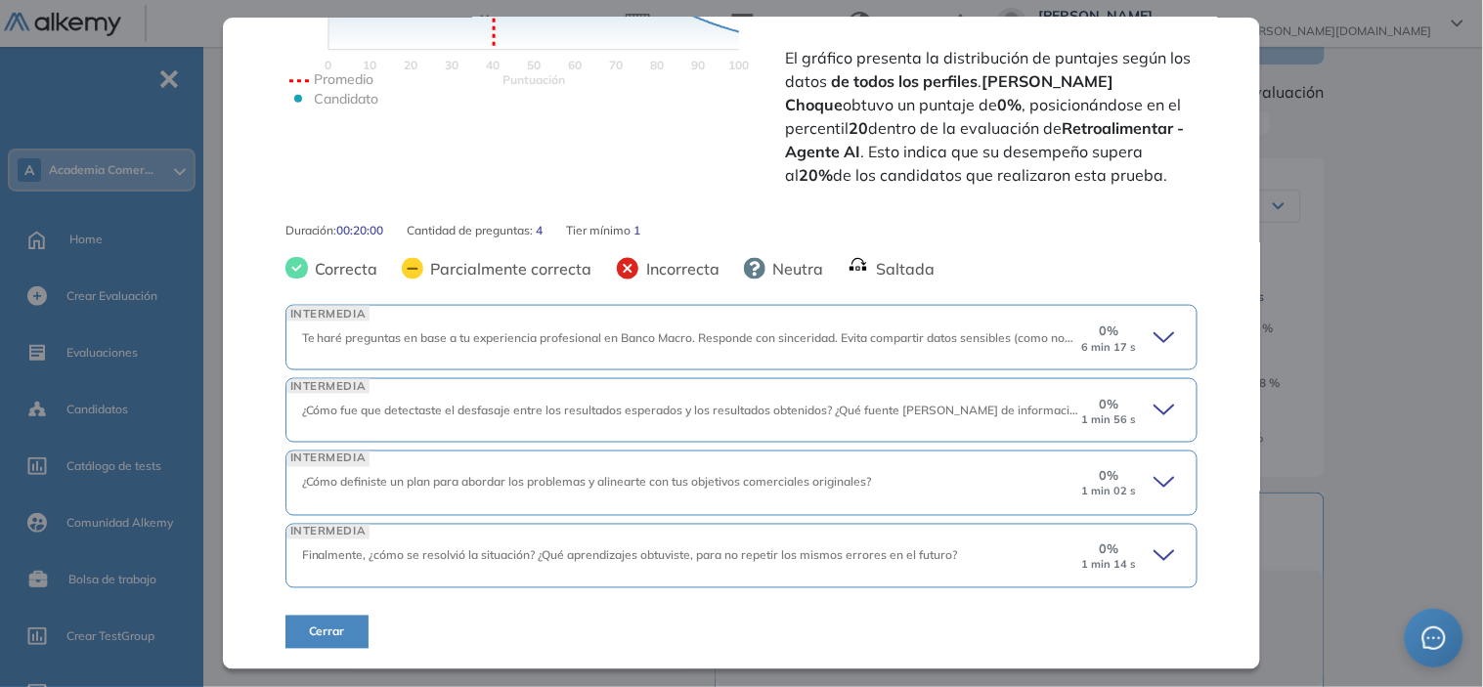
click at [1128, 334] on div "0 % 6 min 17 s" at bounding box center [1130, 337] width 102 height 31
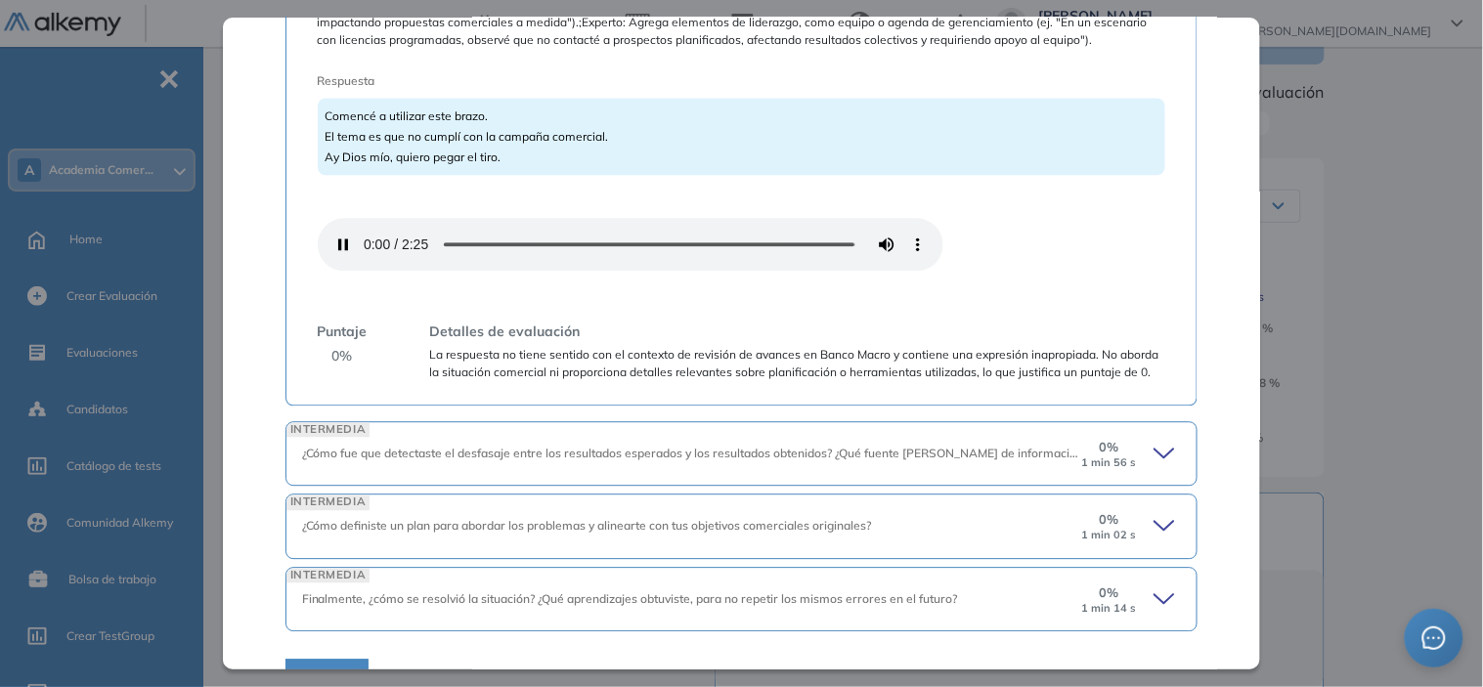
scroll to position [1169, 0]
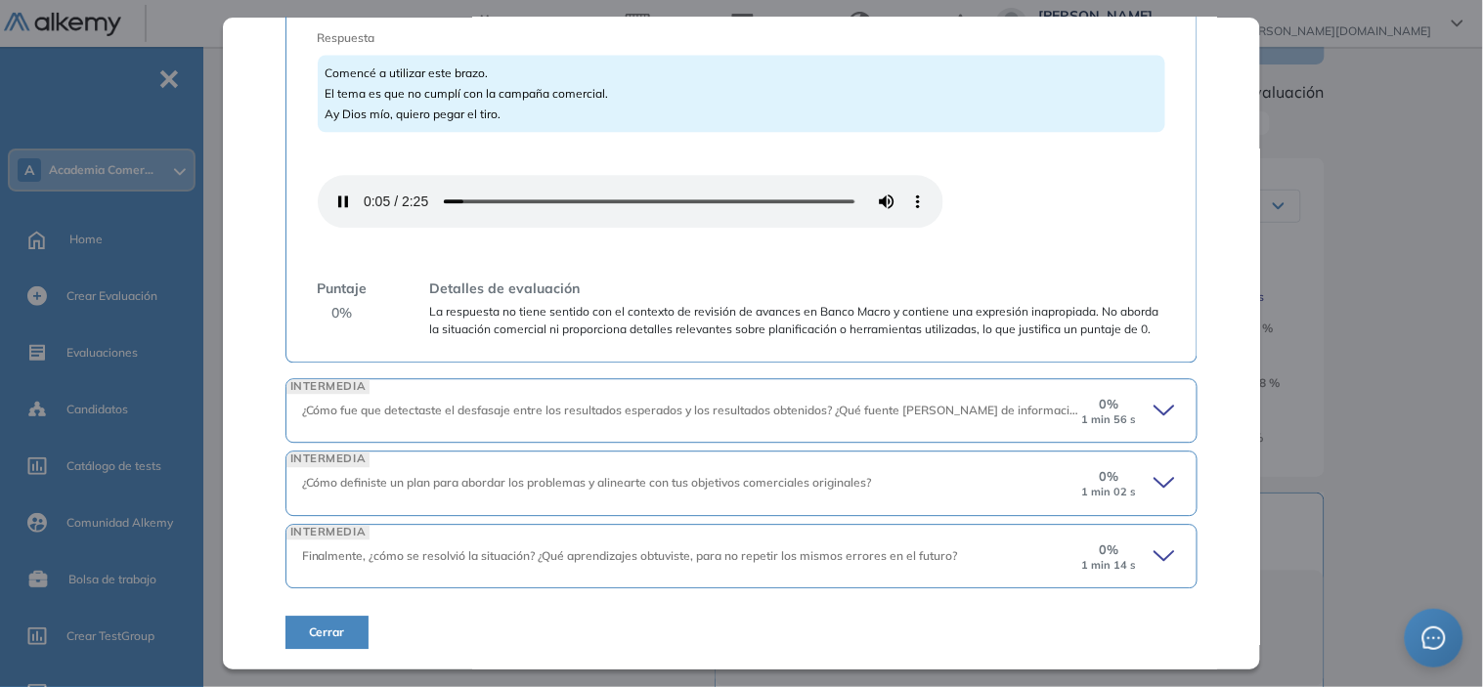
click at [1128, 408] on div "0 % 1 min 56 s" at bounding box center [1130, 410] width 102 height 31
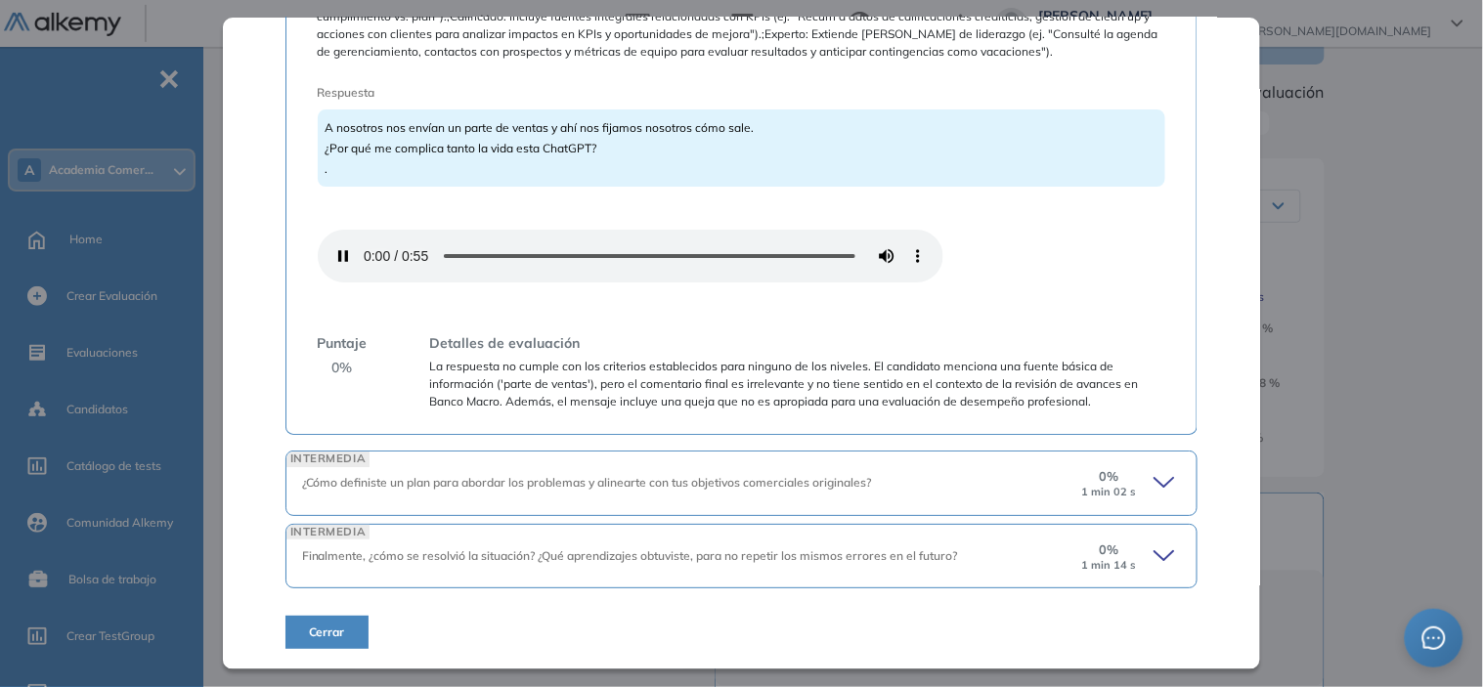
scroll to position [1725, 0]
click at [1154, 476] on icon at bounding box center [1167, 482] width 27 height 27
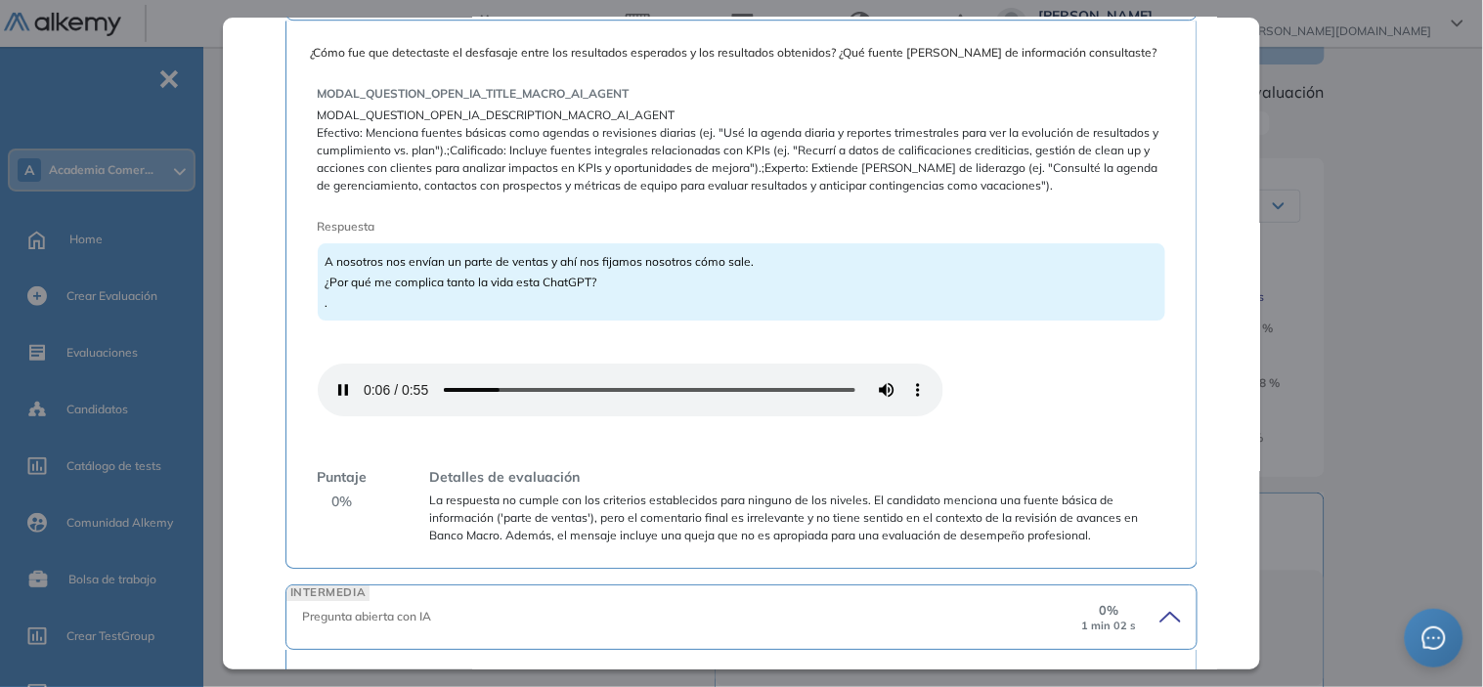
scroll to position [1527, 0]
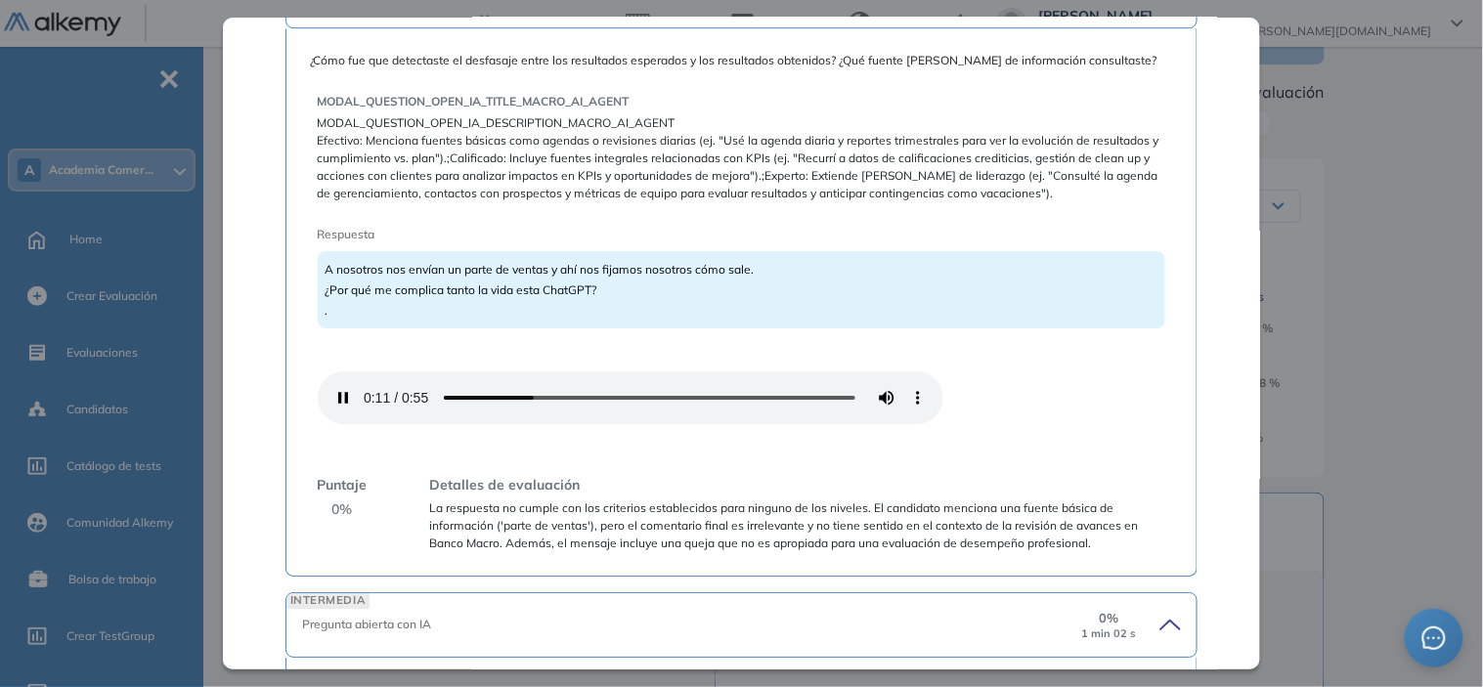
click at [536, 318] on span "A nosotros nos envían un parte de ventas y ahí nos fijamos nosotros cómo sale. …" at bounding box center [540, 290] width 429 height 56
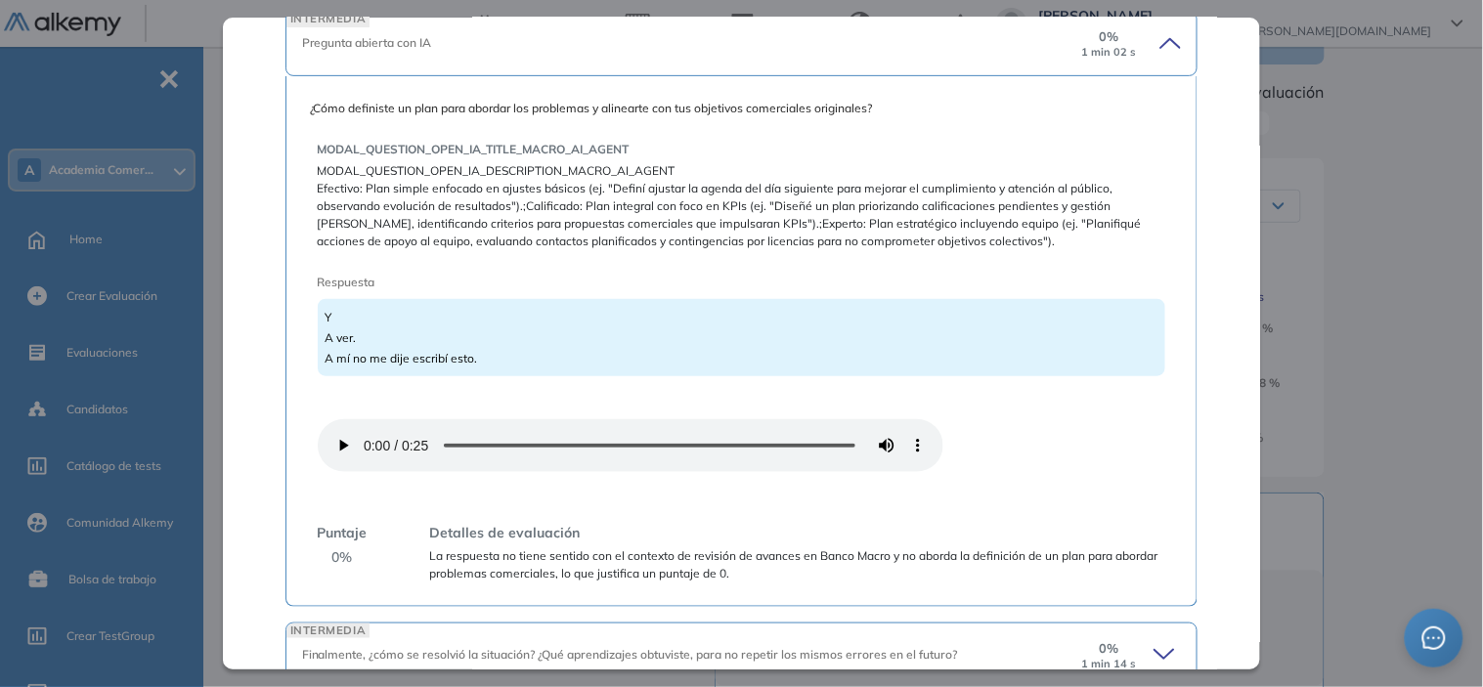
scroll to position [2264, 0]
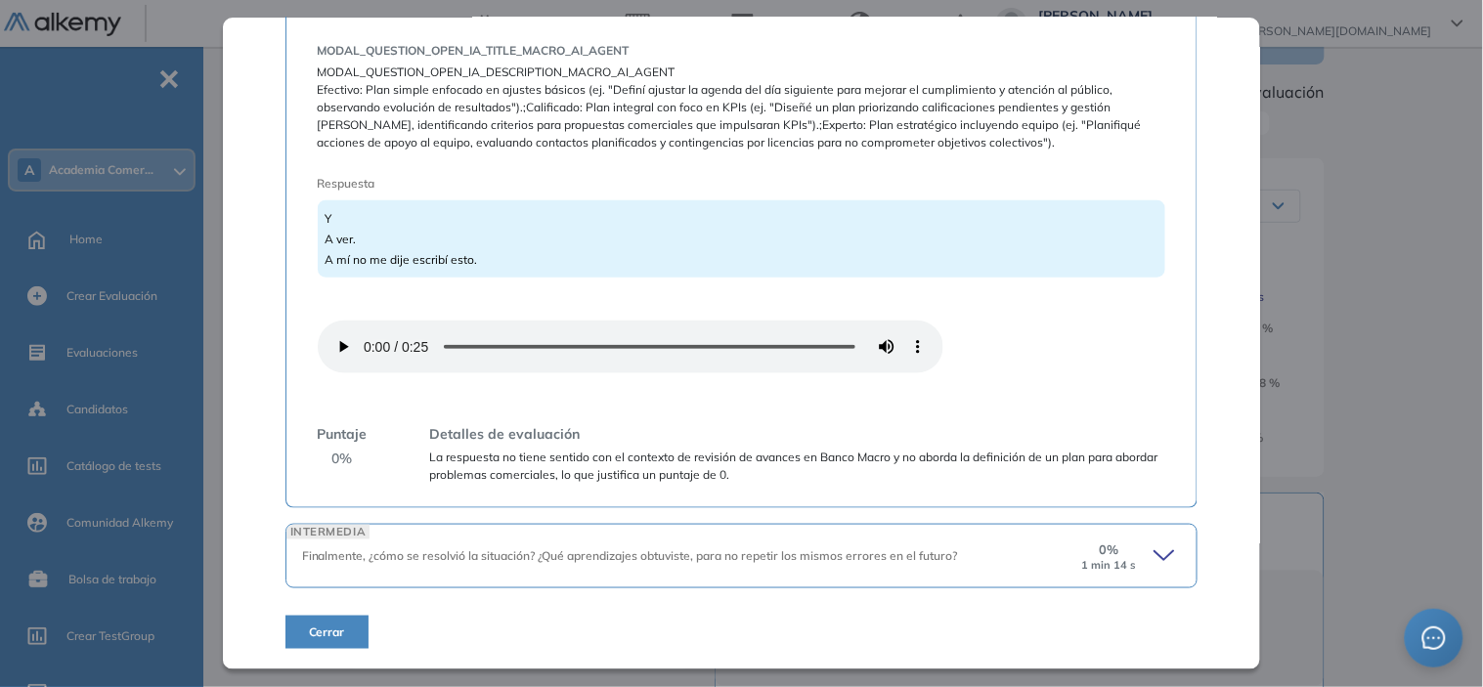
click at [1157, 551] on icon at bounding box center [1167, 556] width 27 height 27
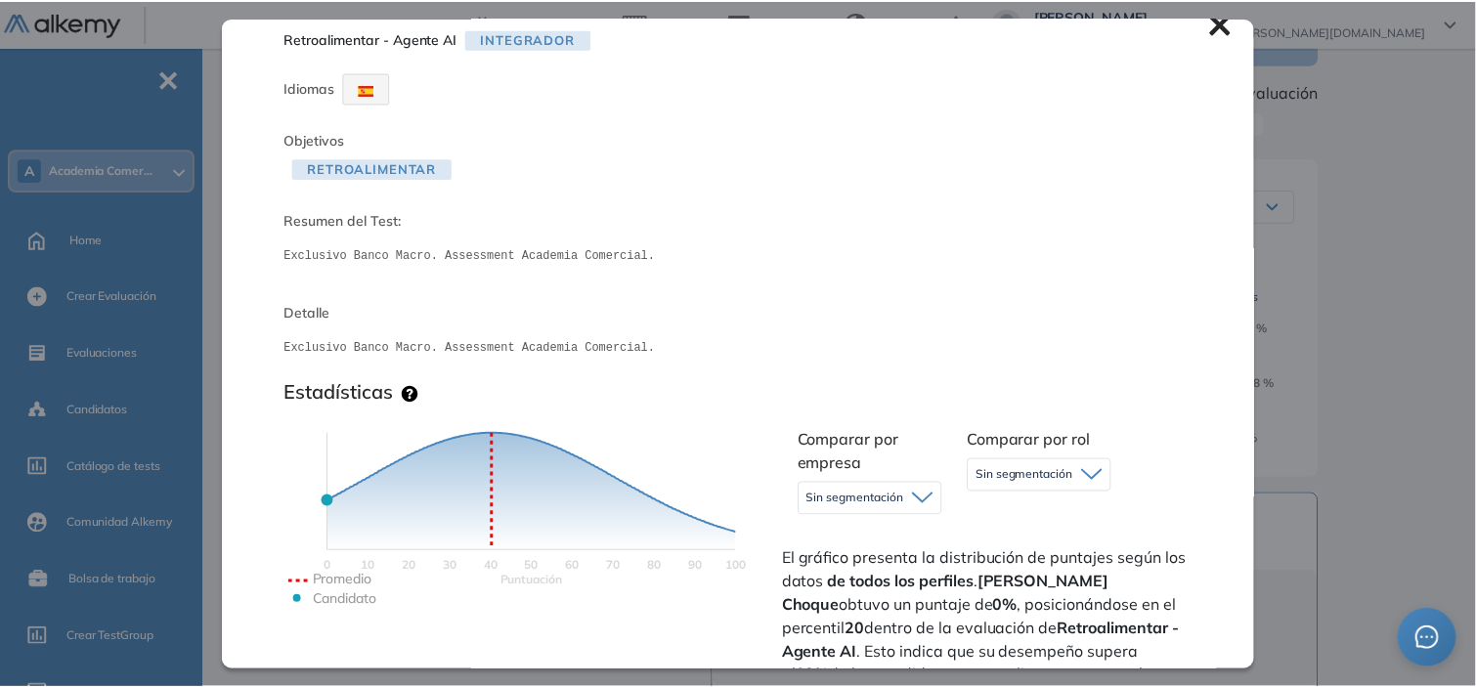
scroll to position [0, 0]
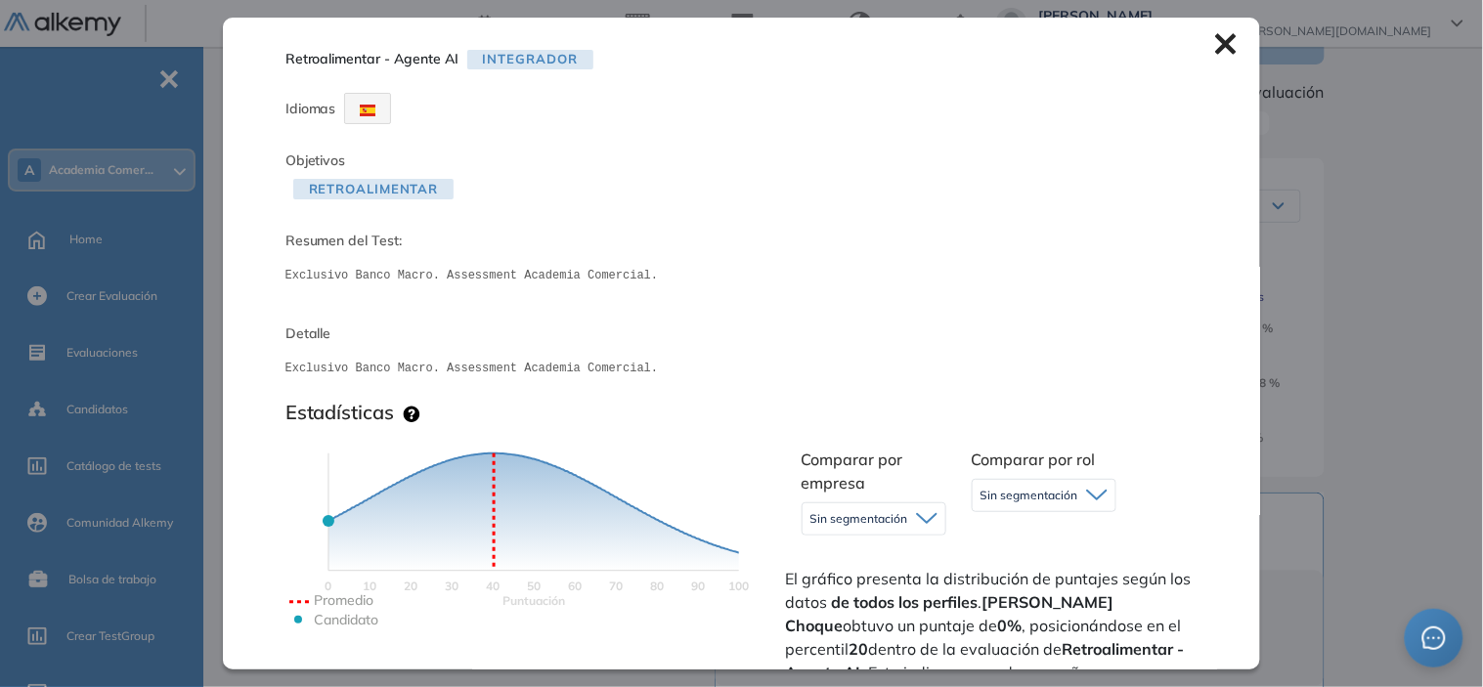
click at [1215, 54] on icon at bounding box center [1226, 44] width 22 height 22
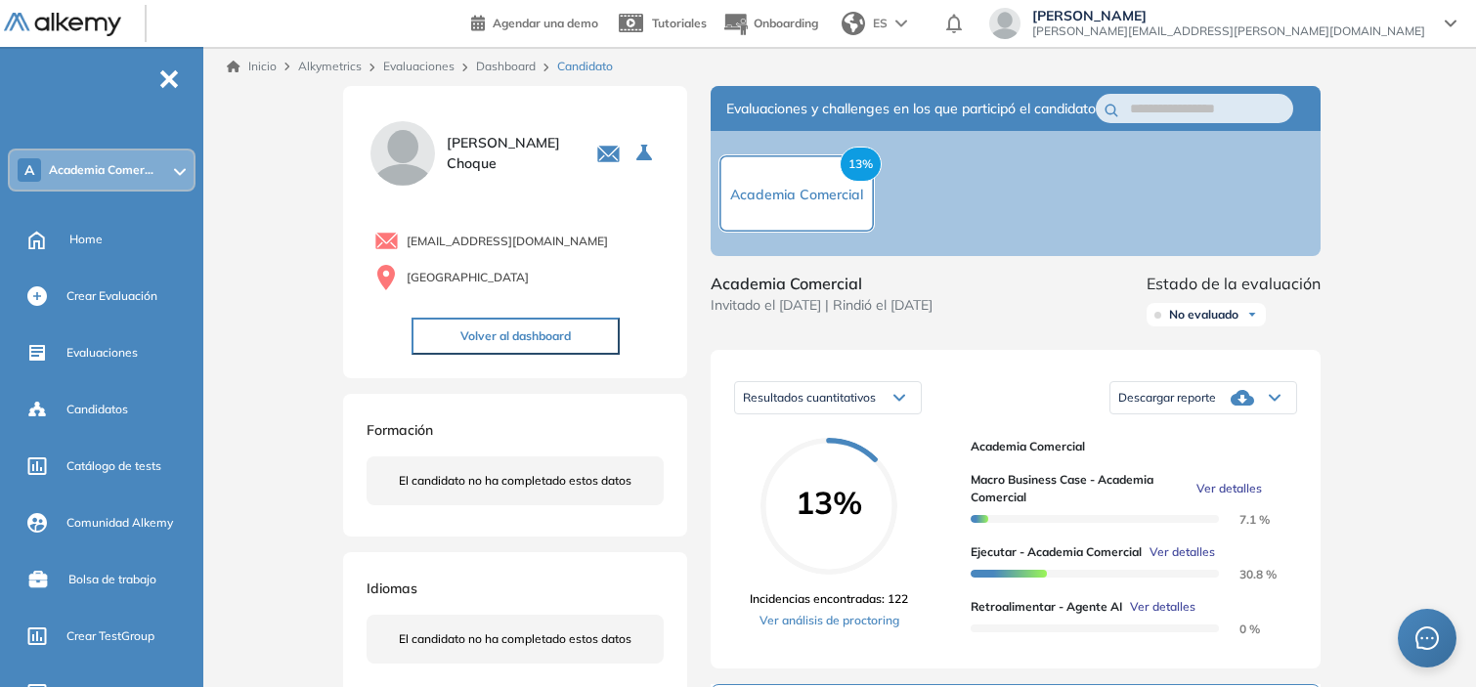
click at [509, 63] on link "Dashboard" at bounding box center [506, 66] width 60 height 15
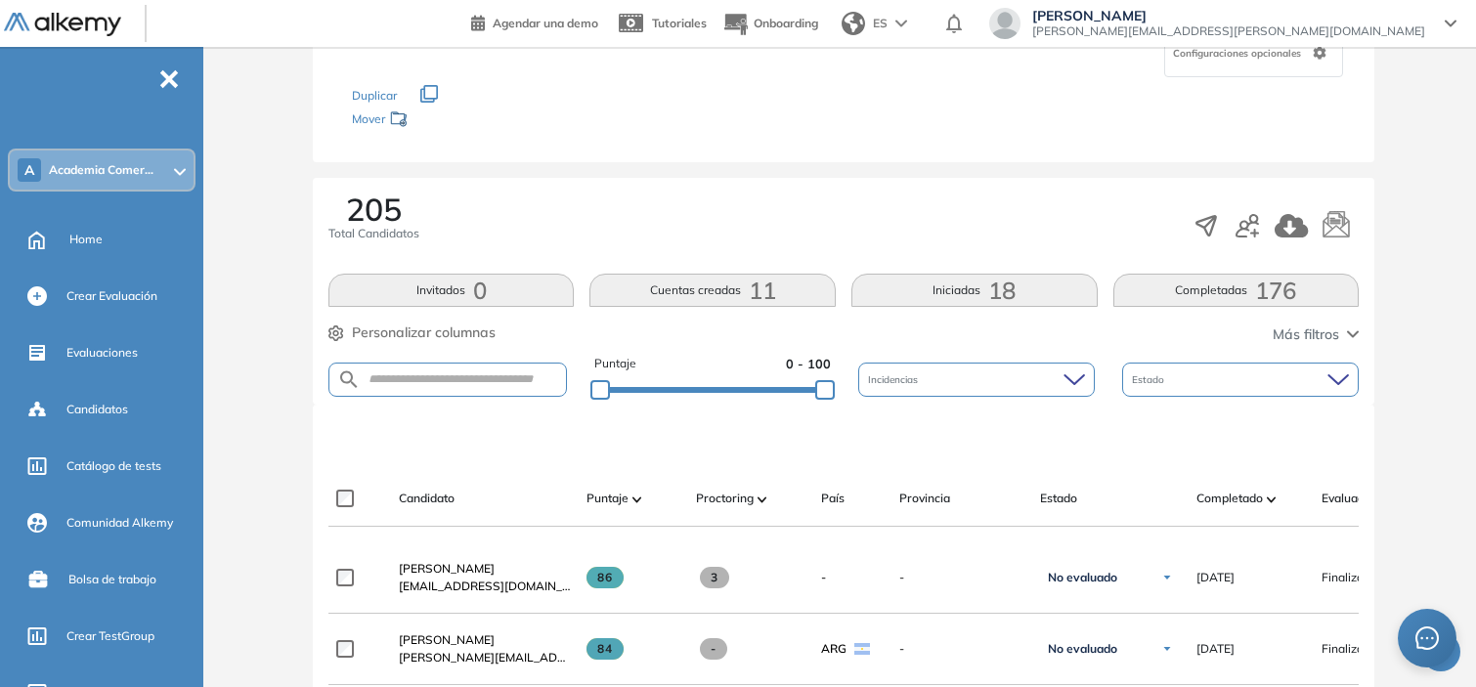
scroll to position [193, 0]
click at [448, 373] on input "text" at bounding box center [463, 378] width 205 height 15
paste input "**********"
type input "**********"
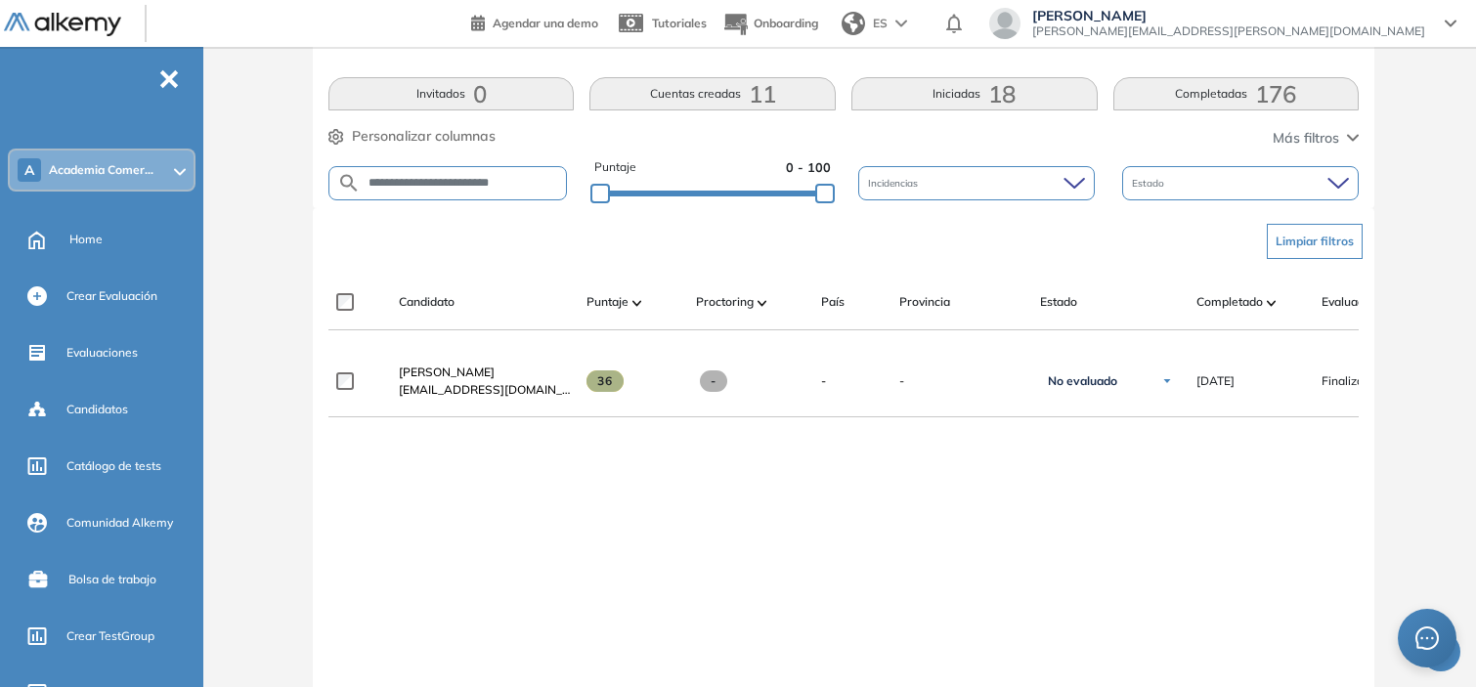
scroll to position [389, 0]
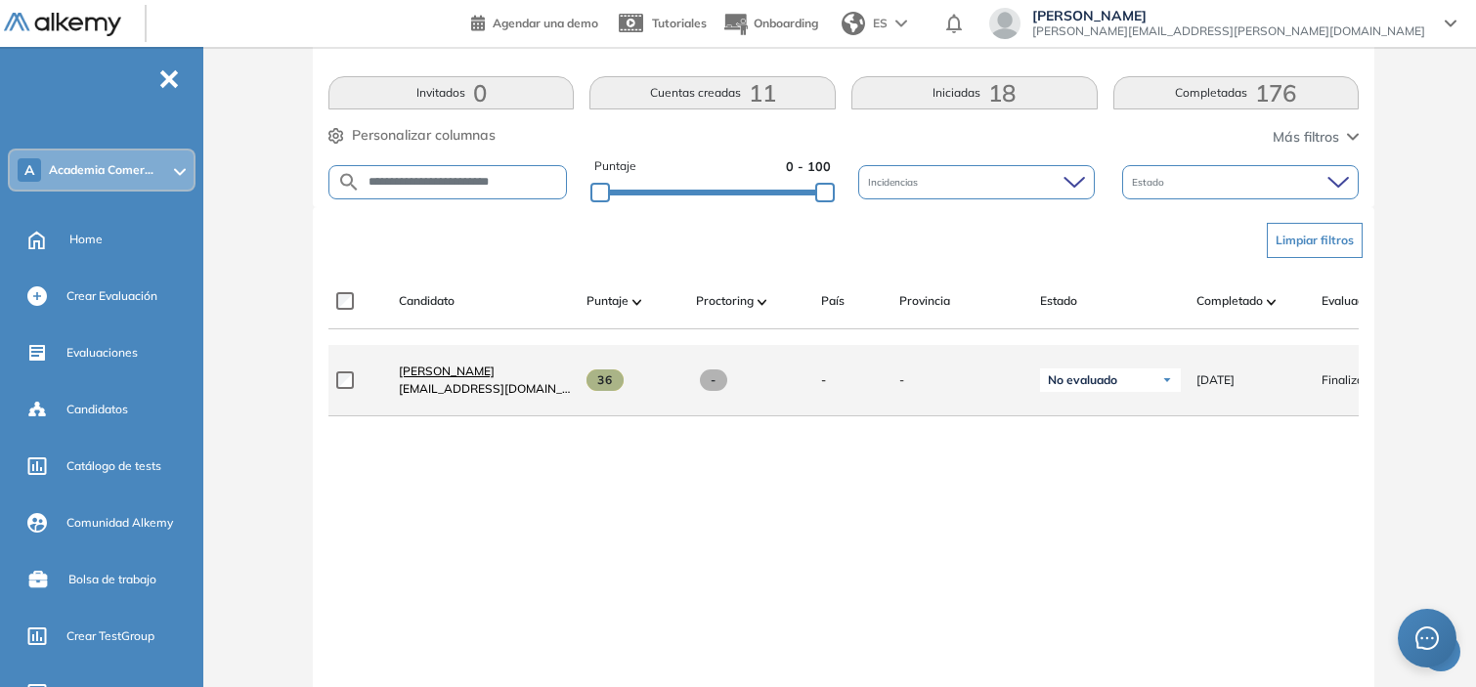
click at [495, 377] on span "[PERSON_NAME]" at bounding box center [447, 371] width 96 height 15
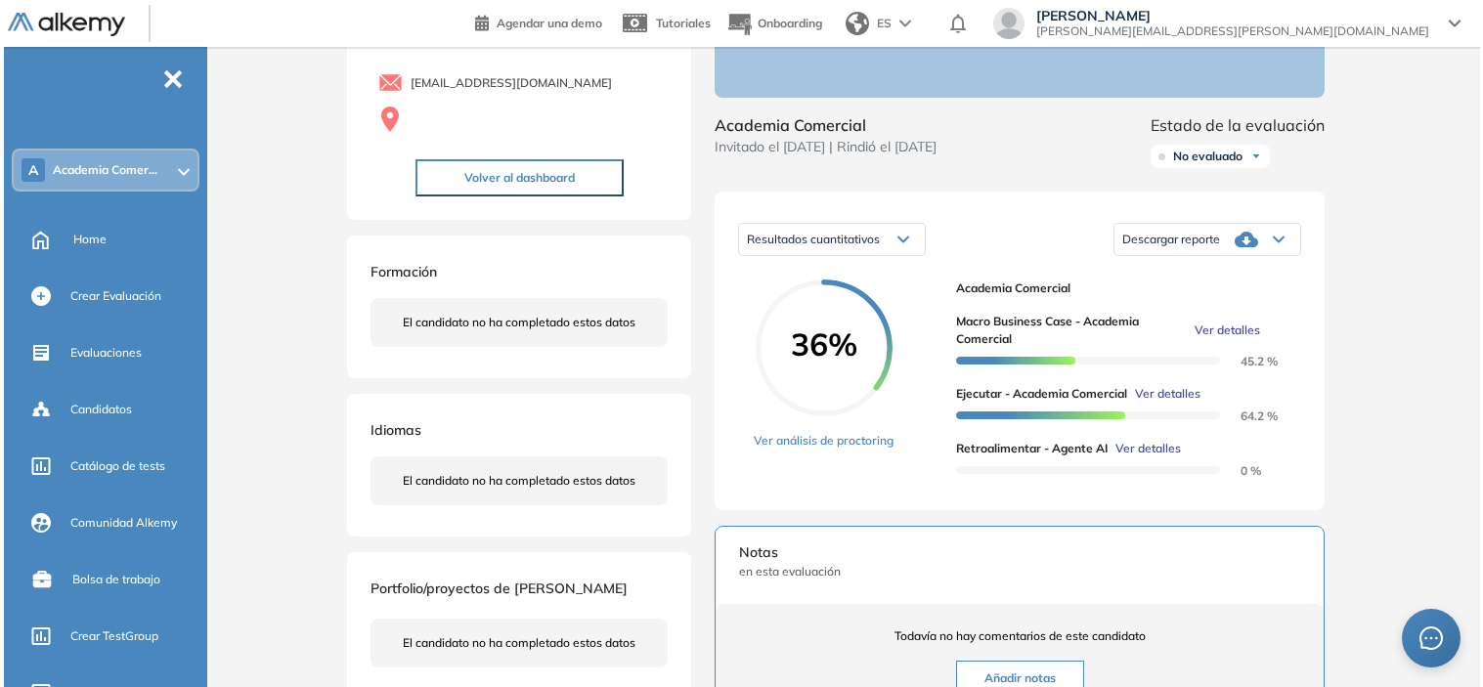
scroll to position [187, 0]
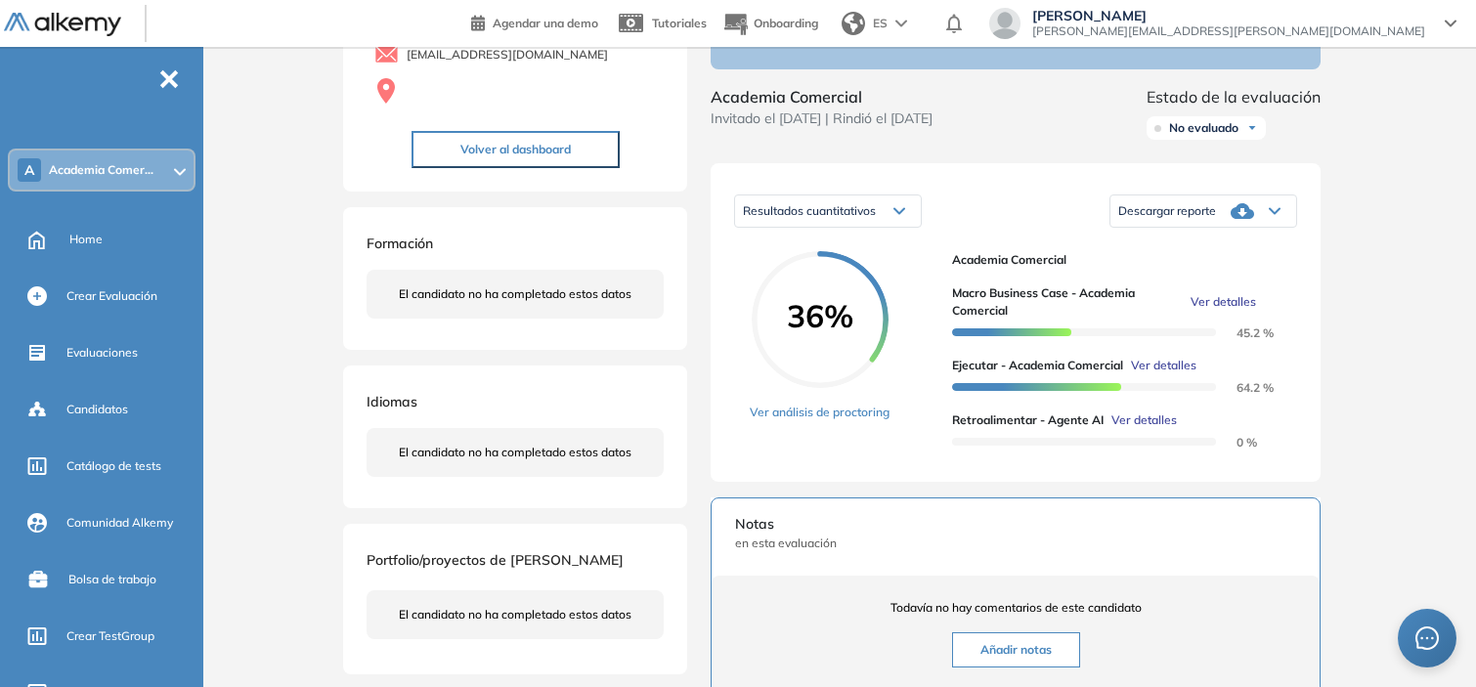
click at [1138, 429] on span "Ver detalles" at bounding box center [1144, 421] width 65 height 18
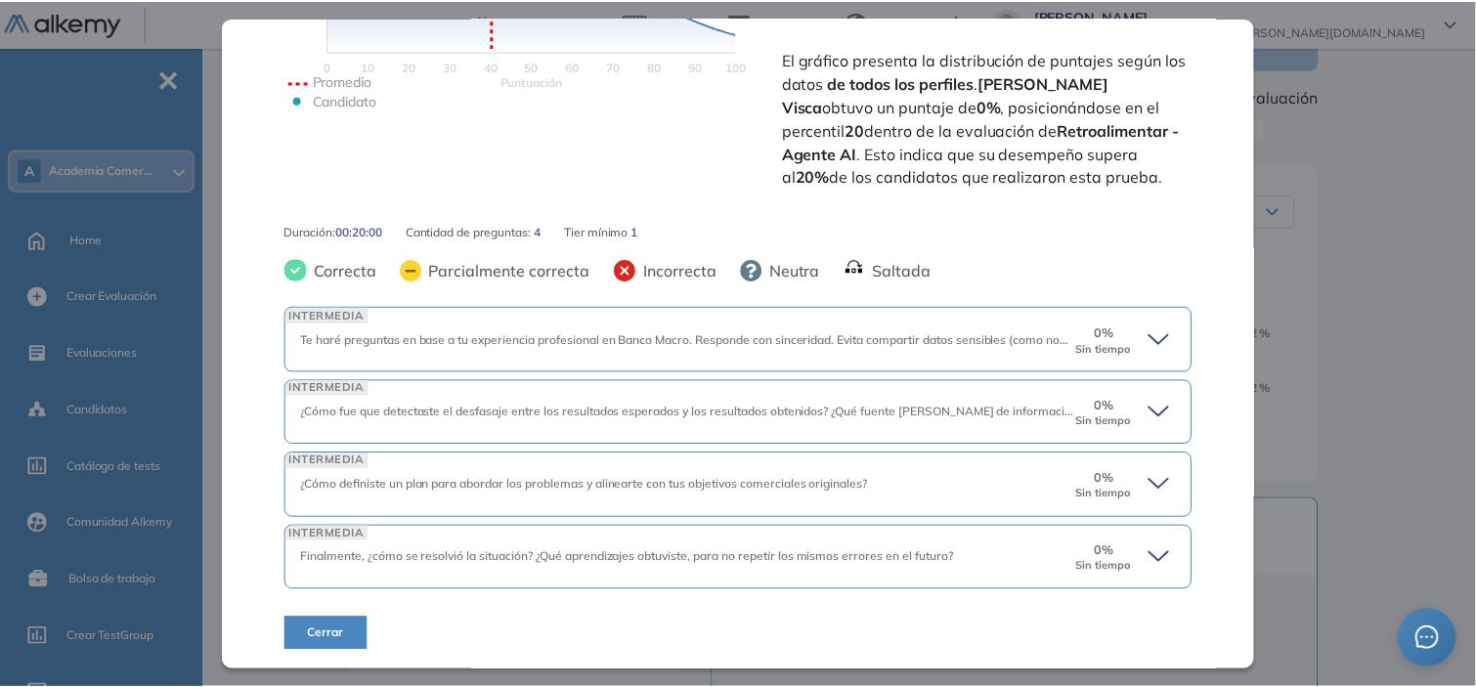
scroll to position [0, 0]
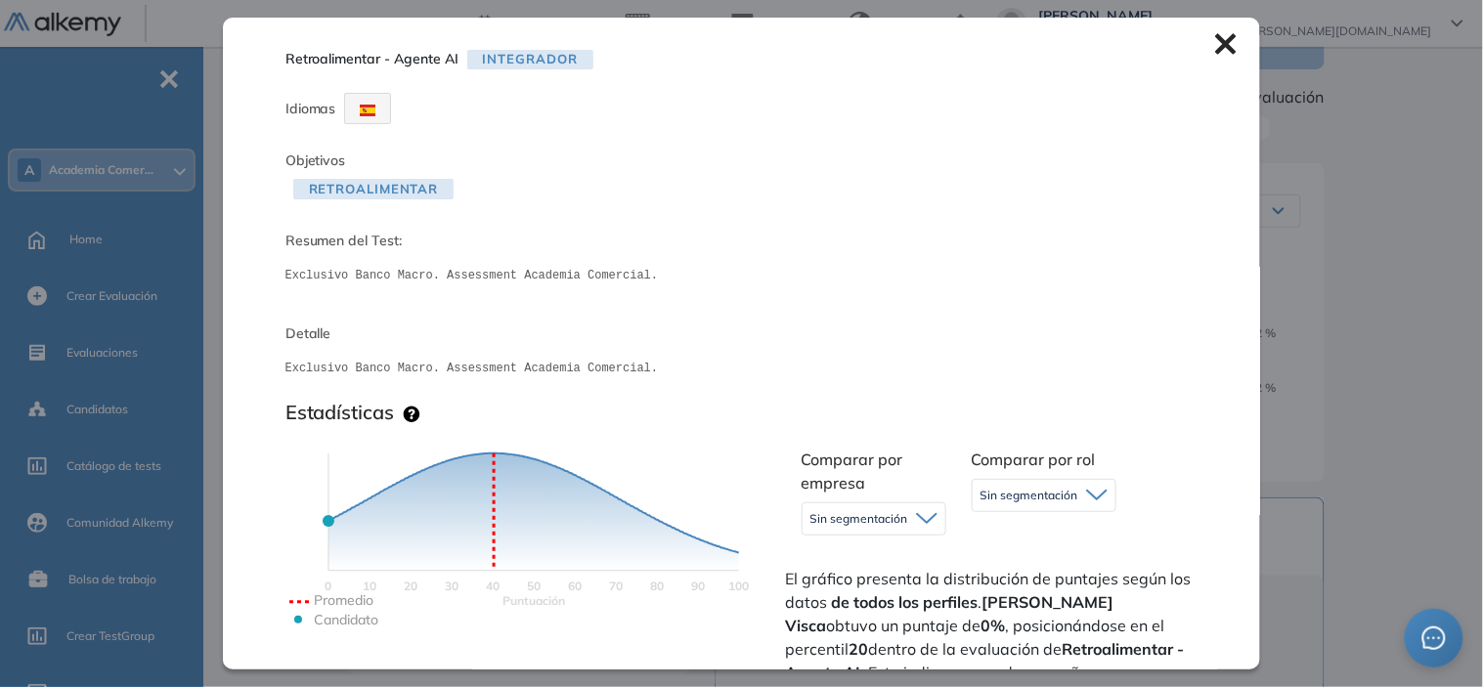
click at [1216, 52] on icon at bounding box center [1226, 44] width 21 height 21
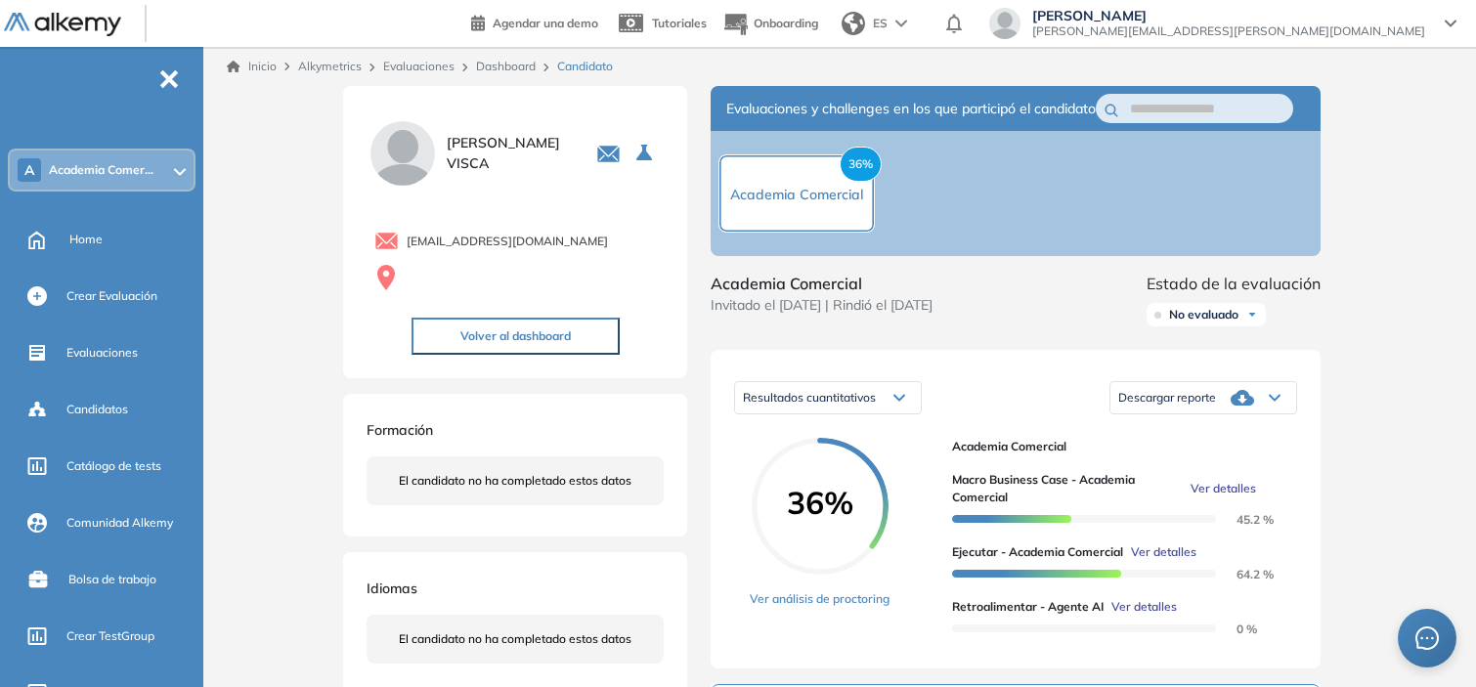
click at [515, 70] on link "Dashboard" at bounding box center [506, 66] width 60 height 15
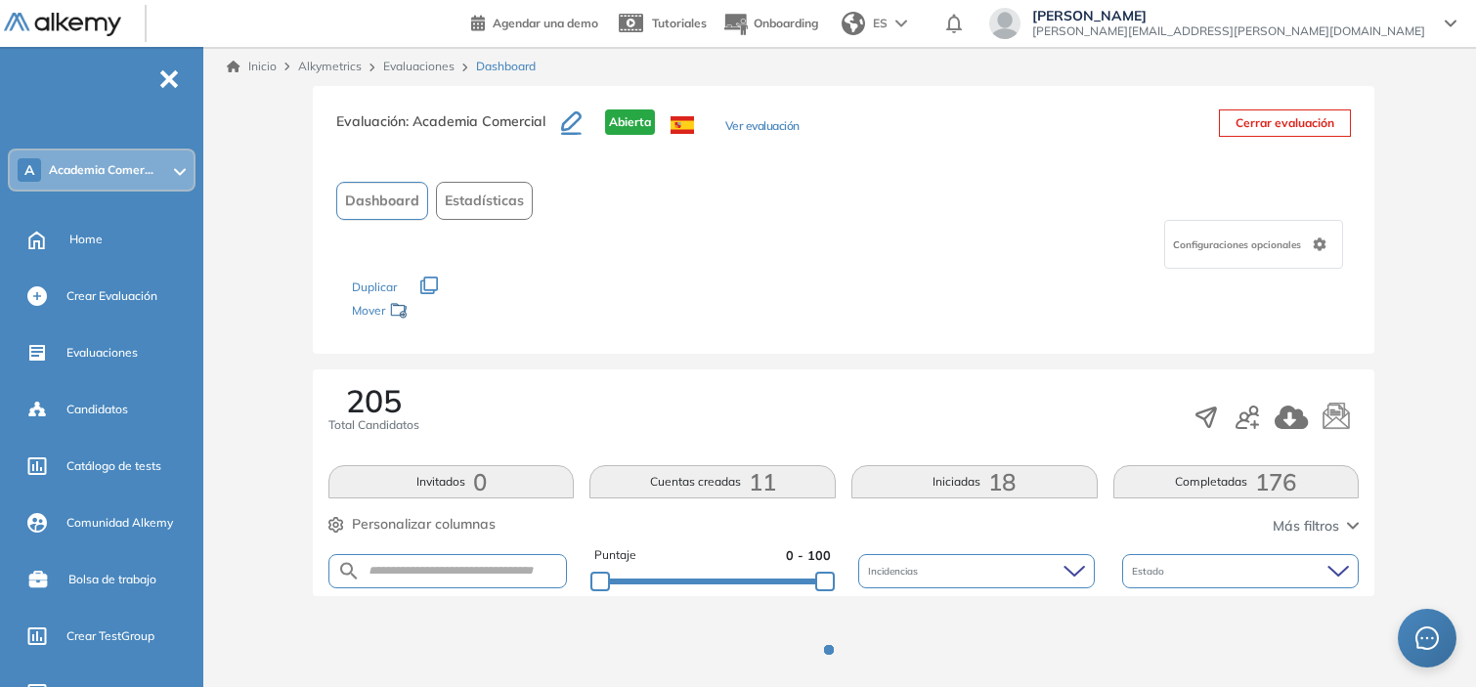
scroll to position [45, 0]
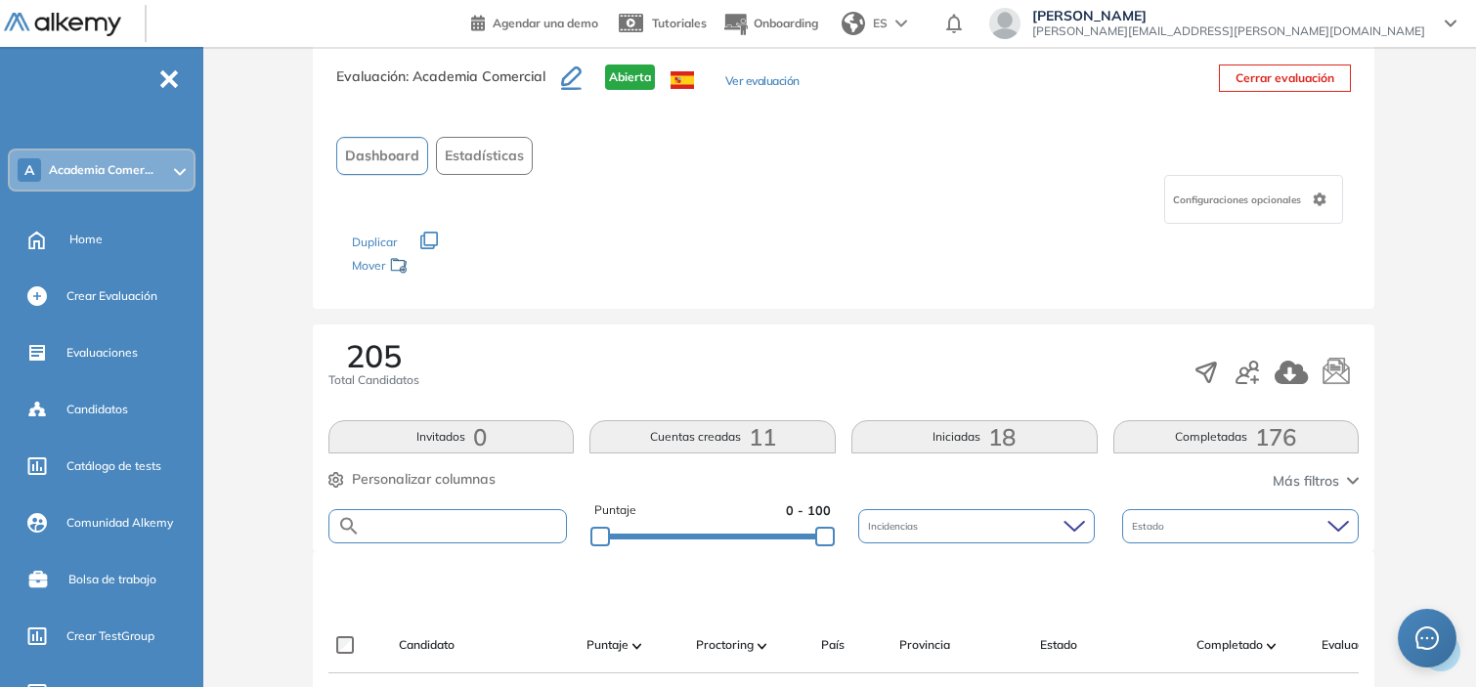
click at [469, 520] on input "text" at bounding box center [463, 526] width 205 height 15
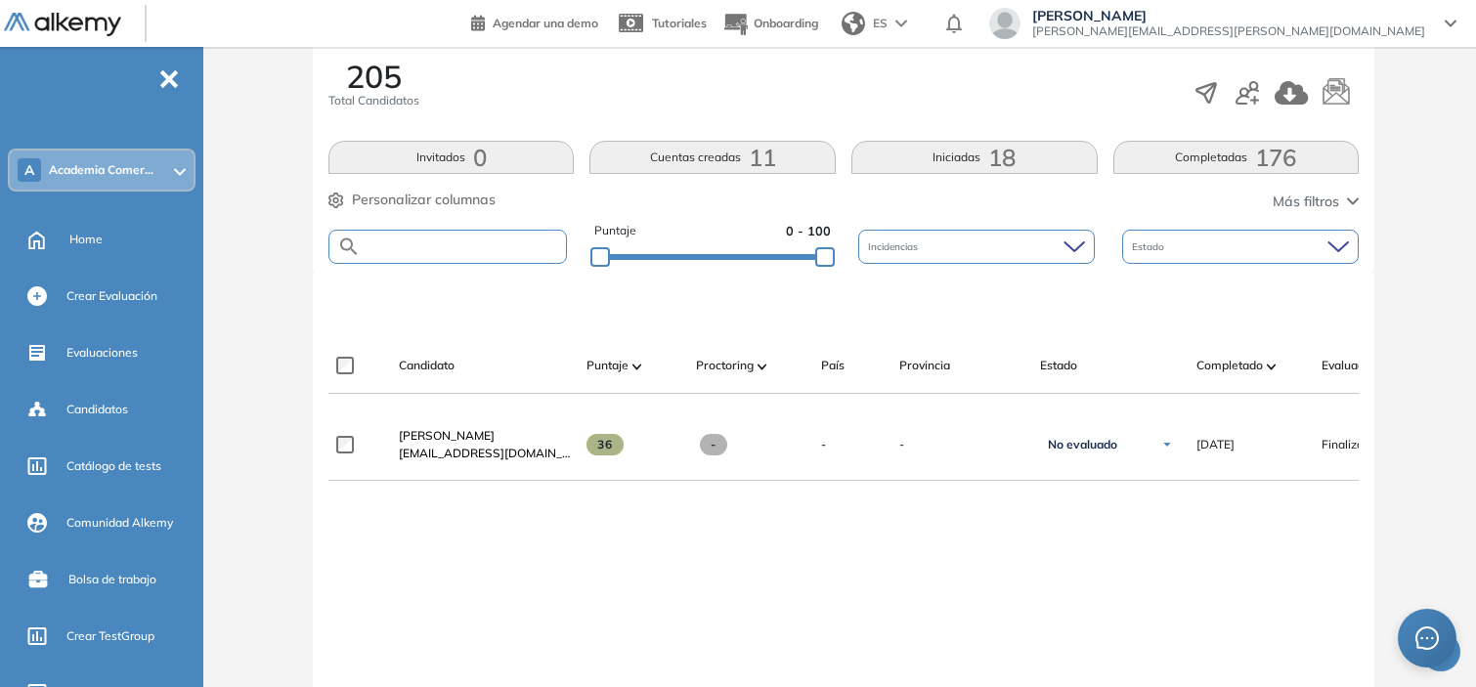
scroll to position [334, 0]
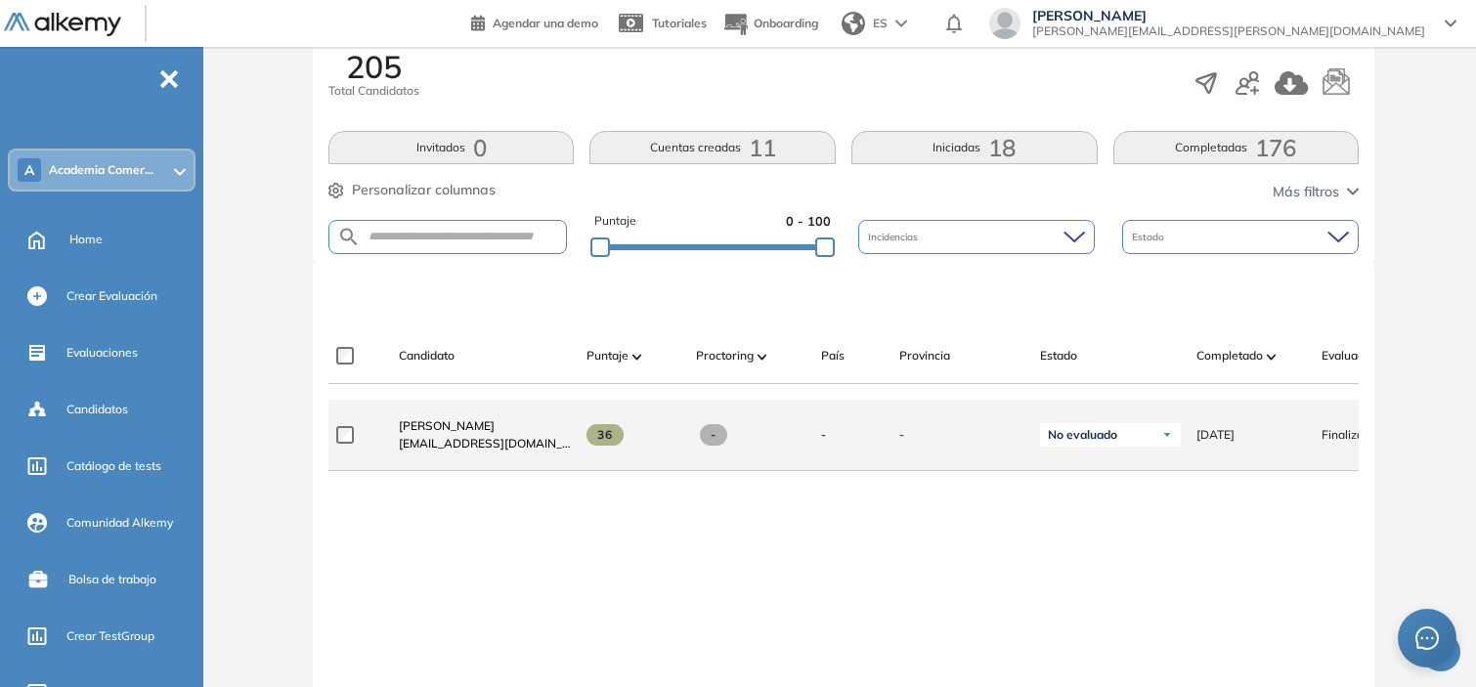
click at [1215, 408] on div "**********" at bounding box center [985, 435] width 1314 height 71
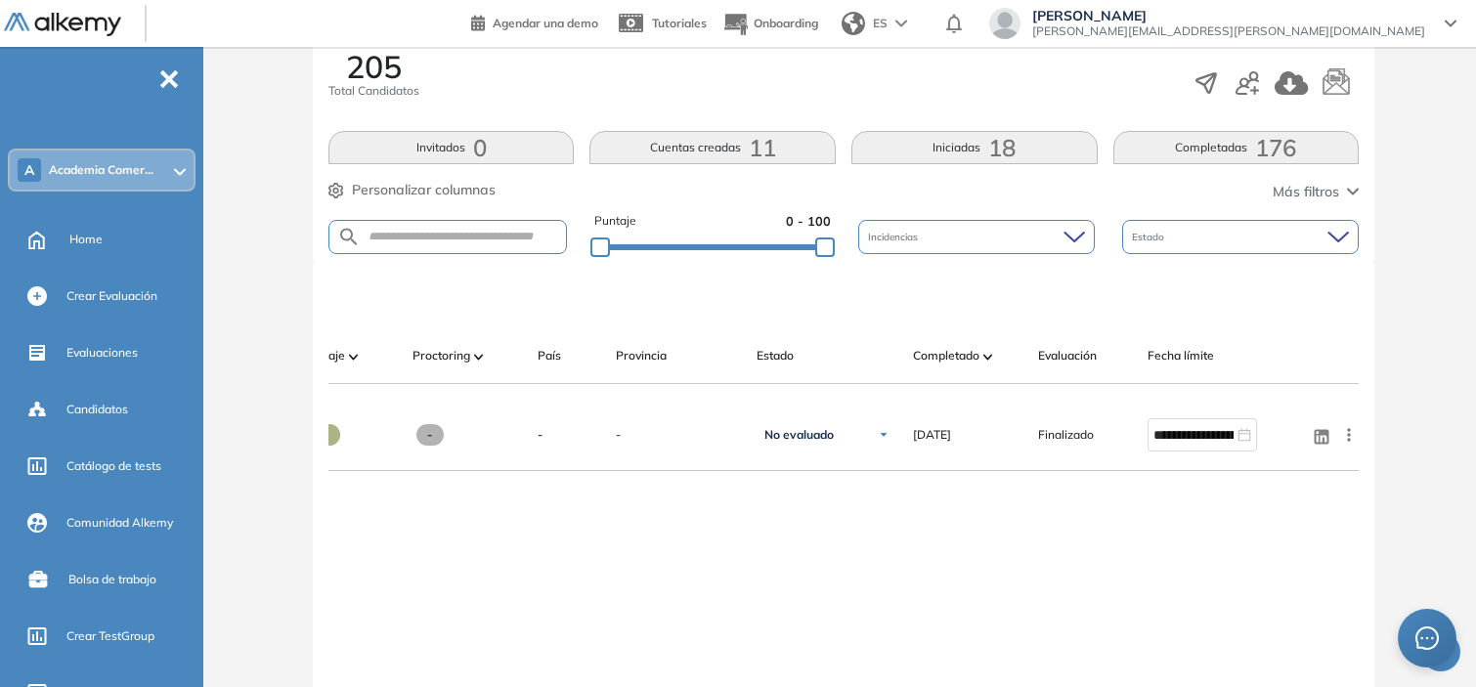
scroll to position [0, 0]
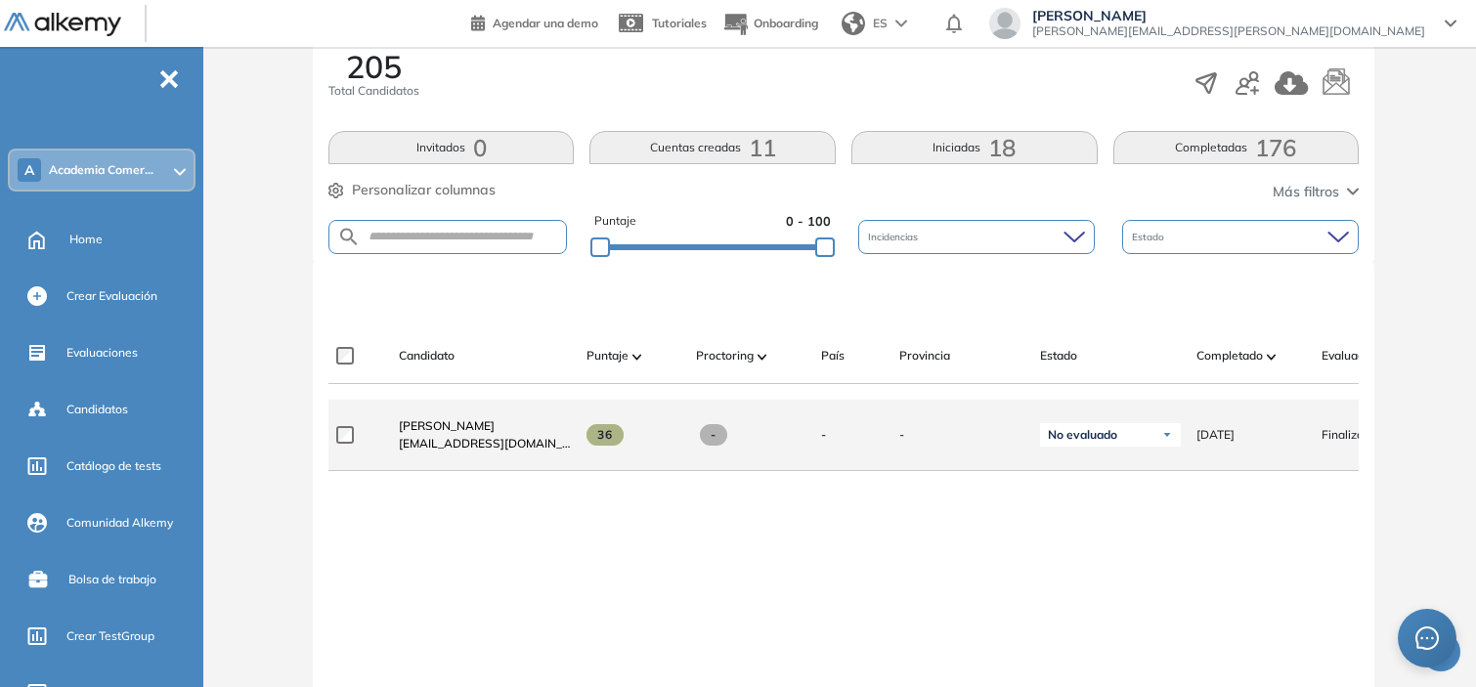
click at [490, 446] on span "[EMAIL_ADDRESS][DOMAIN_NAME]" at bounding box center [485, 444] width 172 height 18
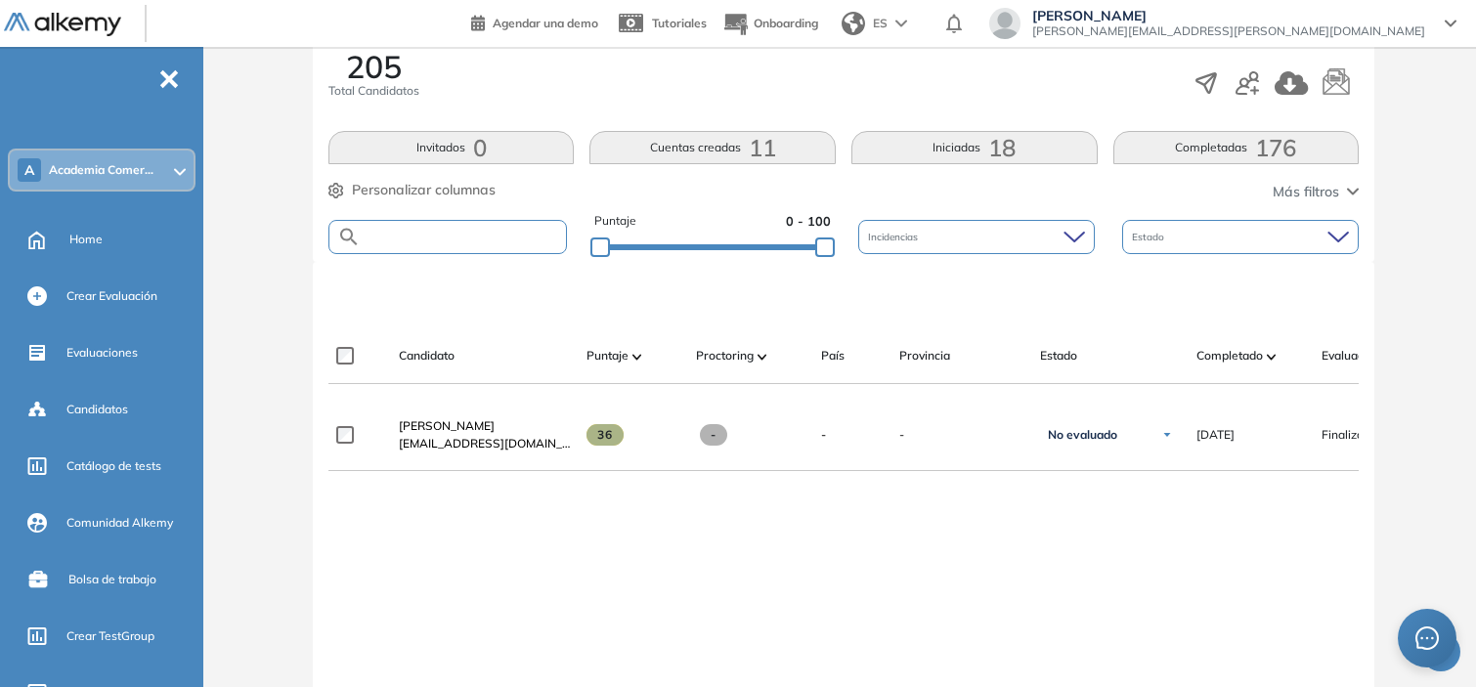
click at [448, 242] on input "text" at bounding box center [463, 237] width 205 height 15
paste input "**********"
type input "**********"
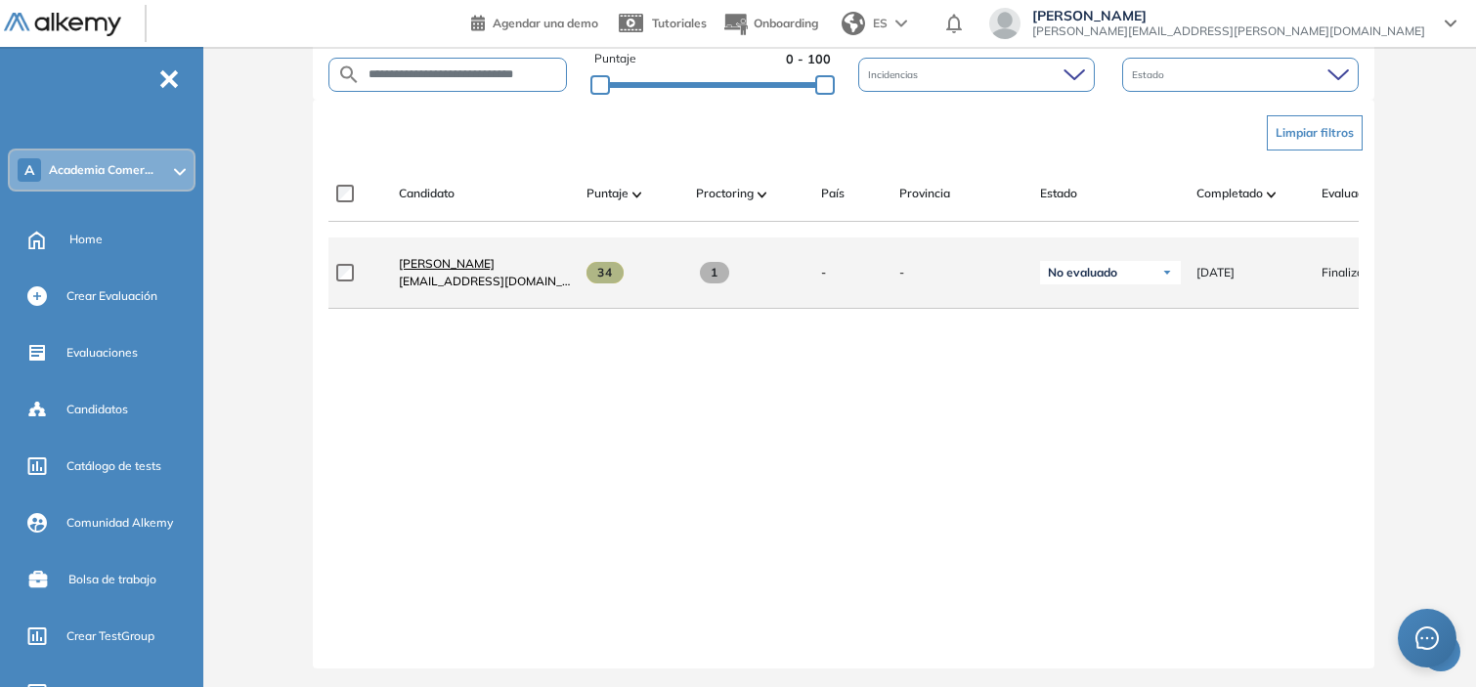
scroll to position [0, 0]
click at [495, 267] on span "[PERSON_NAME]" at bounding box center [447, 263] width 96 height 15
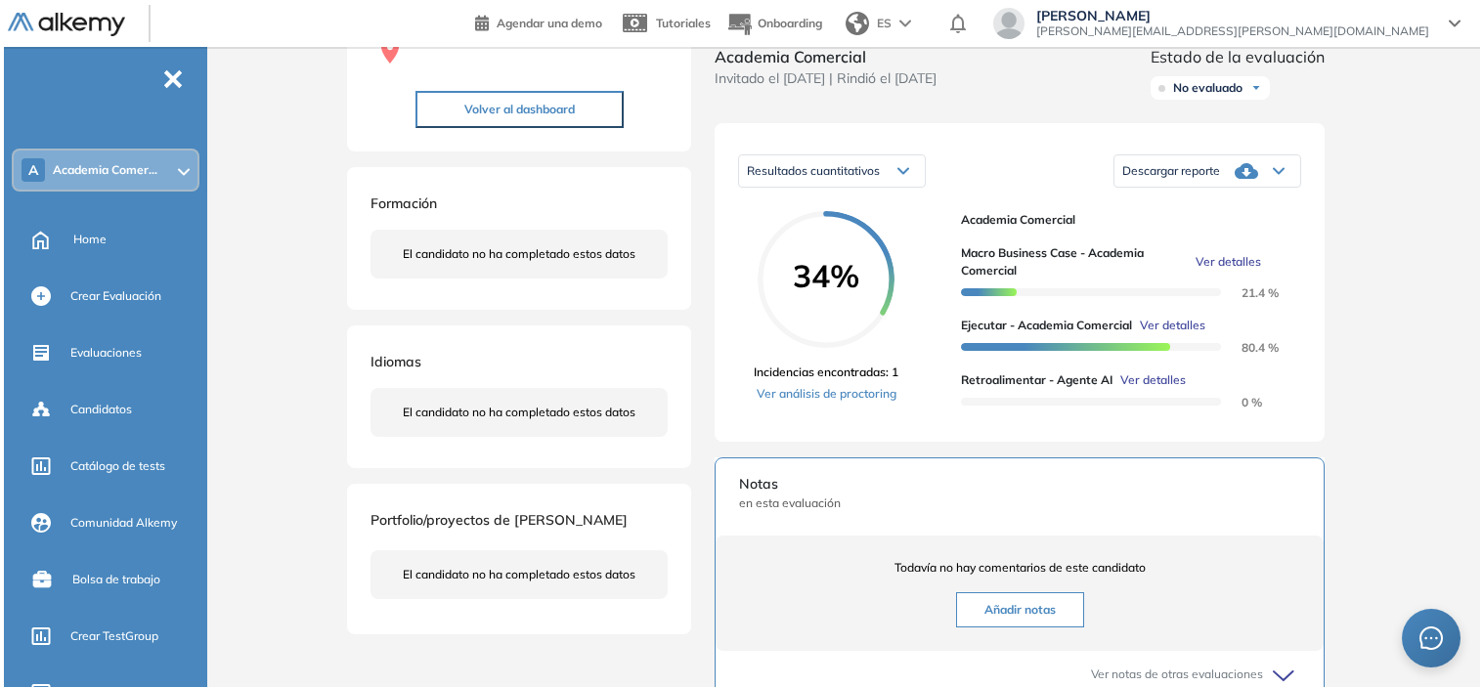
scroll to position [228, 0]
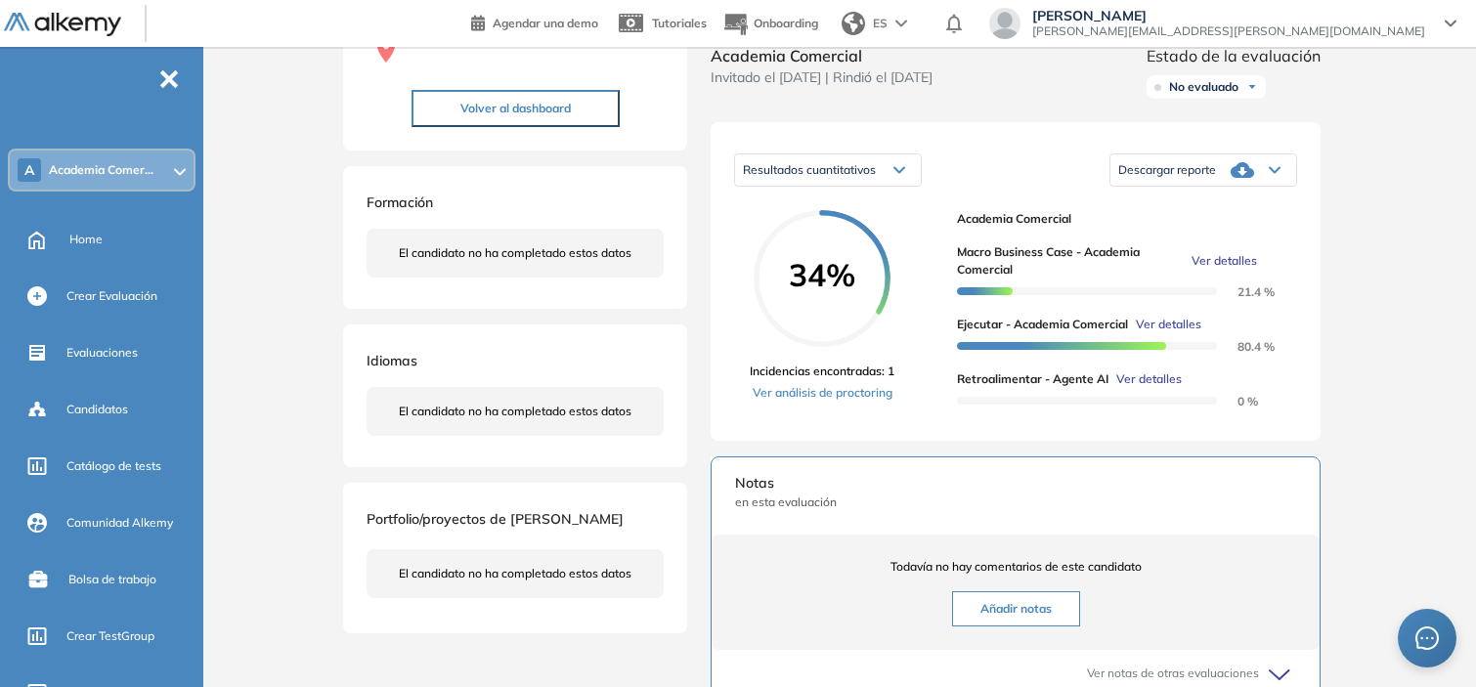
click at [1154, 388] on span "Ver detalles" at bounding box center [1148, 380] width 65 height 18
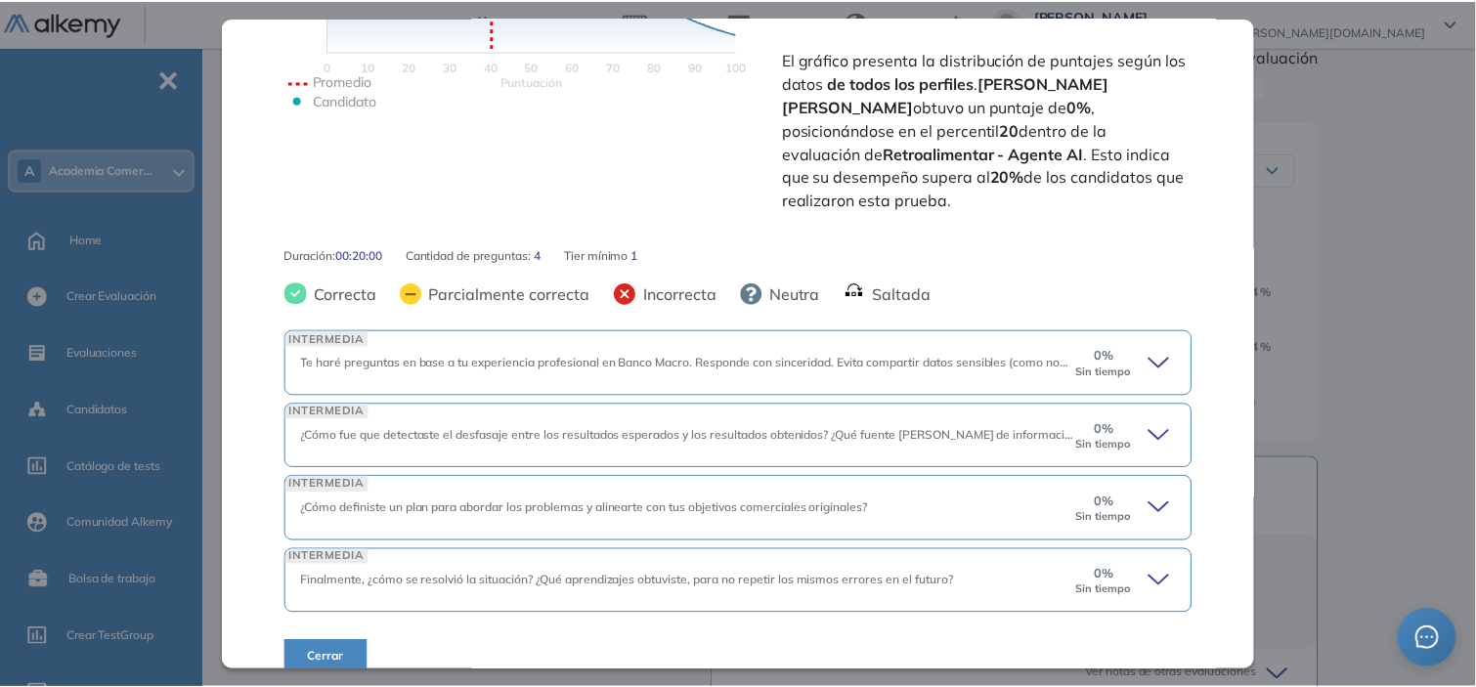
scroll to position [0, 0]
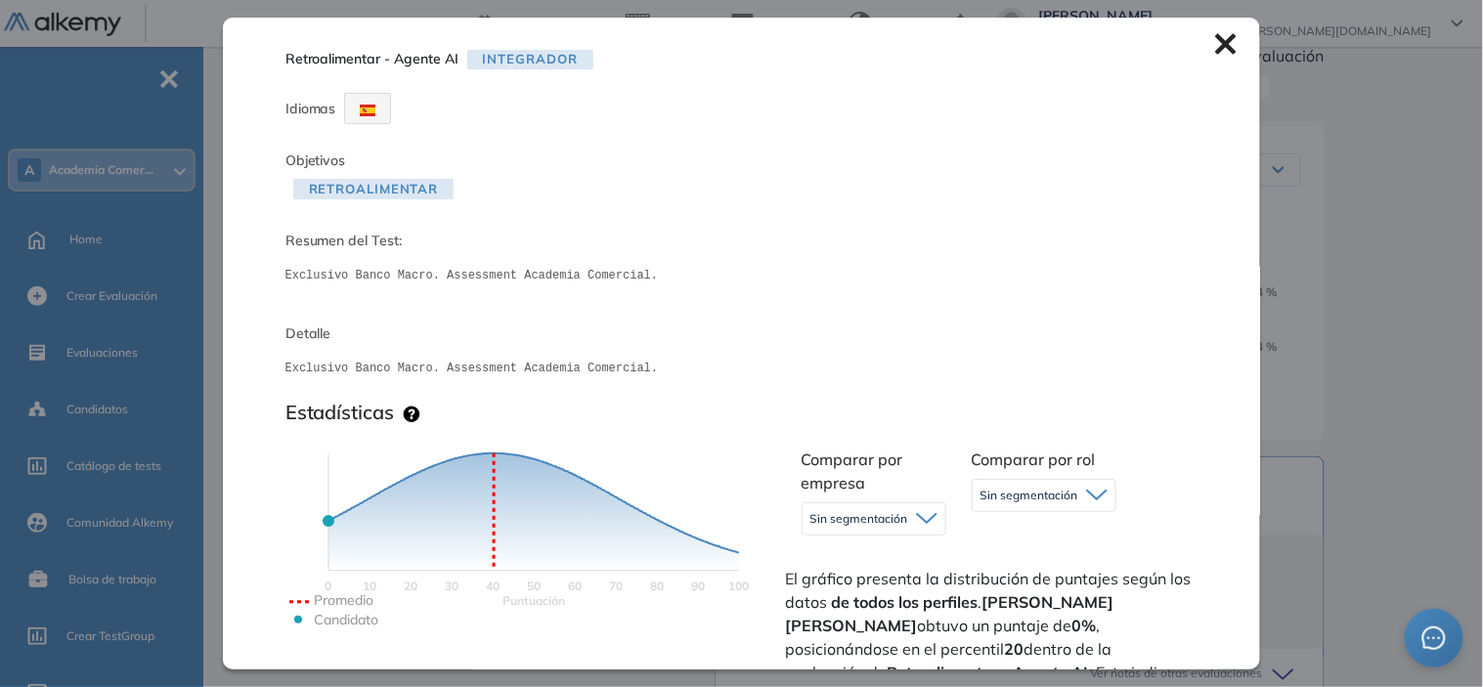
click at [1216, 35] on icon at bounding box center [1226, 44] width 21 height 21
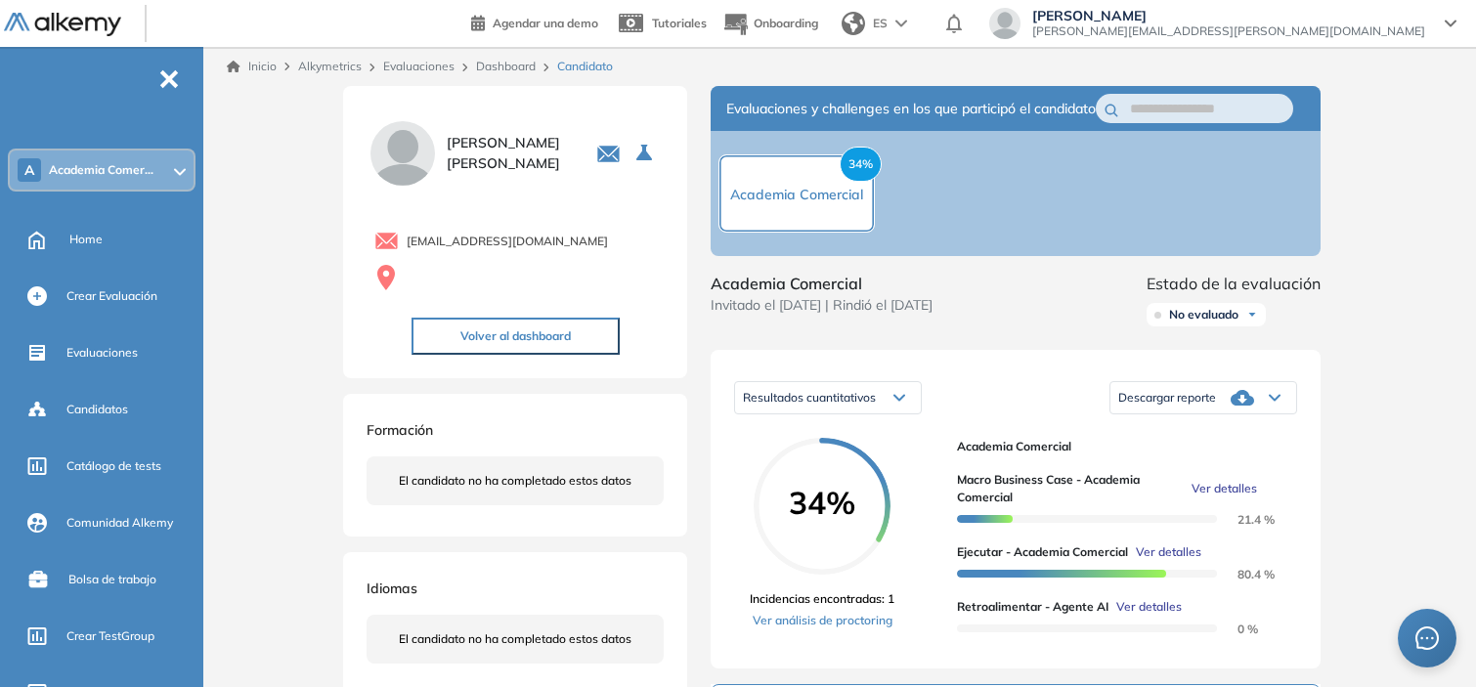
click at [511, 237] on span "[EMAIL_ADDRESS][DOMAIN_NAME]" at bounding box center [507, 242] width 201 height 18
copy div "[EMAIL_ADDRESS][DOMAIN_NAME]"
click at [499, 65] on link "Dashboard" at bounding box center [506, 66] width 60 height 15
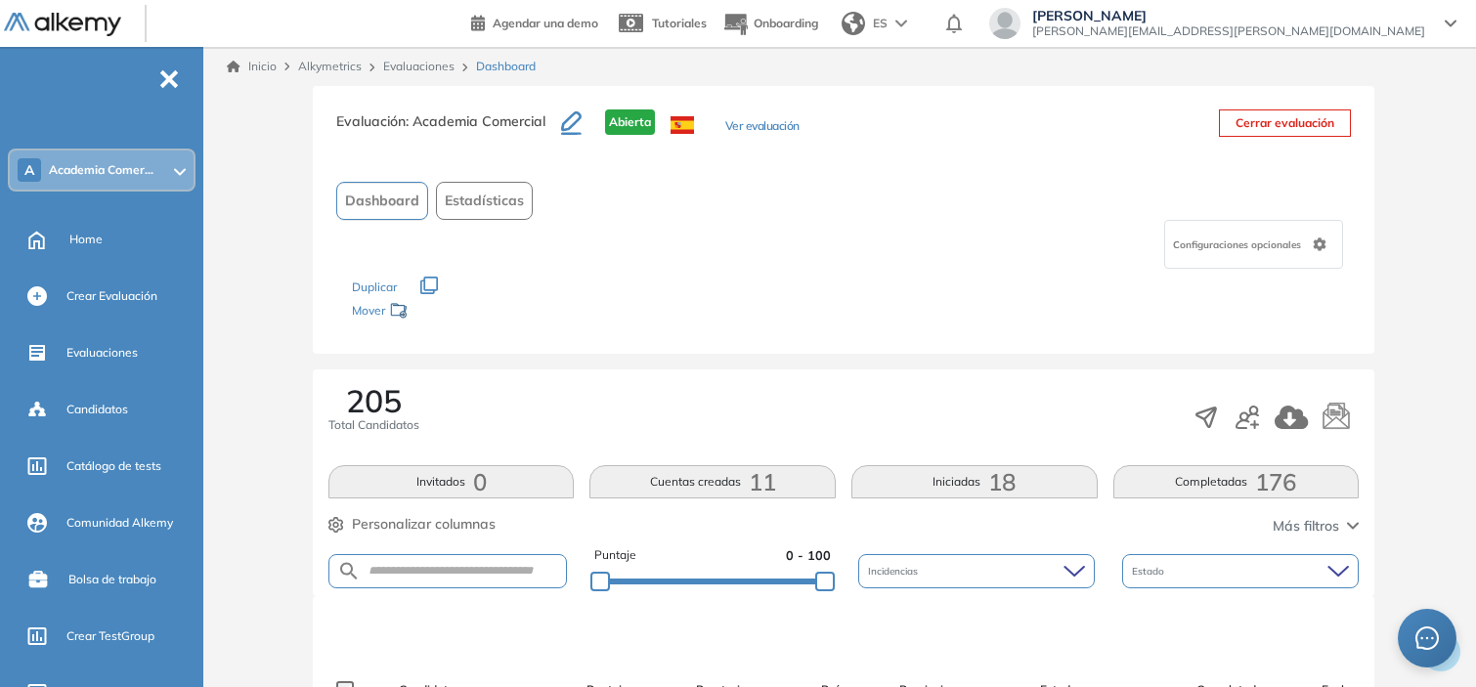
click at [427, 580] on form at bounding box center [447, 571] width 239 height 34
click at [444, 573] on input "text" at bounding box center [463, 571] width 205 height 15
paste input "**********"
type input "**********"
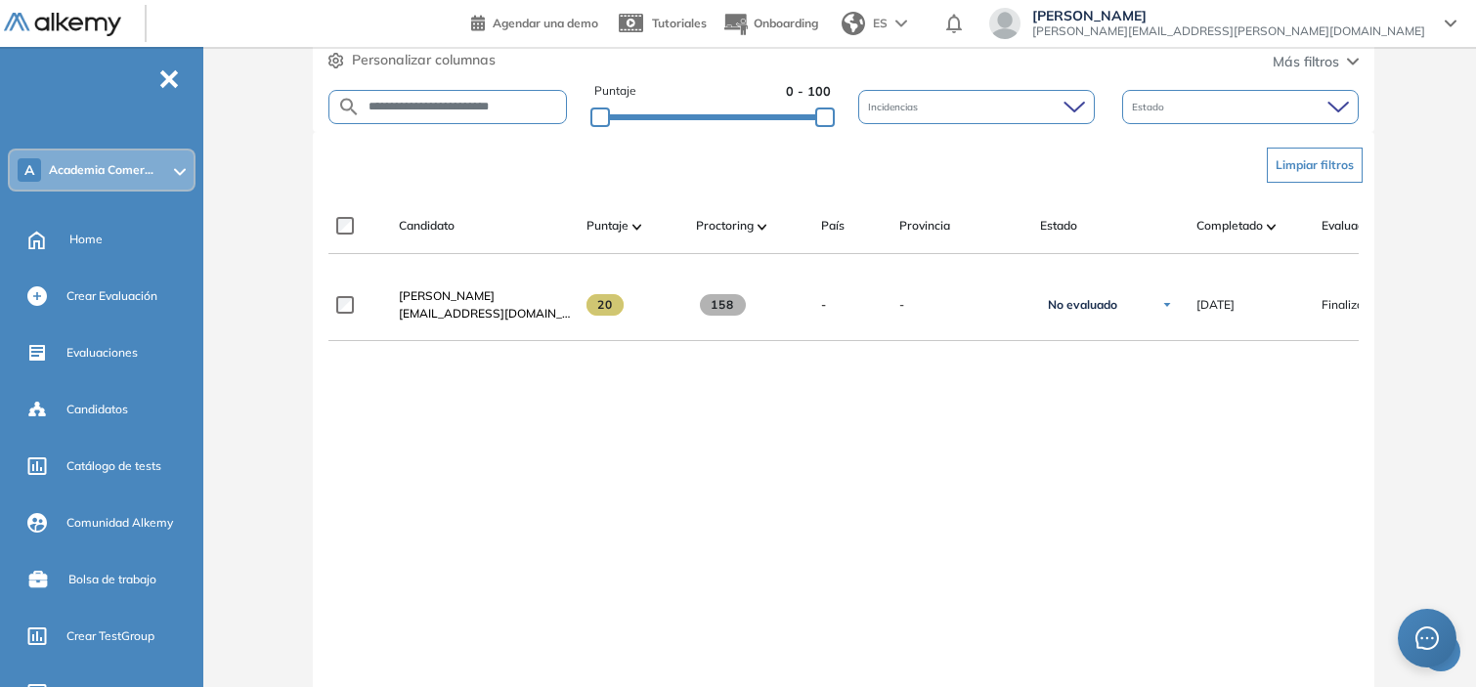
scroll to position [469, 0]
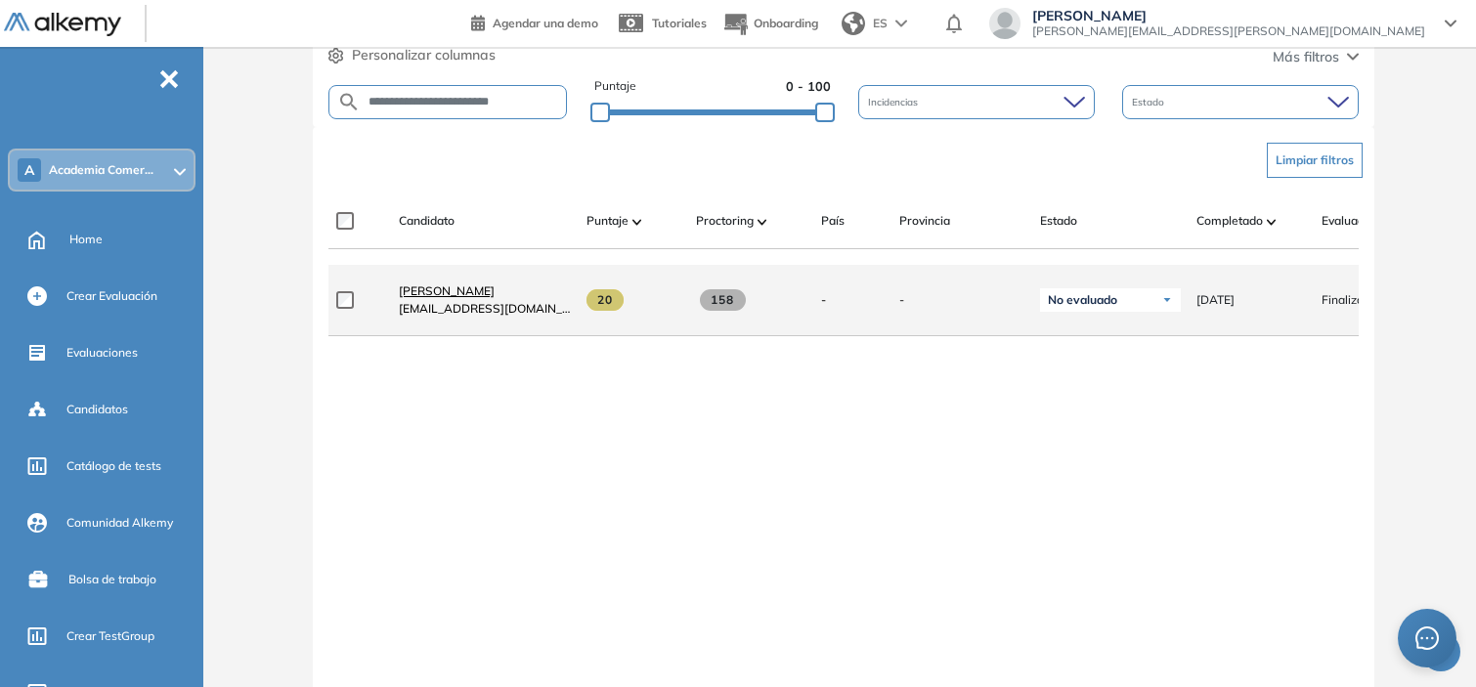
click at [495, 294] on span "[PERSON_NAME]" at bounding box center [447, 291] width 96 height 15
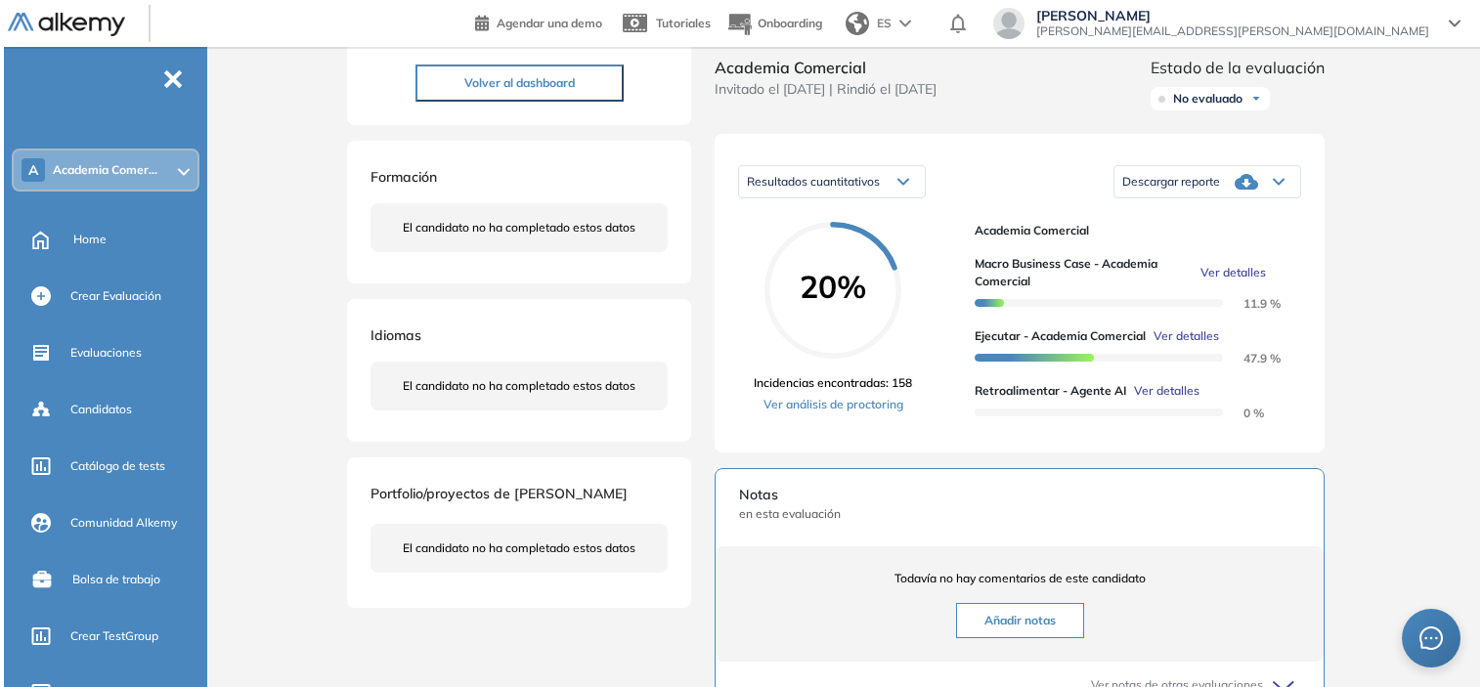
scroll to position [218, 0]
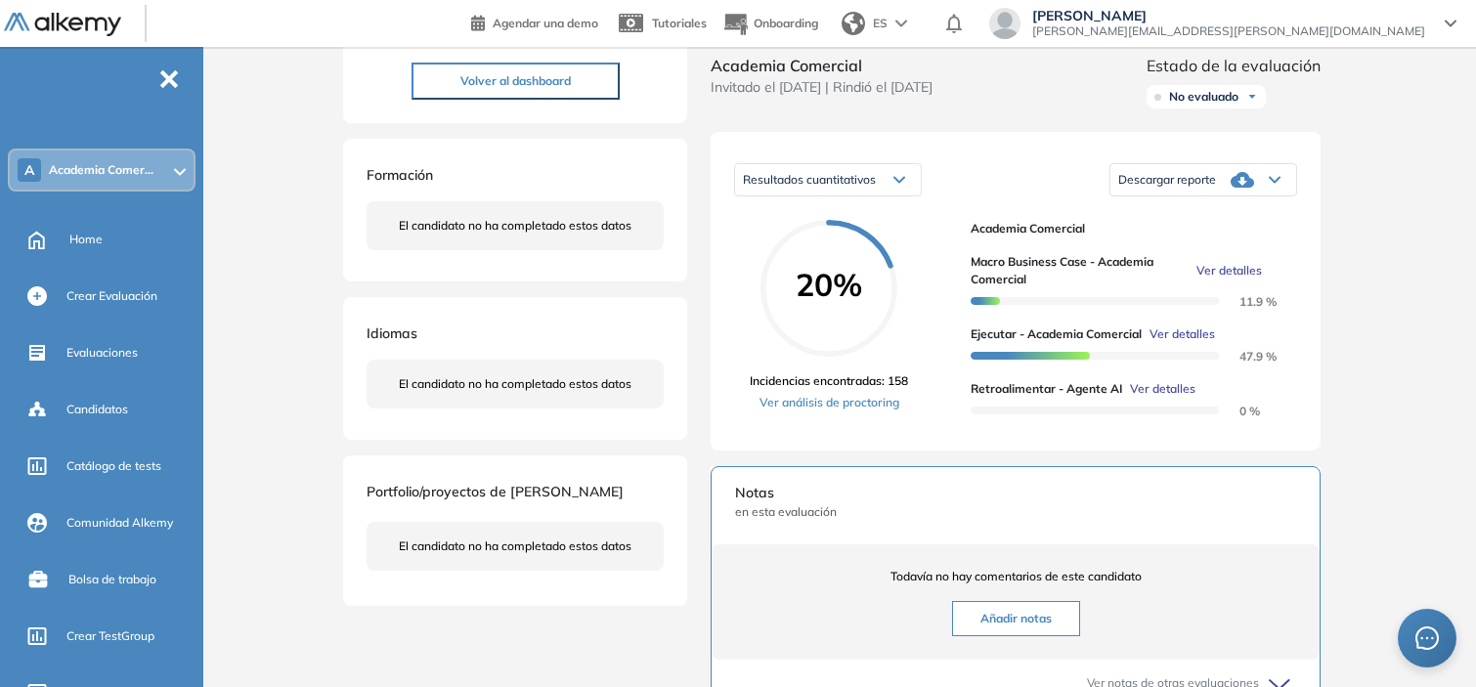
click at [1179, 398] on span "Ver detalles" at bounding box center [1162, 389] width 65 height 18
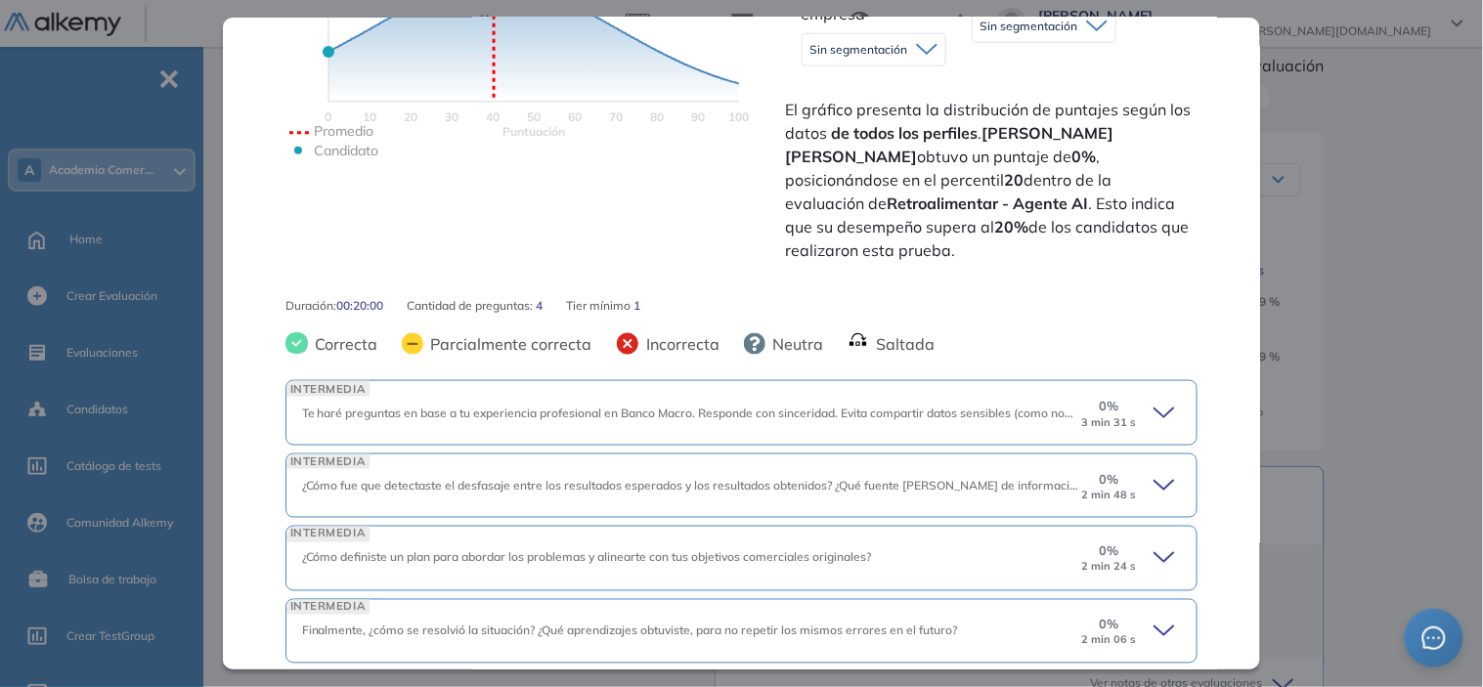
scroll to position [470, 0]
click at [1130, 396] on div "0 % 3 min 31 s" at bounding box center [1130, 411] width 102 height 31
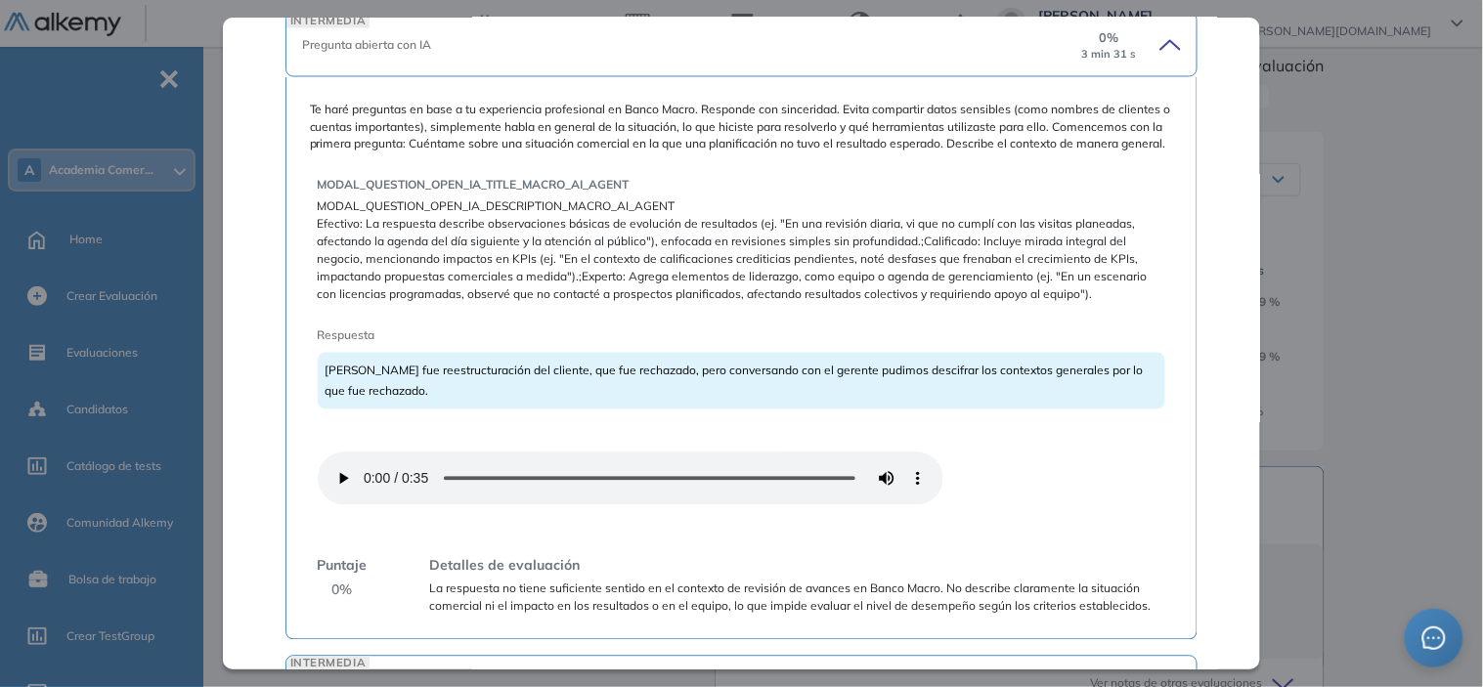
scroll to position [1109, 0]
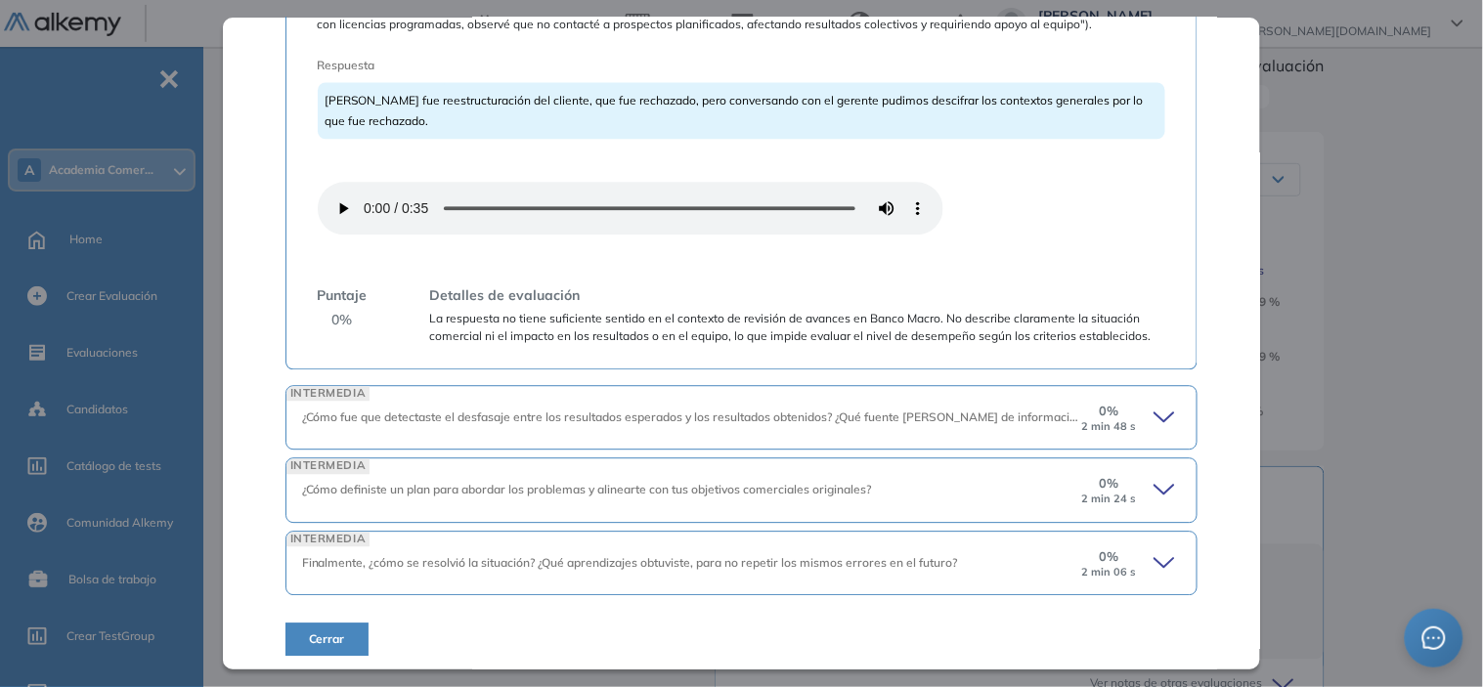
click at [1138, 416] on div "0 % 2 min 48 s" at bounding box center [1130, 417] width 102 height 31
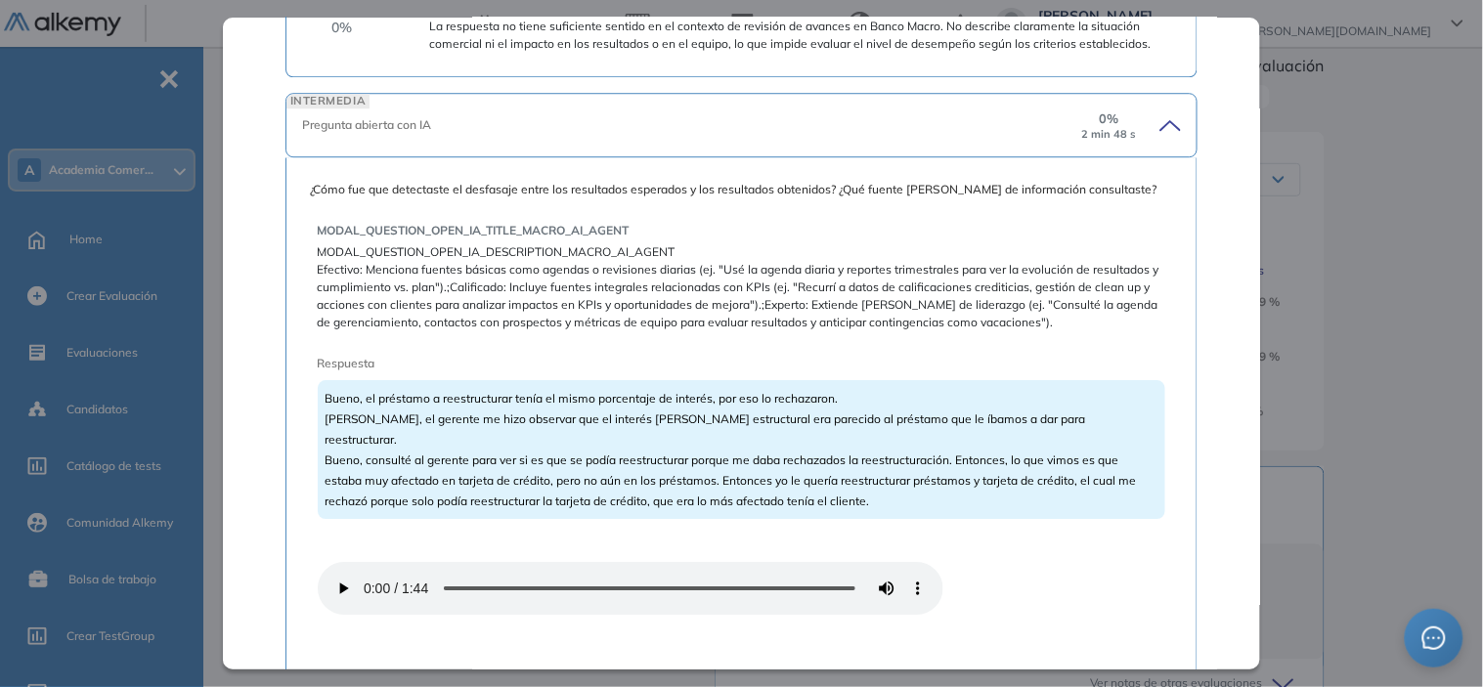
scroll to position [1705, 0]
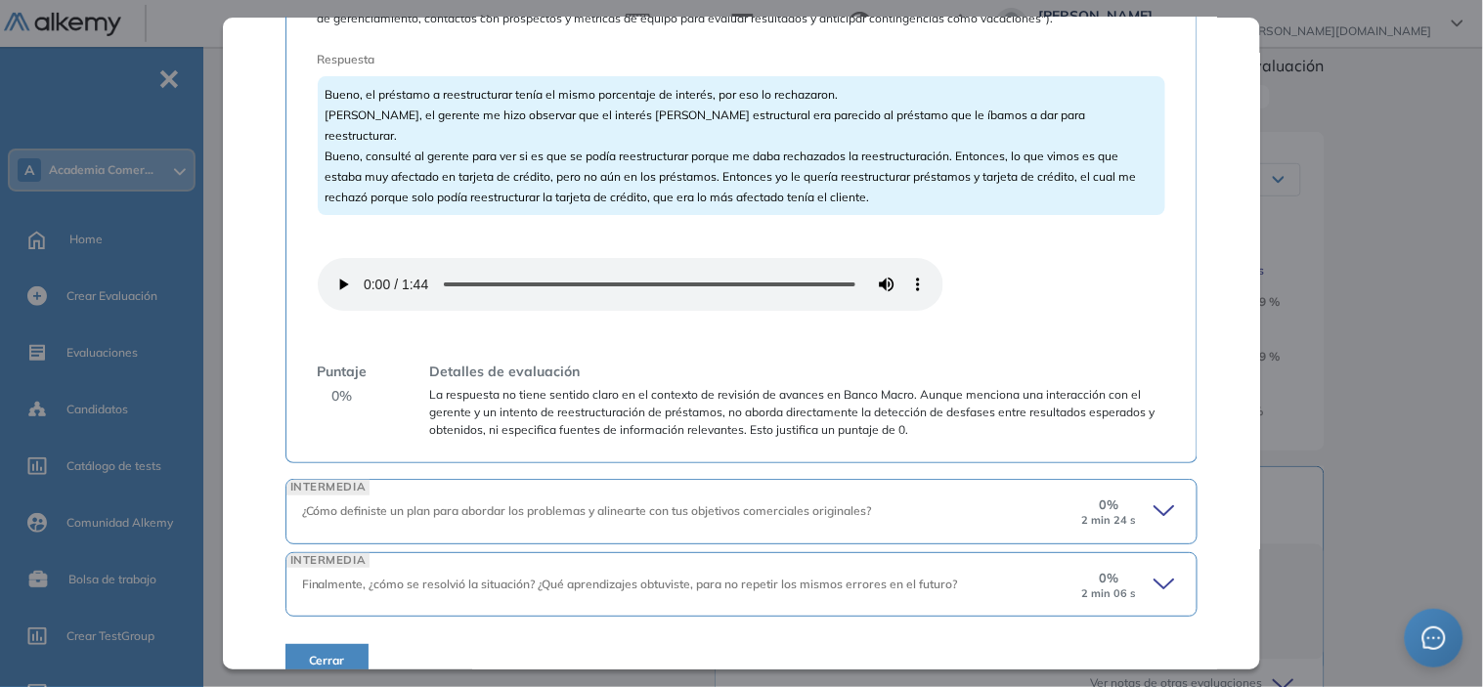
click at [1154, 498] on icon at bounding box center [1167, 511] width 27 height 27
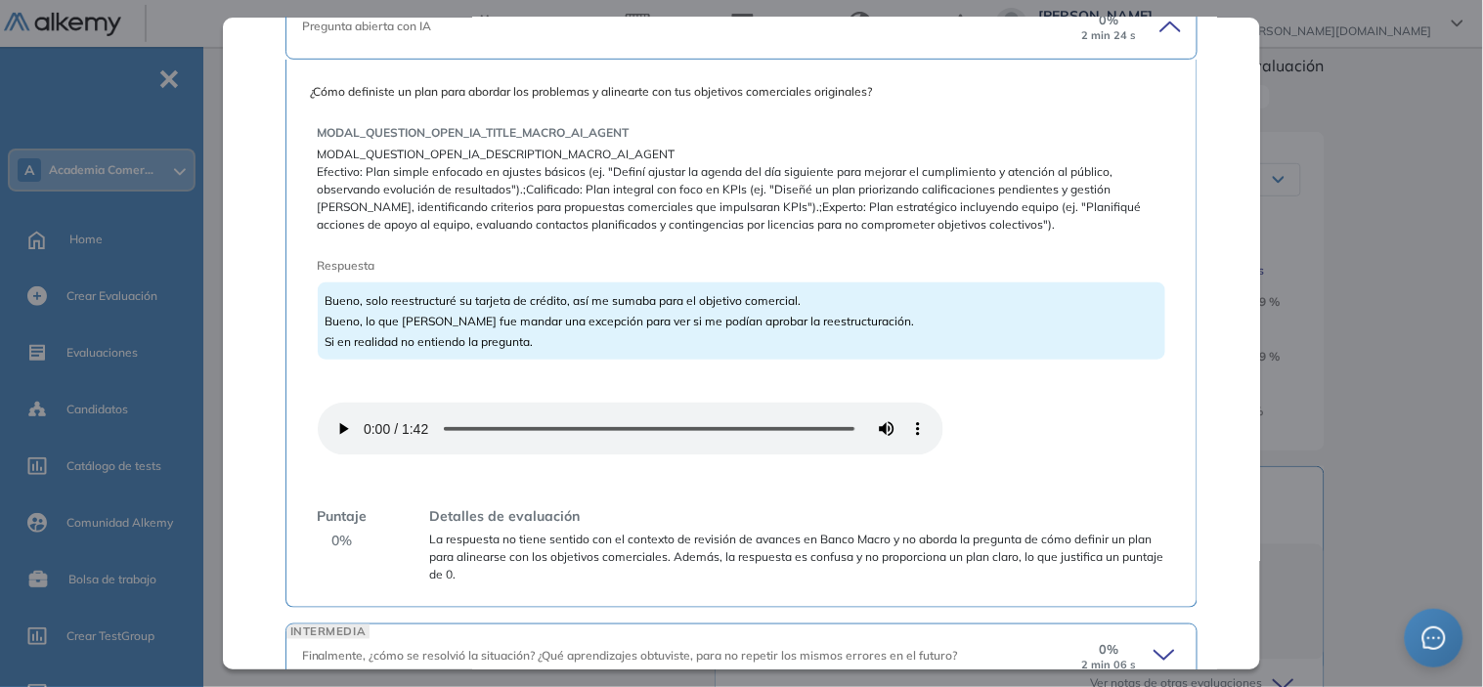
scroll to position [2261, 0]
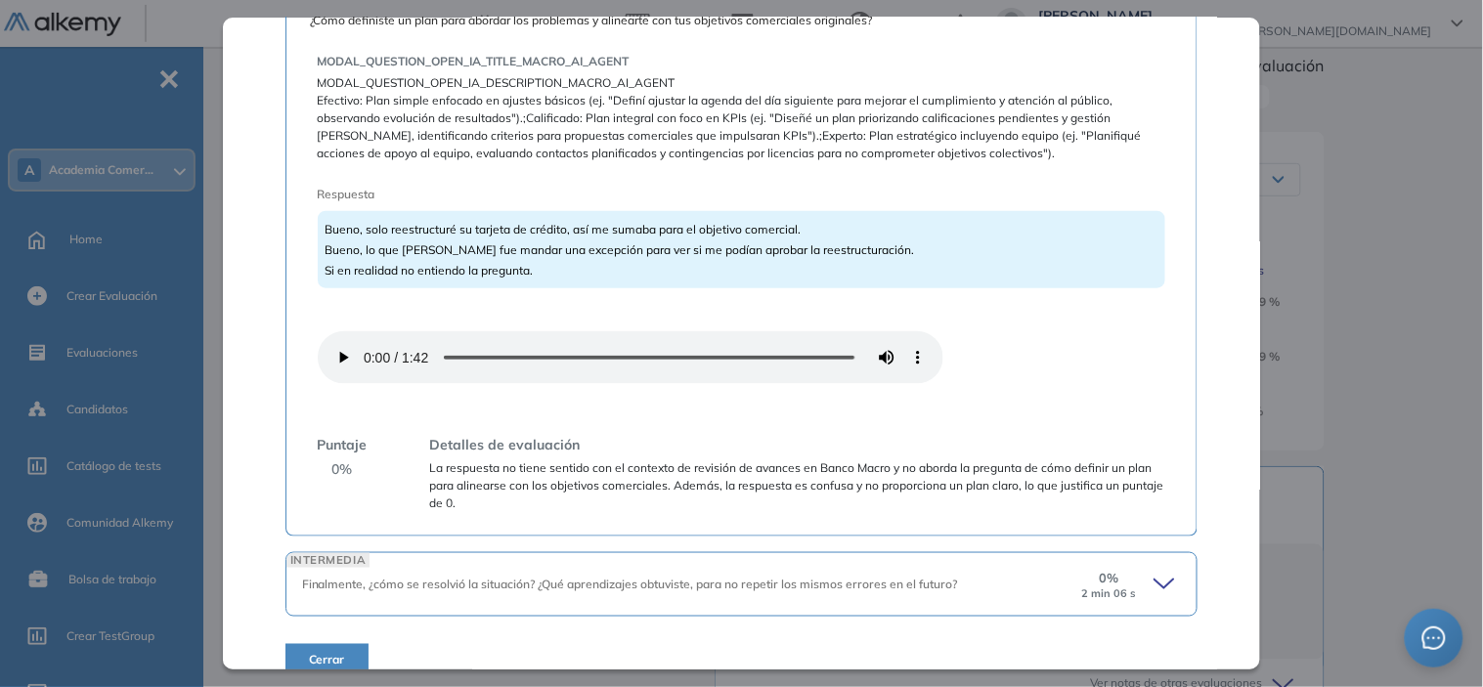
click at [1154, 571] on icon at bounding box center [1167, 584] width 27 height 27
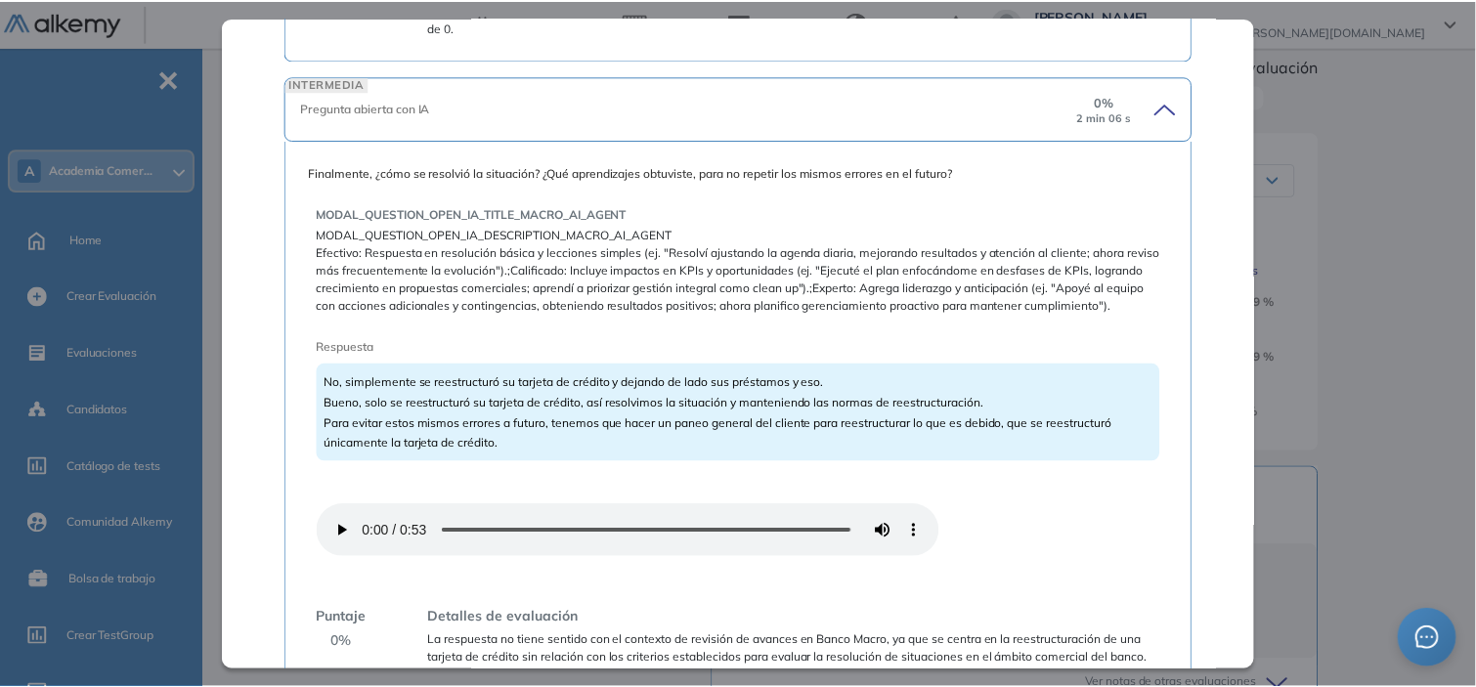
scroll to position [2856, 0]
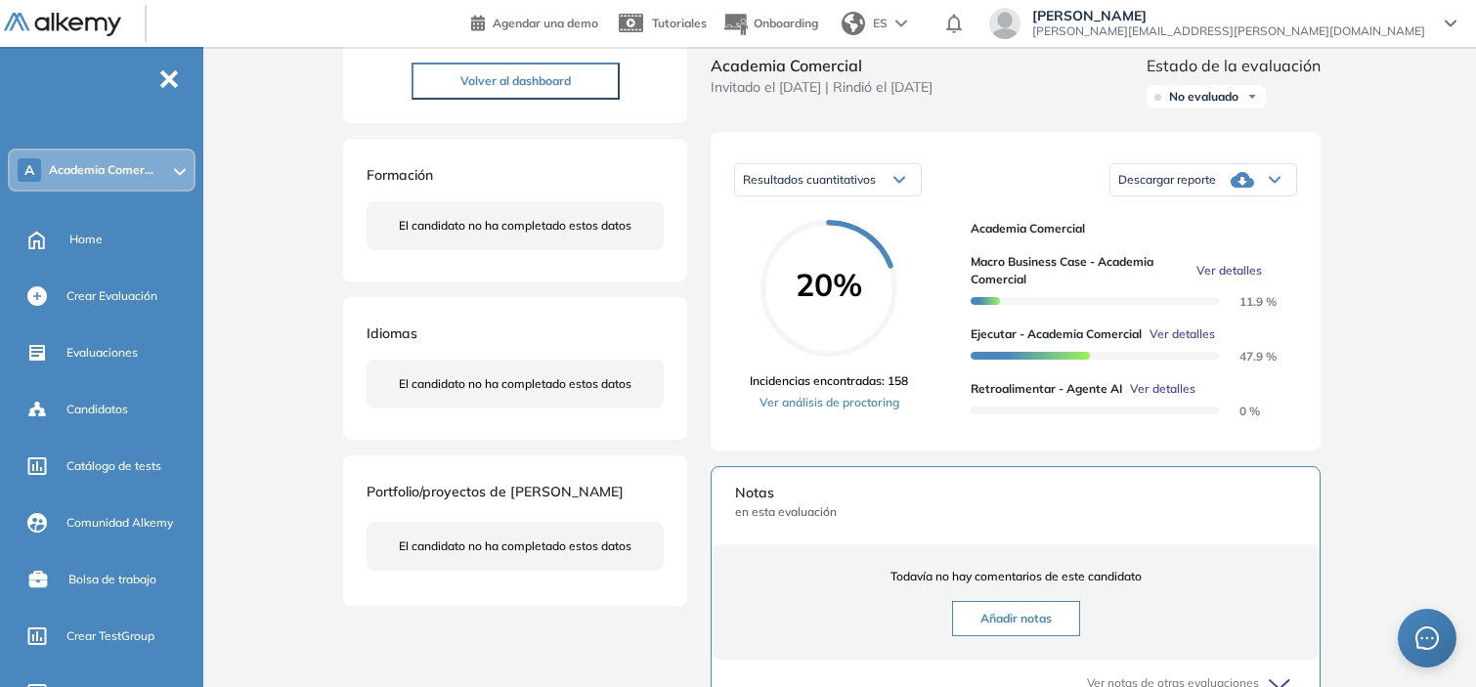
click at [1430, 231] on div "Inicio Alkymetrics Evaluaciones Dashboard Candidato Retroalimentar - Agente AI …" at bounding box center [843, 476] width 1265 height 1294
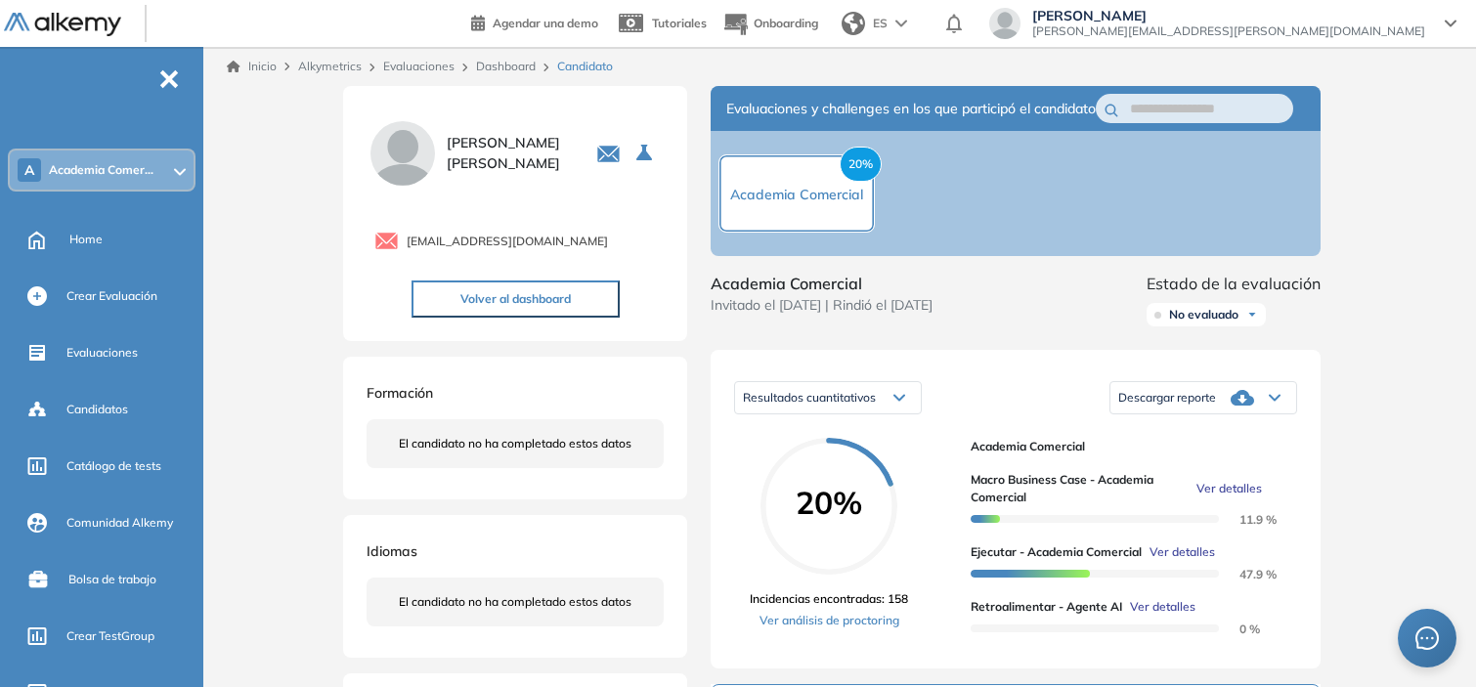
click at [502, 68] on link "Dashboard" at bounding box center [506, 66] width 60 height 15
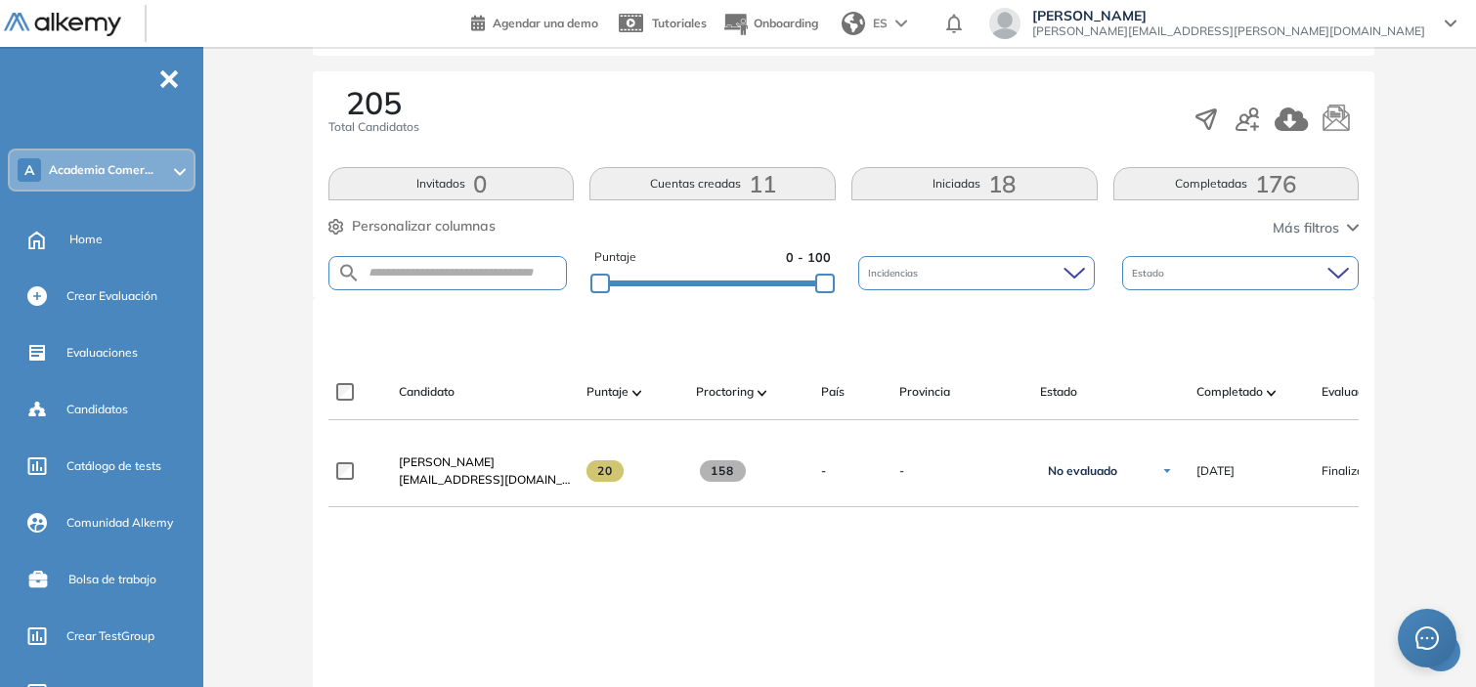
scroll to position [299, 0]
click at [483, 278] on input "text" at bounding box center [463, 272] width 205 height 15
paste input "**********"
type input "**********"
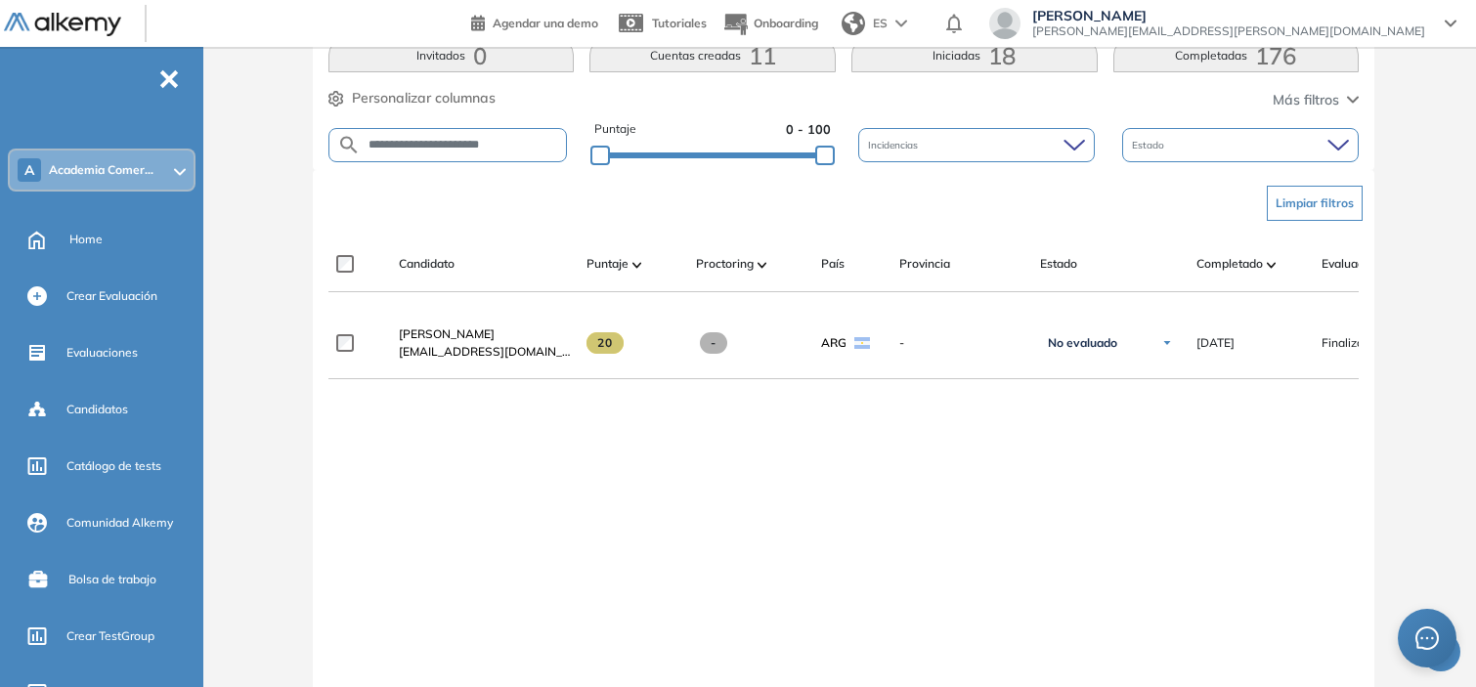
scroll to position [515, 0]
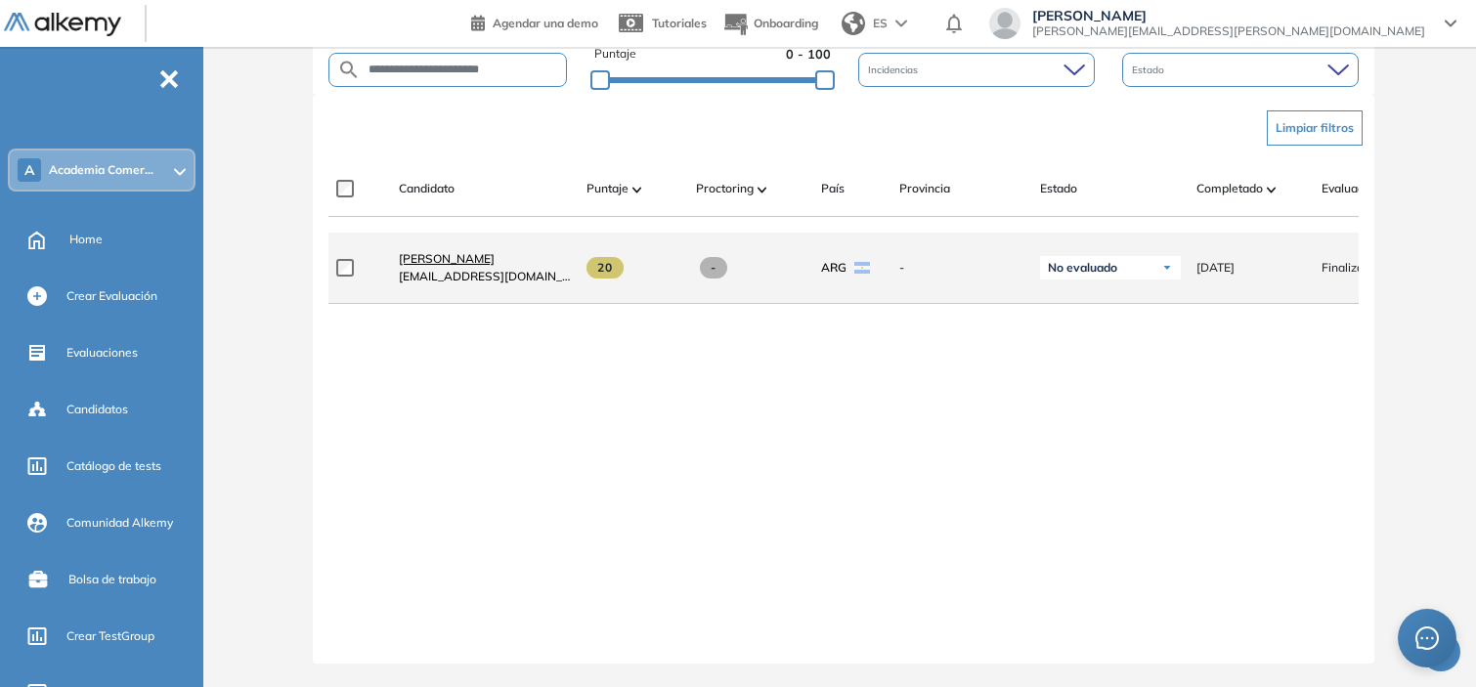
click at [461, 252] on span "[PERSON_NAME]" at bounding box center [447, 258] width 96 height 15
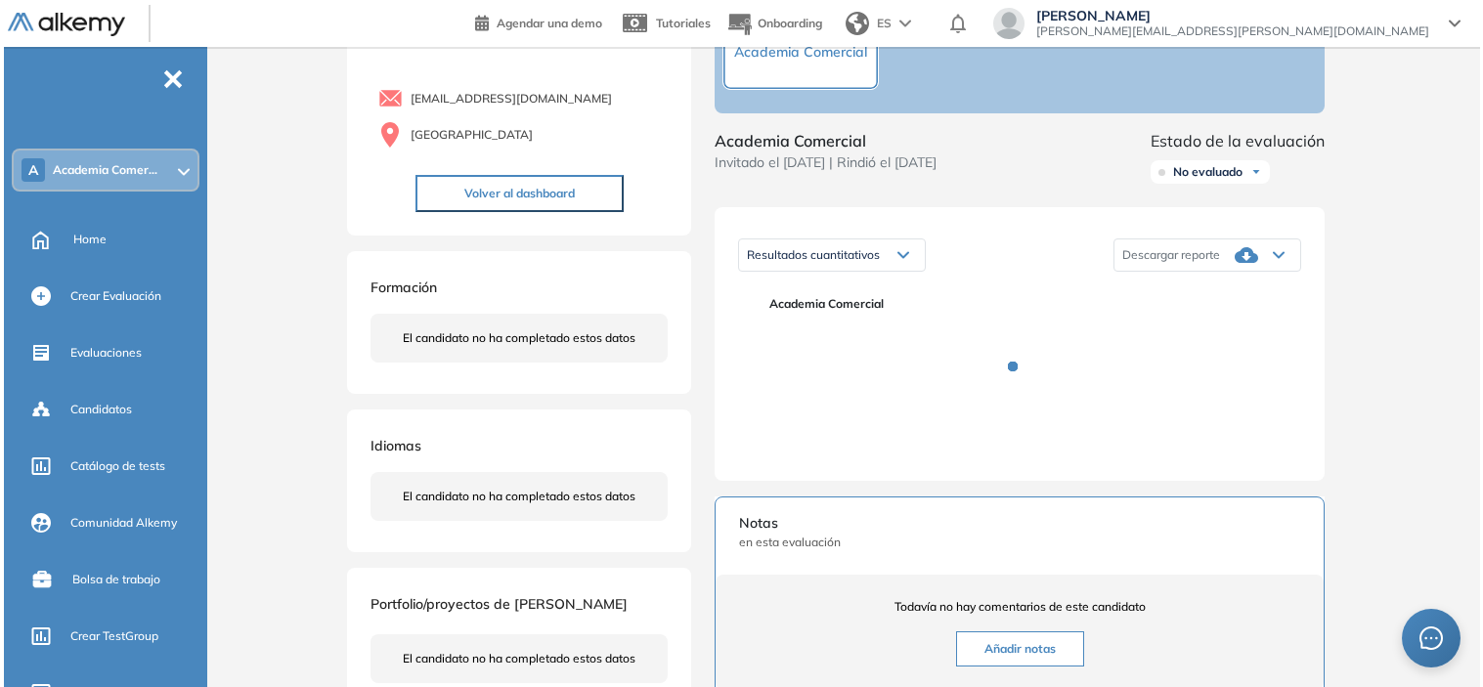
scroll to position [144, 0]
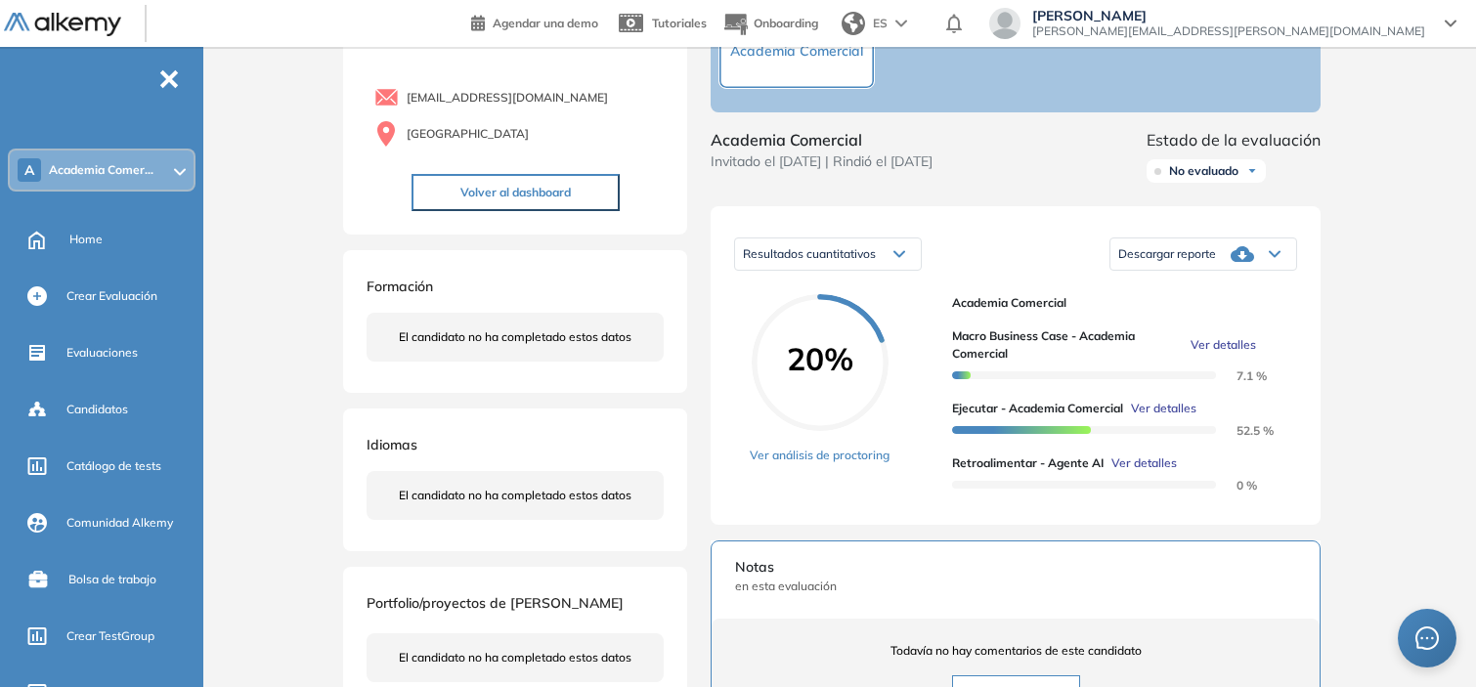
click at [1128, 472] on span "Ver detalles" at bounding box center [1144, 464] width 65 height 18
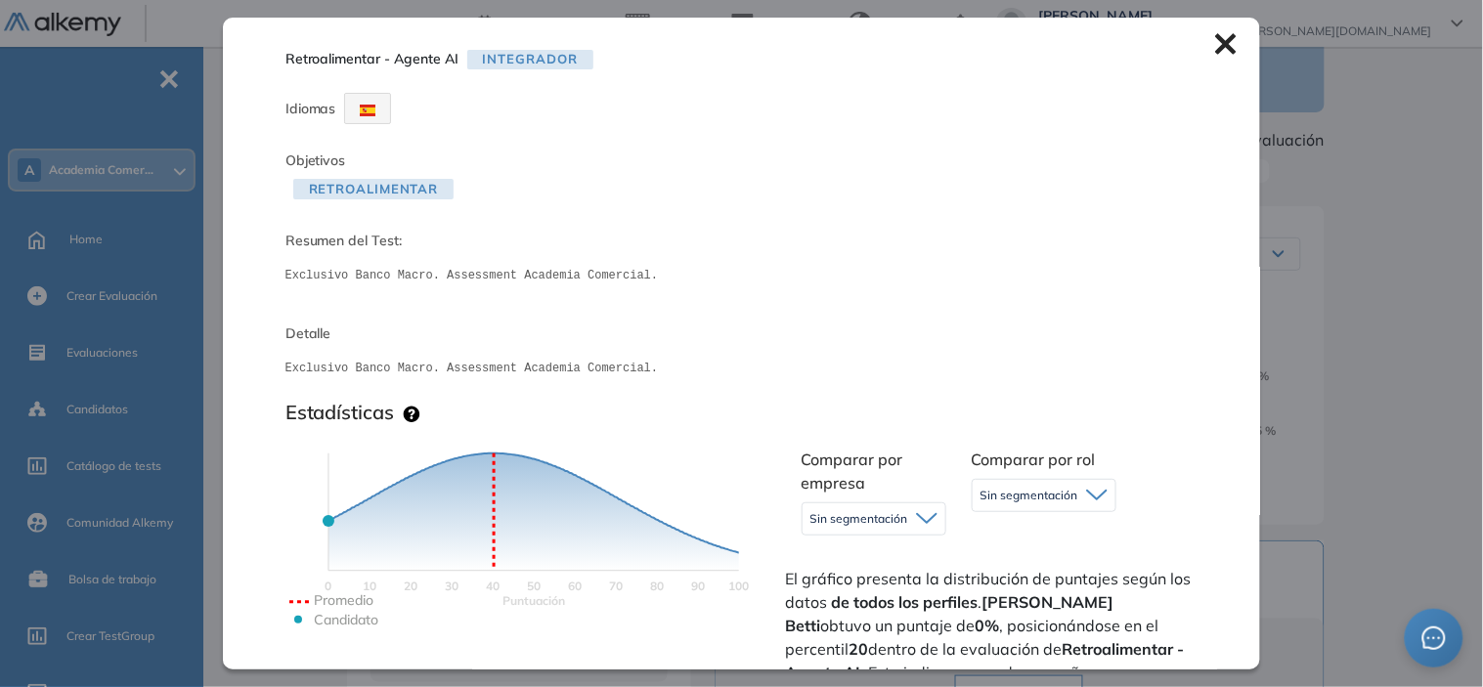
scroll to position [503, 0]
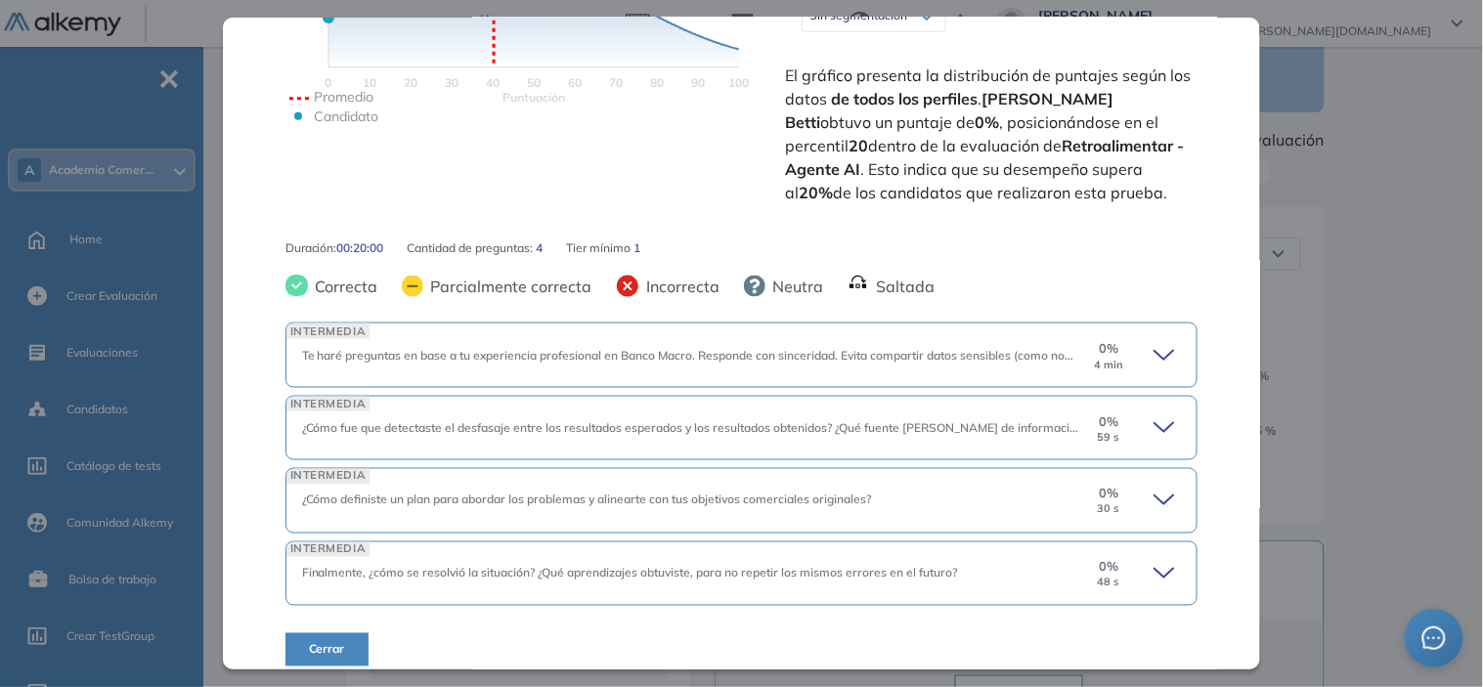
click at [1154, 355] on icon at bounding box center [1167, 355] width 27 height 27
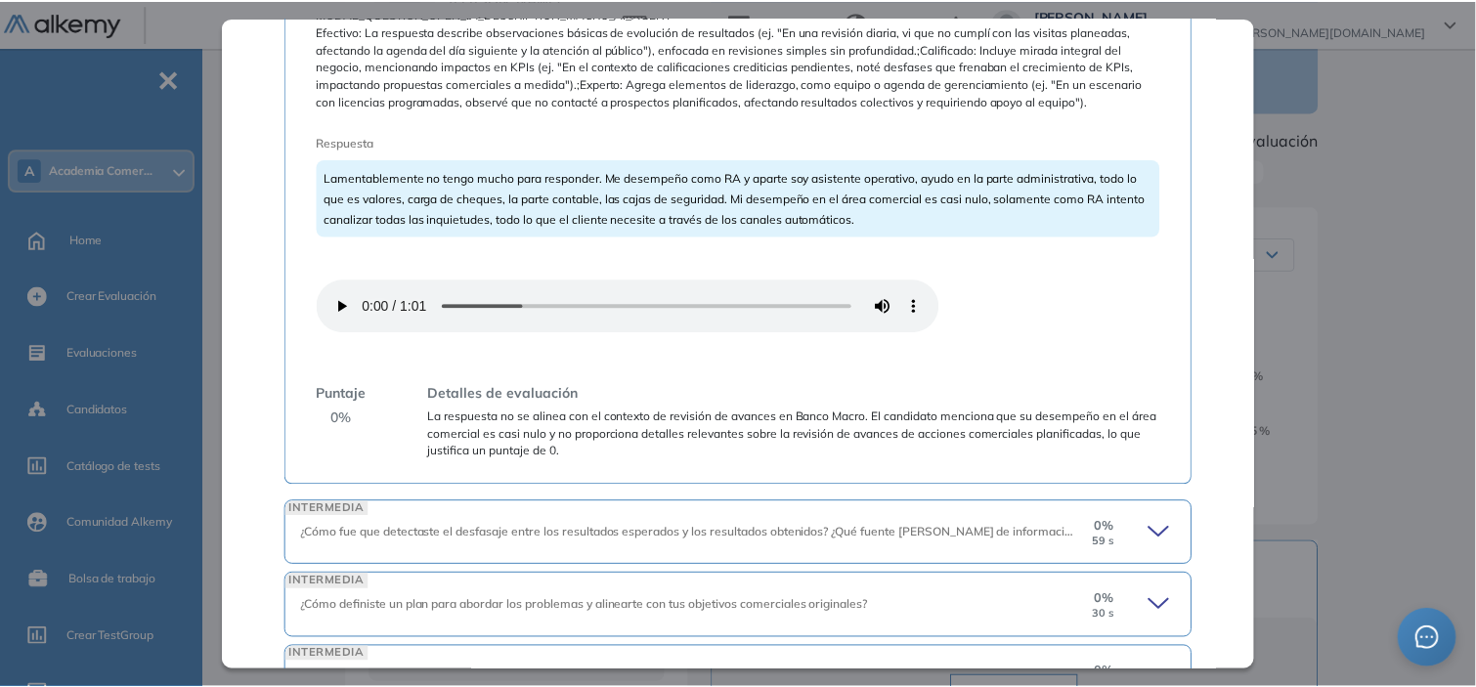
scroll to position [1009, 0]
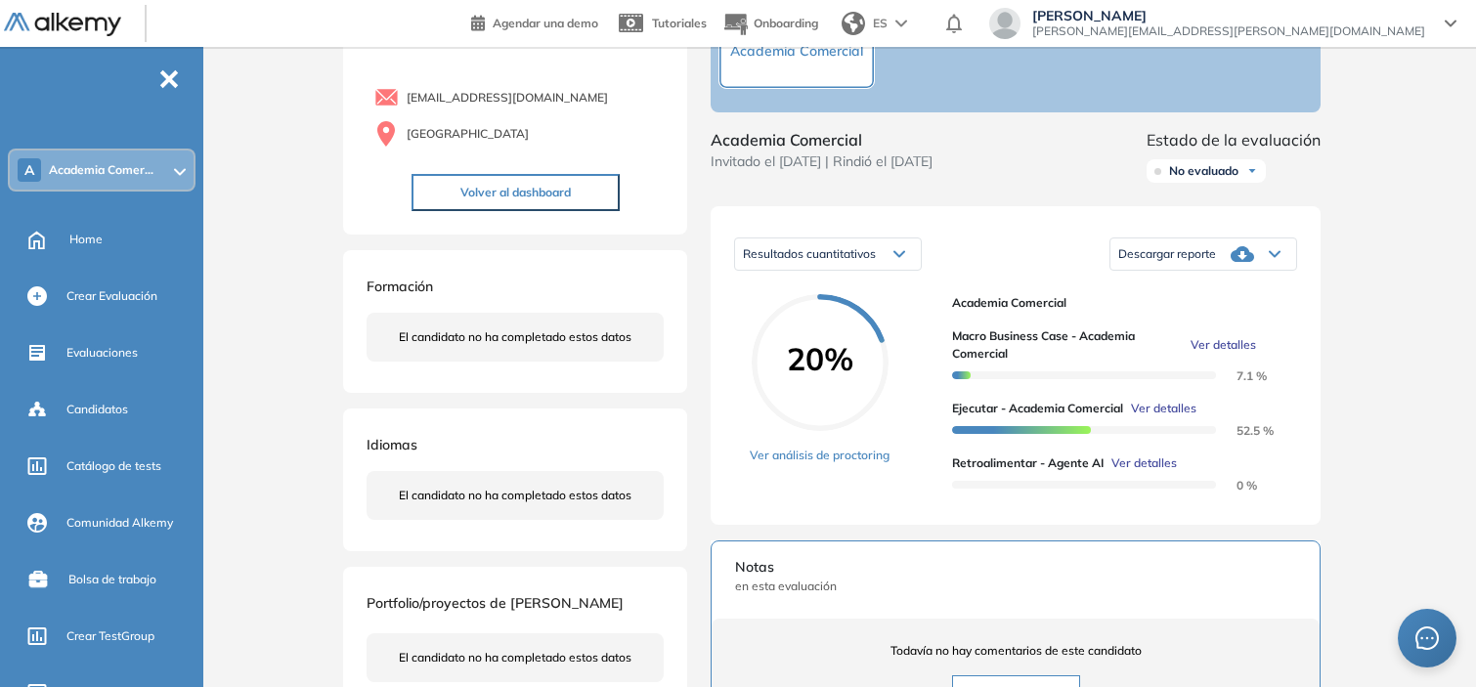
click at [1360, 179] on div "Inicio Alkymetrics Evaluaciones Dashboard Candidato Retroalimentar - Agente AI …" at bounding box center [843, 520] width 1265 height 1234
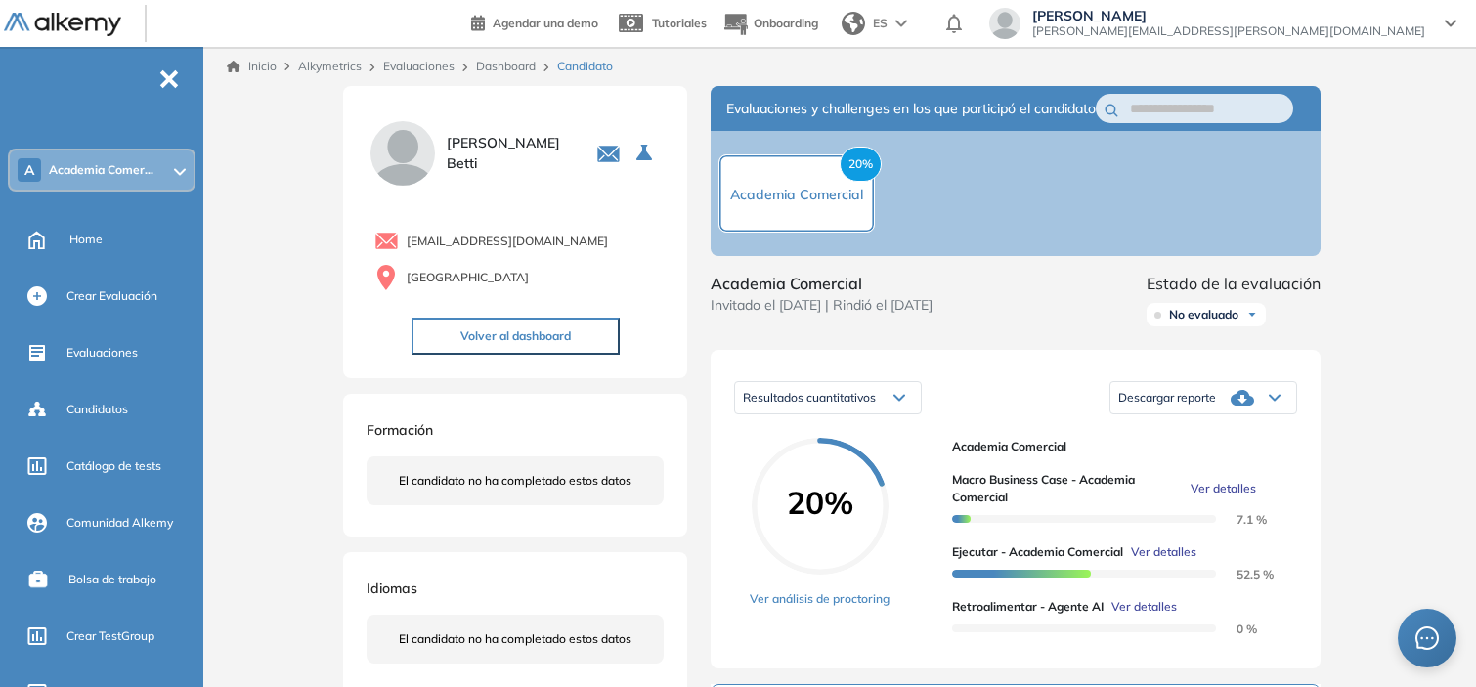
scroll to position [460, 0]
click at [503, 61] on link "Dashboard" at bounding box center [506, 66] width 60 height 15
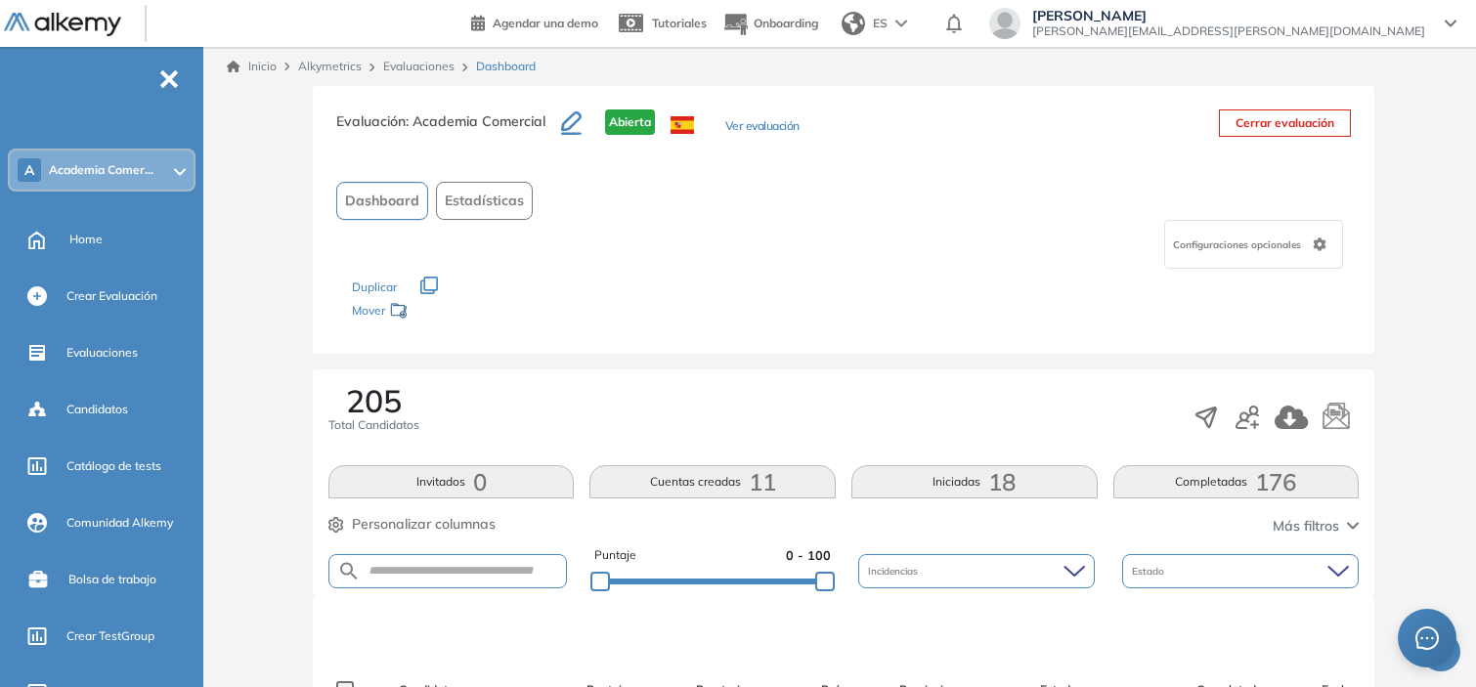
scroll to position [215, 0]
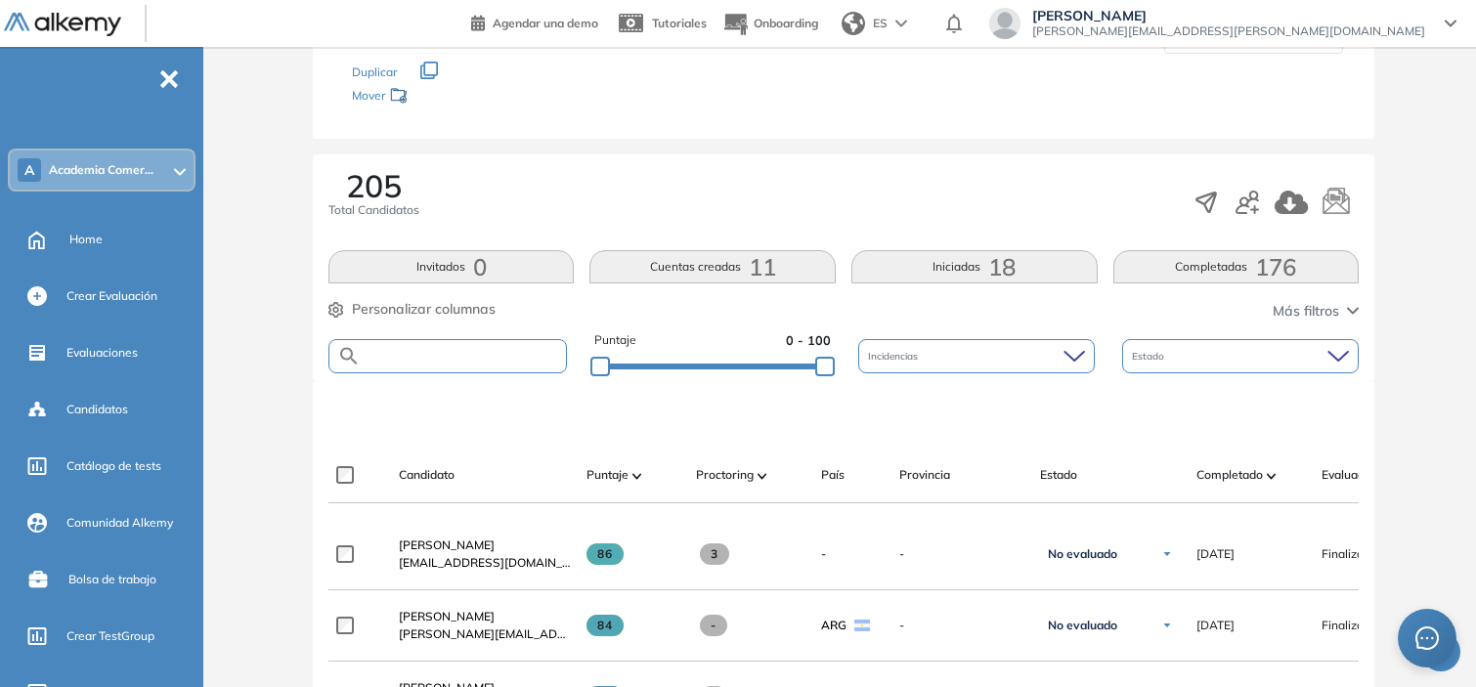
click at [475, 355] on input "text" at bounding box center [463, 356] width 205 height 15
paste input "**********"
type input "**********"
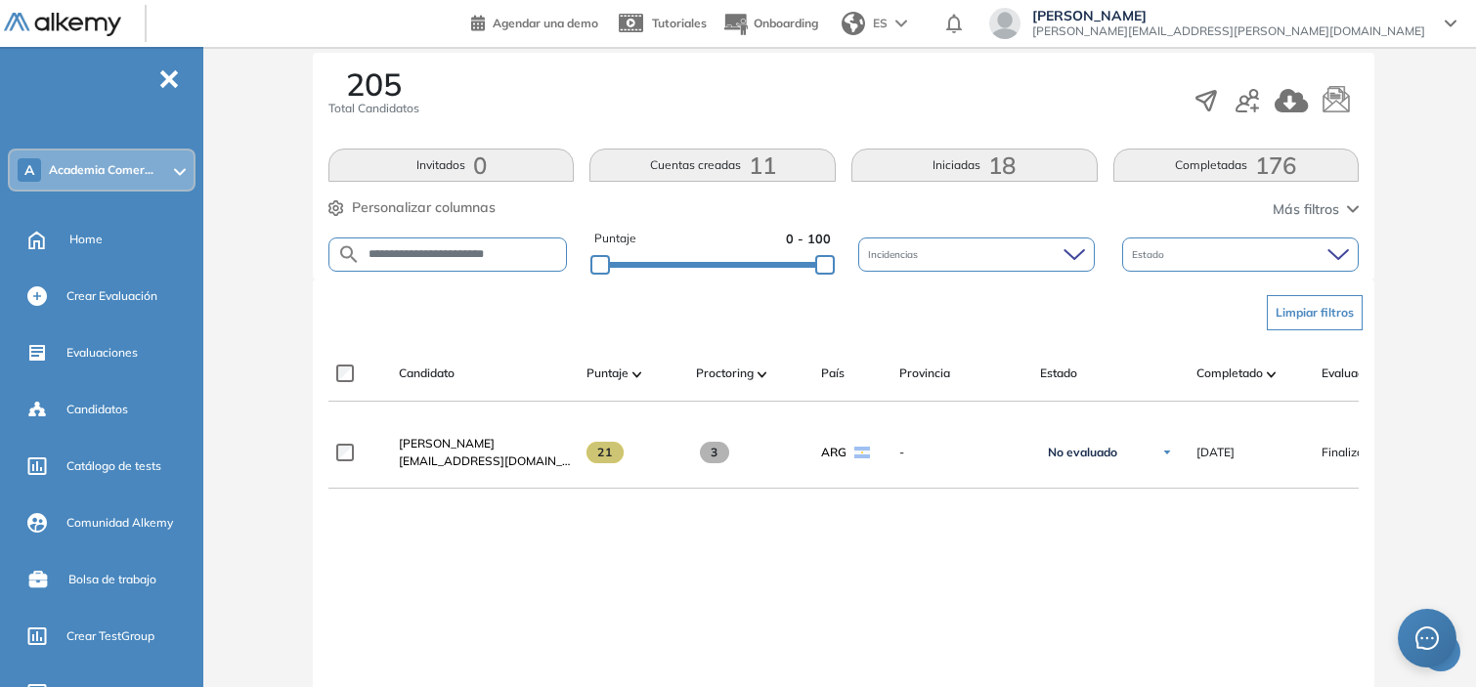
scroll to position [320, 0]
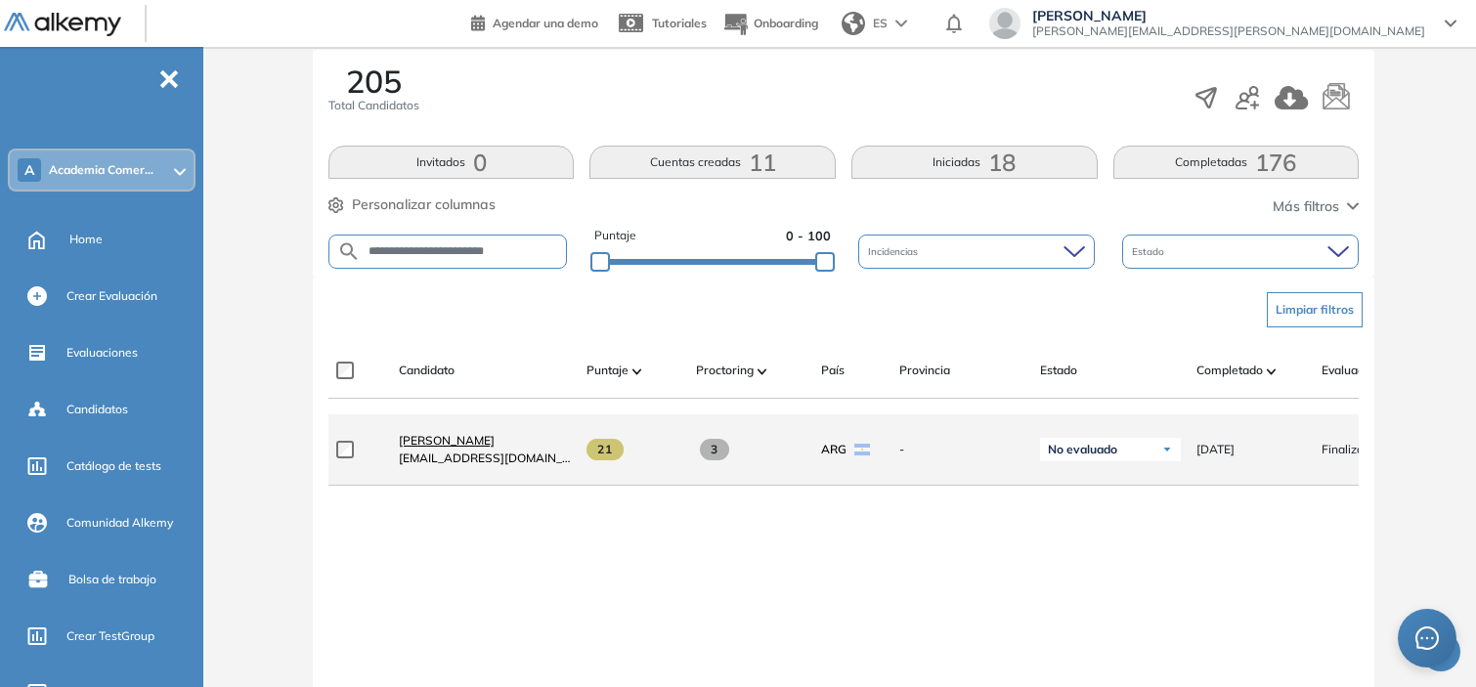
click at [474, 445] on span "[PERSON_NAME]" at bounding box center [447, 440] width 96 height 15
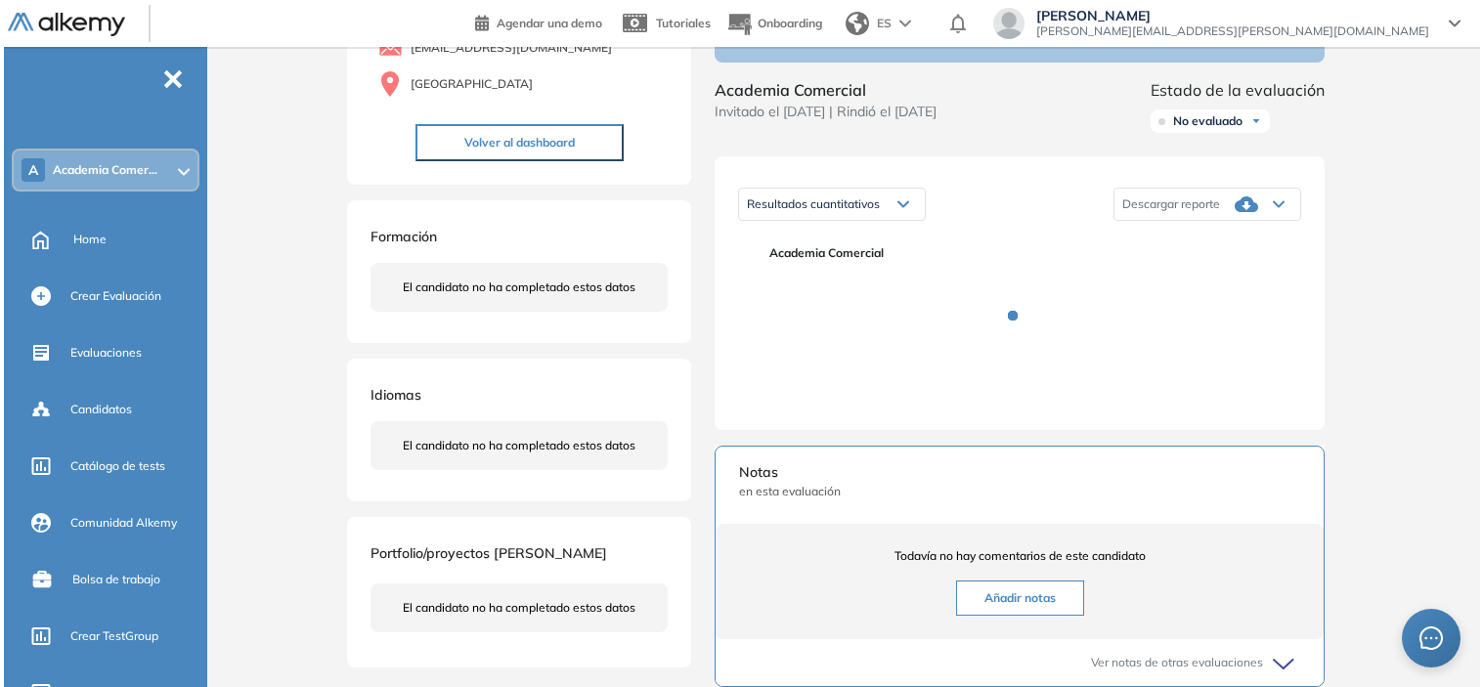
scroll to position [207, 0]
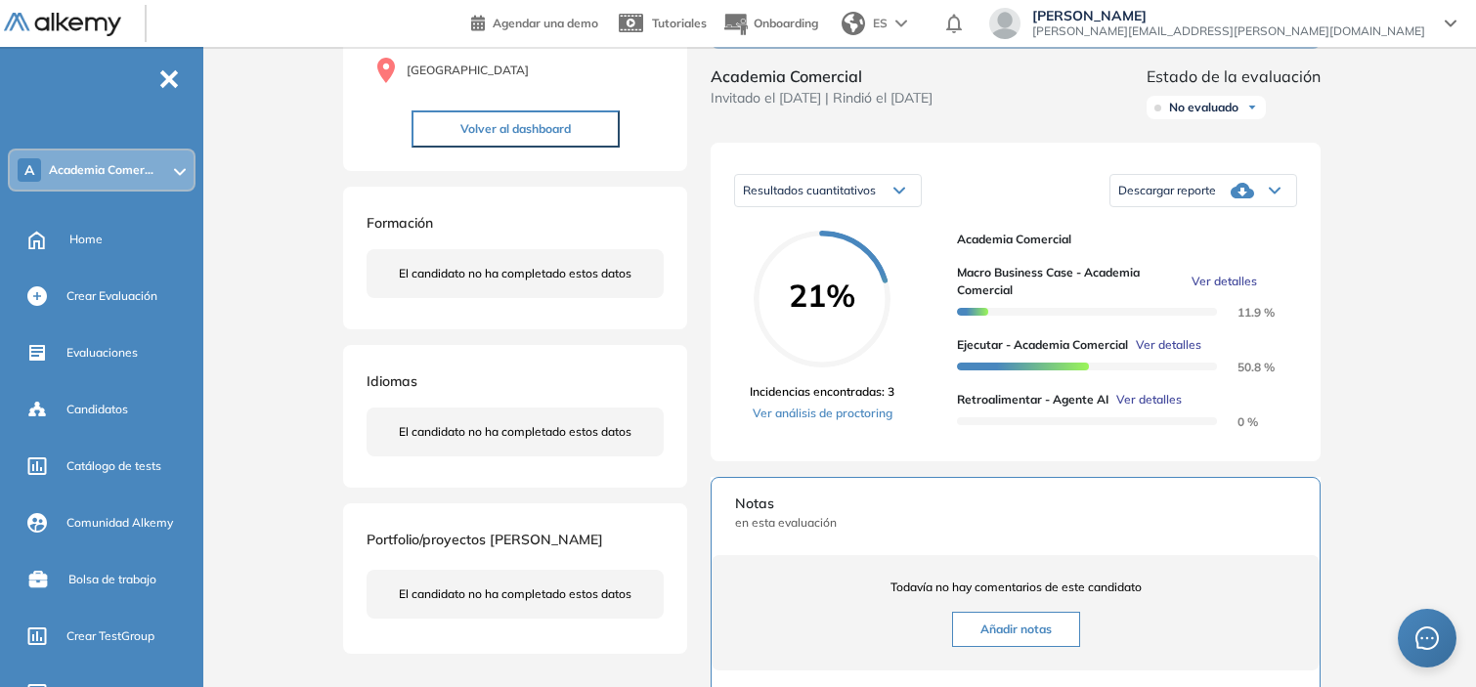
click at [1158, 409] on span "Ver detalles" at bounding box center [1148, 400] width 65 height 18
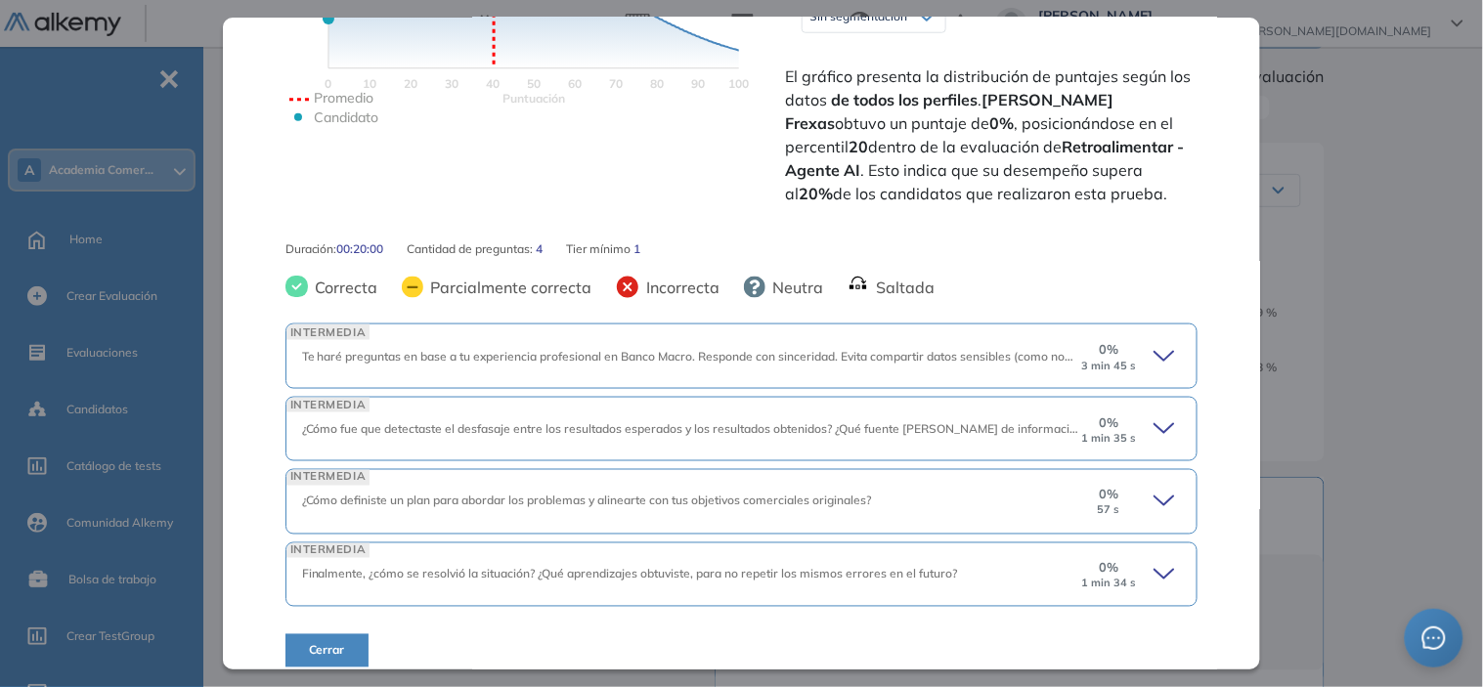
scroll to position [508, 0]
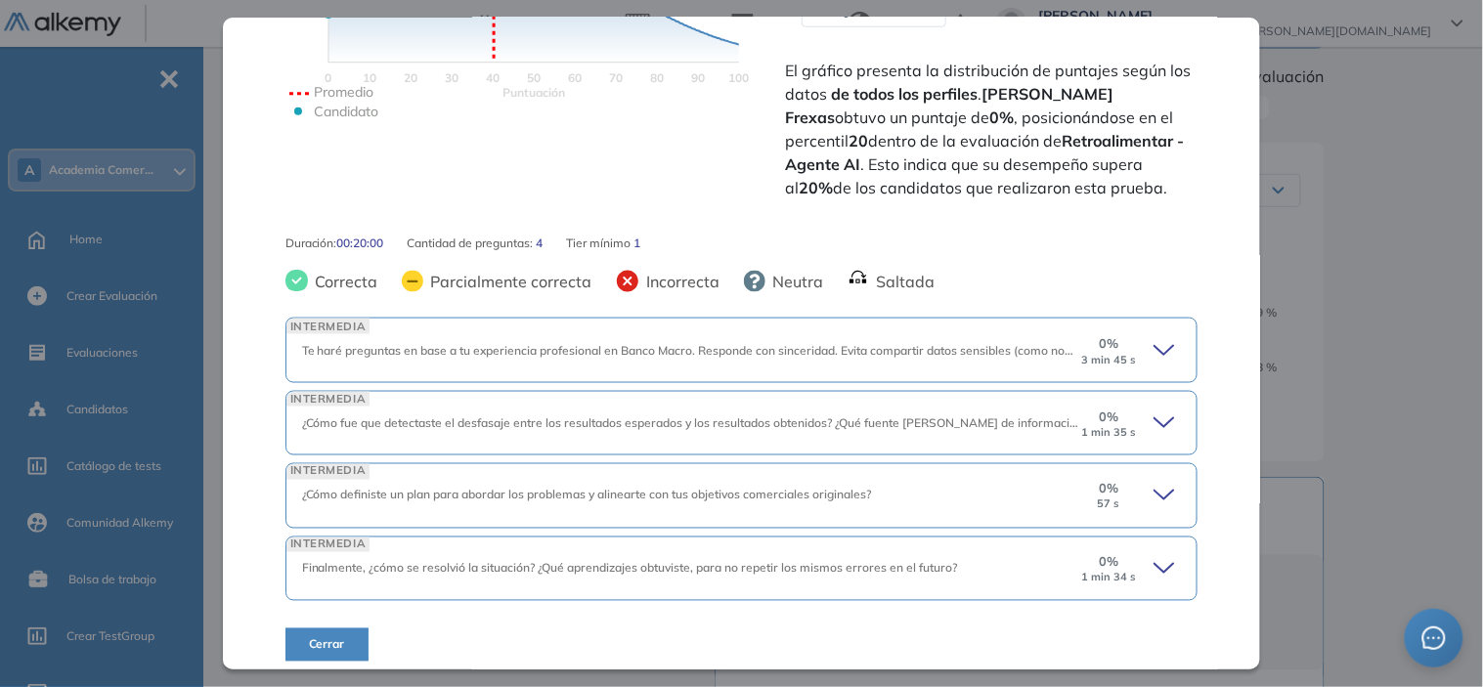
click at [1137, 421] on div "0 % 1 min 35 s" at bounding box center [1130, 423] width 102 height 31
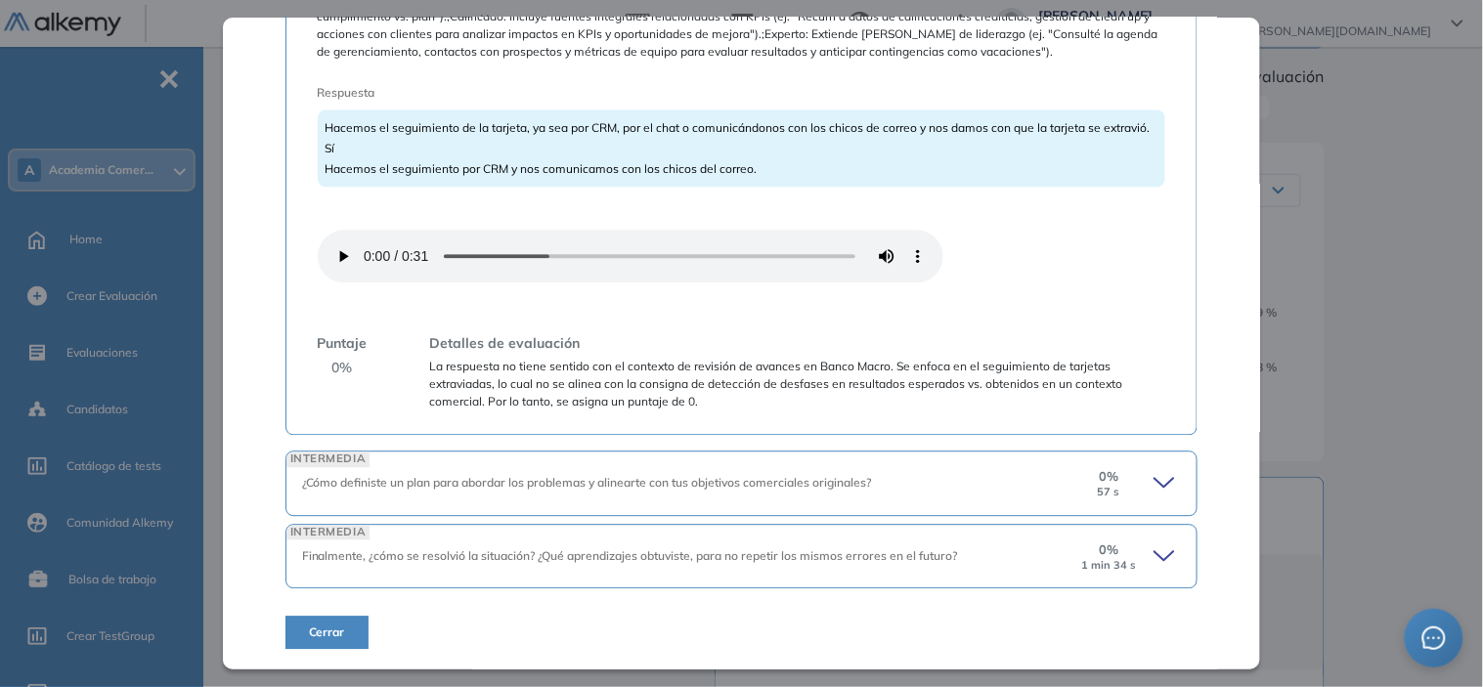
scroll to position [1097, 0]
click at [1157, 475] on icon at bounding box center [1167, 482] width 27 height 27
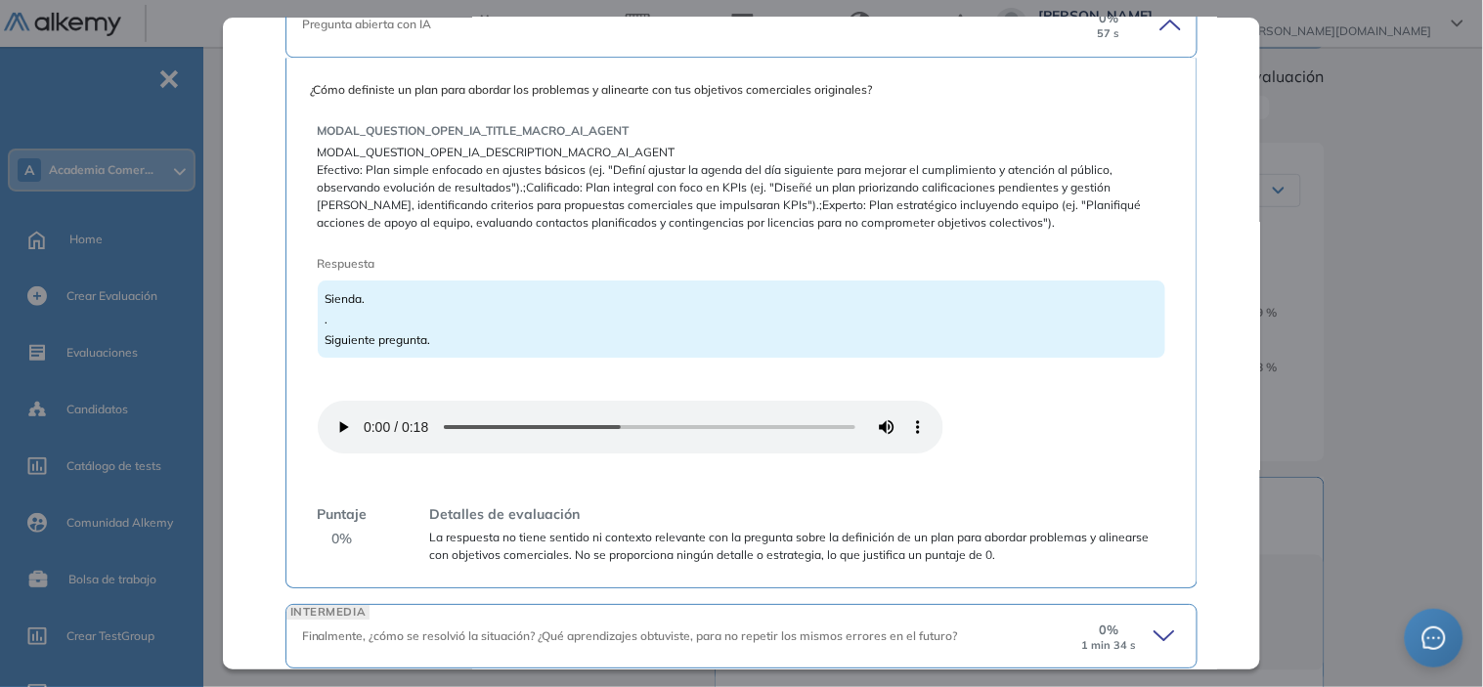
scroll to position [1635, 0]
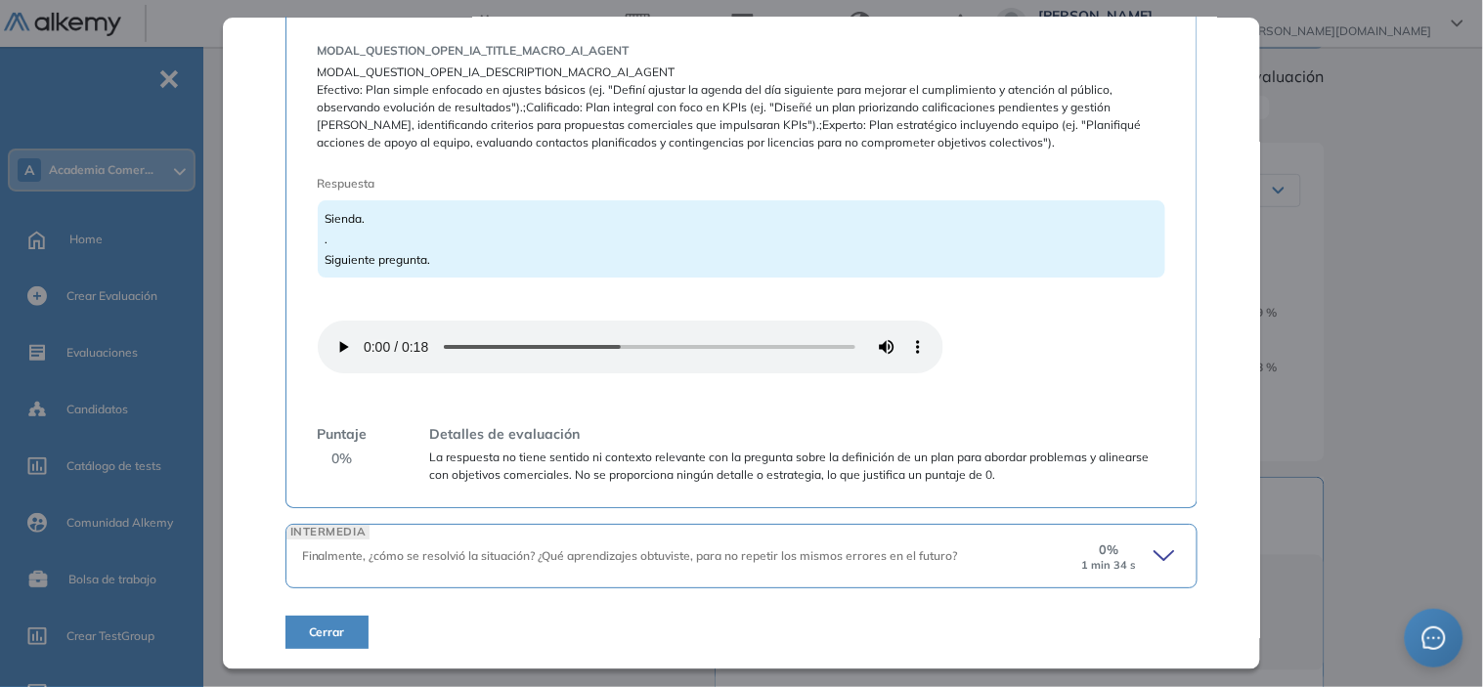
click at [1154, 551] on icon at bounding box center [1167, 556] width 27 height 27
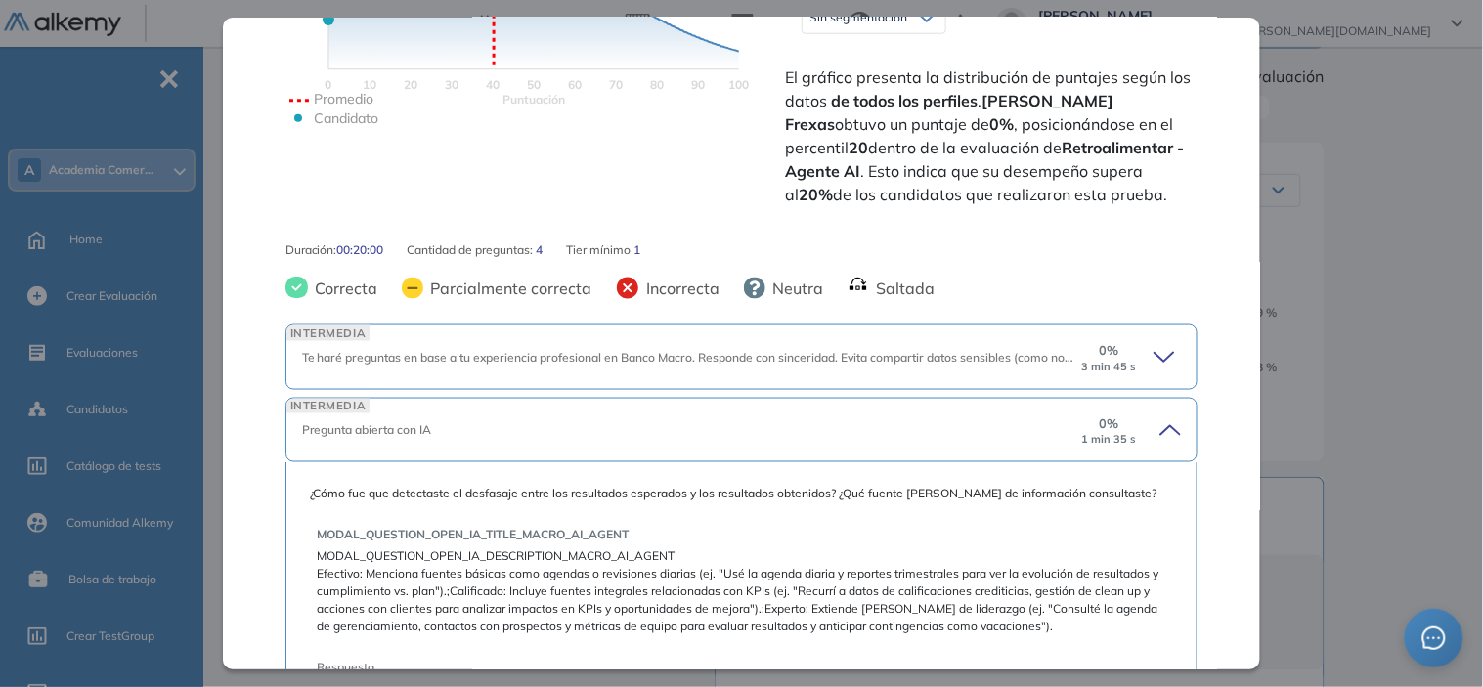
scroll to position [502, 0]
click at [1135, 360] on div "0 % 3 min 45 s" at bounding box center [1130, 355] width 102 height 31
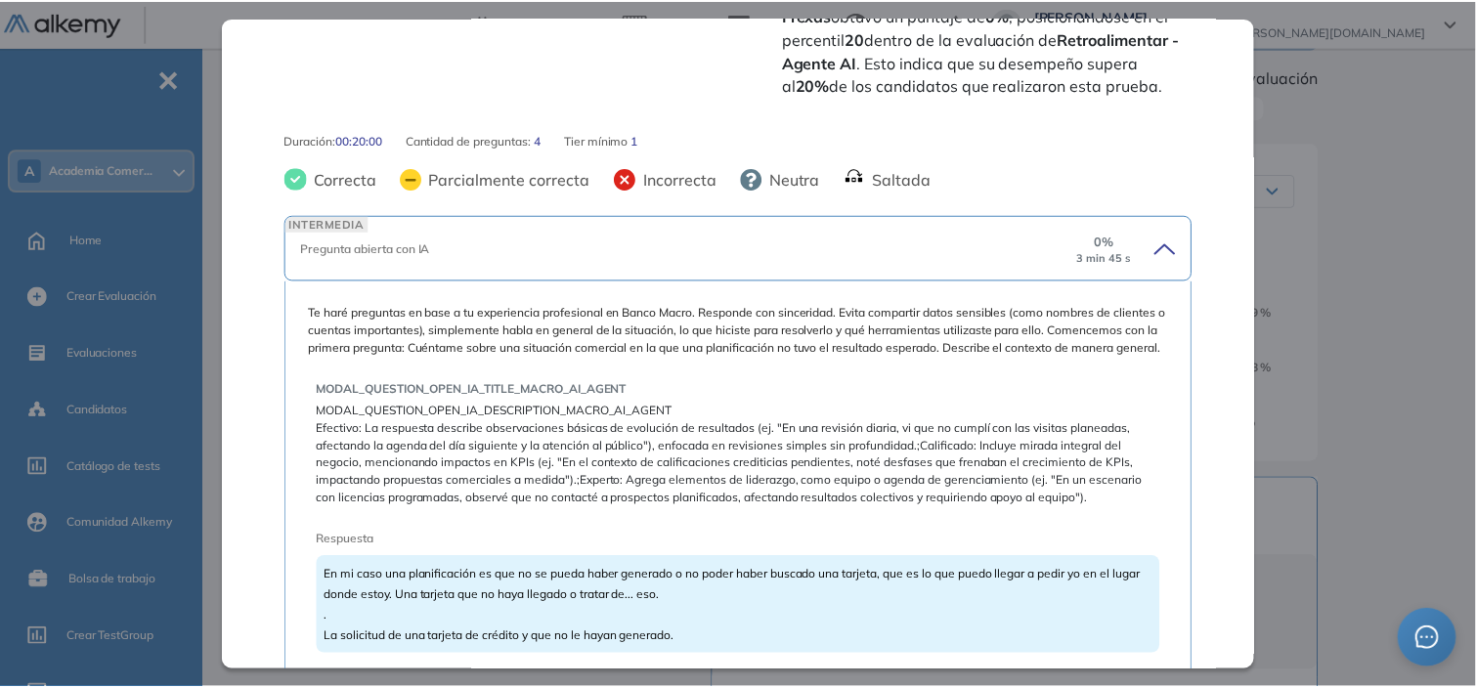
scroll to position [610, 0]
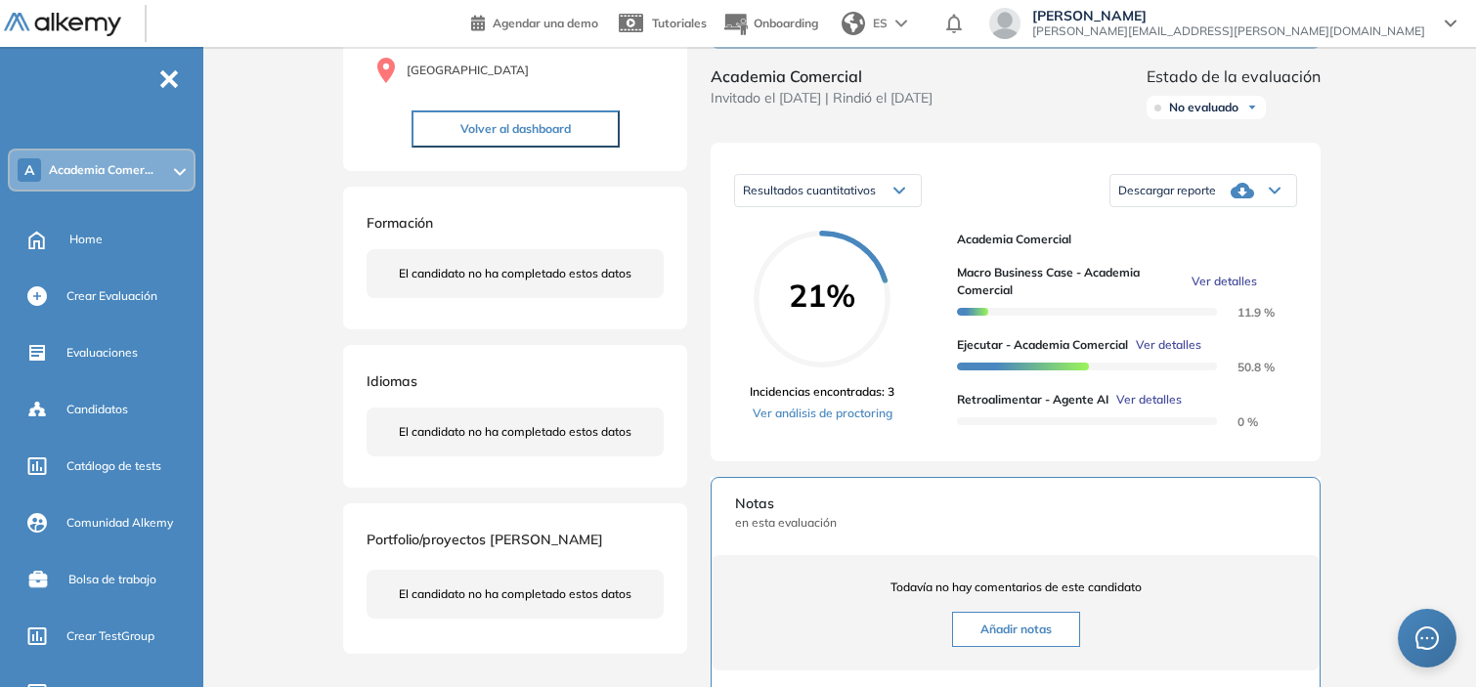
click at [1398, 209] on div "Inicio Alkymetrics Evaluaciones Dashboard Candidato Retroalimentar - Agente AI …" at bounding box center [843, 487] width 1265 height 1294
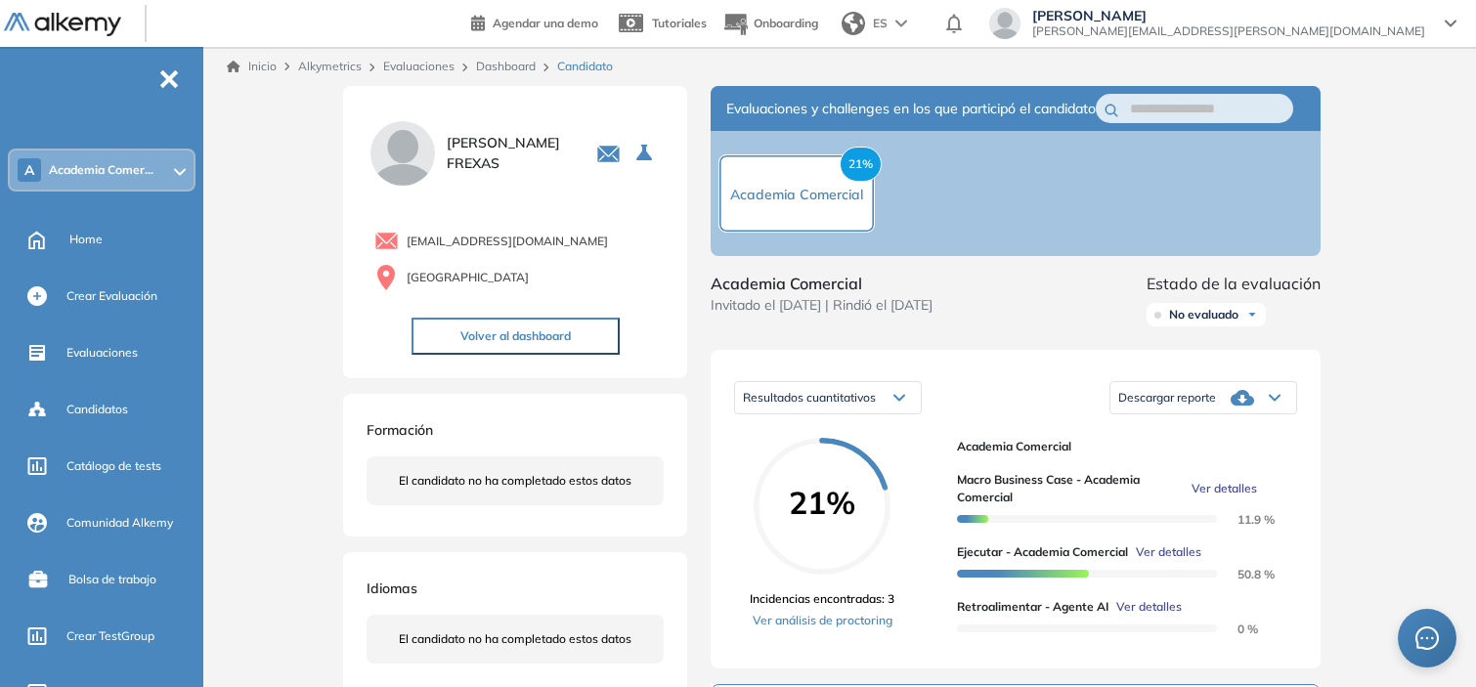
click at [502, 69] on link "Dashboard" at bounding box center [506, 66] width 60 height 15
